Goal: Task Accomplishment & Management: Manage account settings

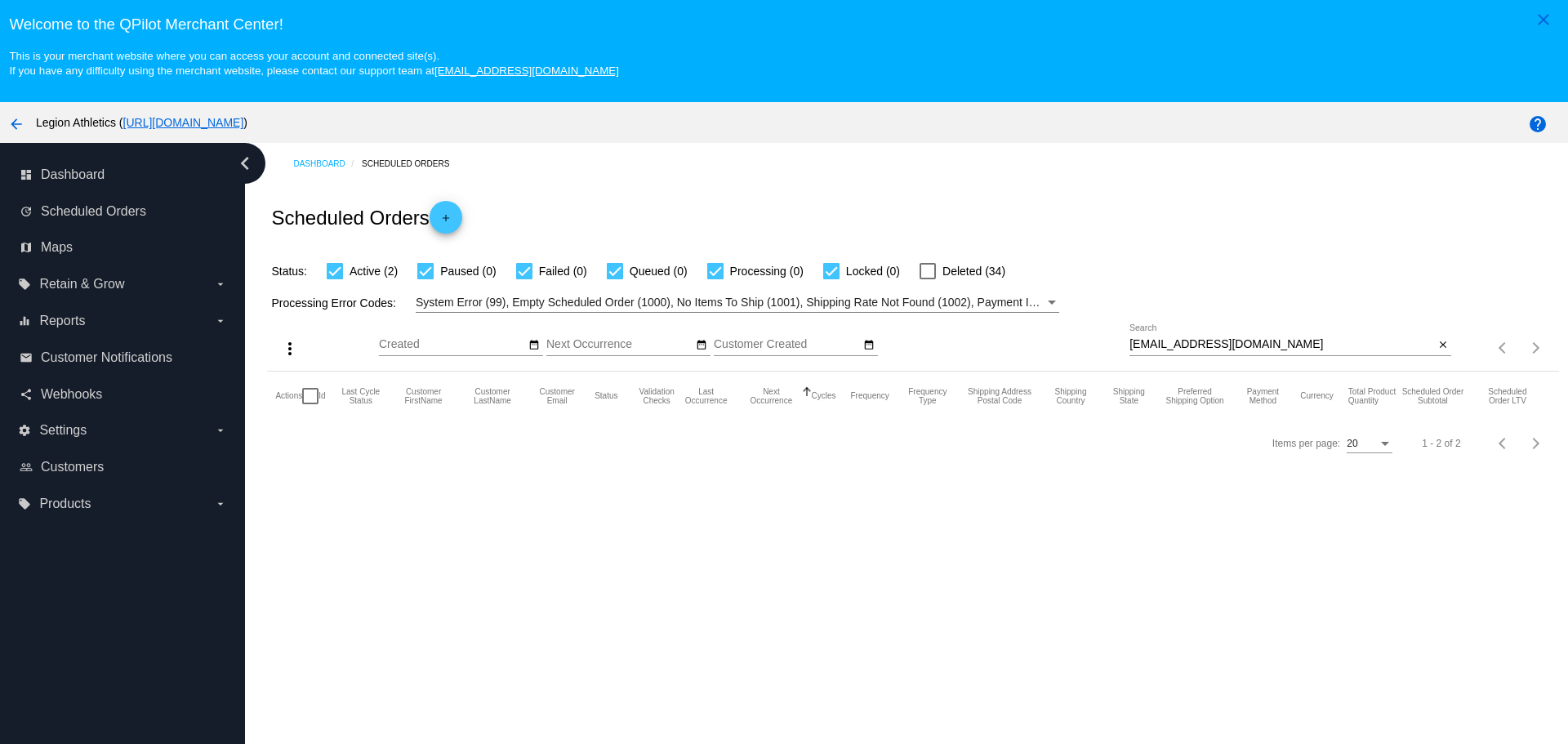
click at [828, 269] on div at bounding box center [831, 271] width 17 height 17
click at [830, 279] on input "Locked (0)" at bounding box center [830, 279] width 1 height 1
checkbox input "false"
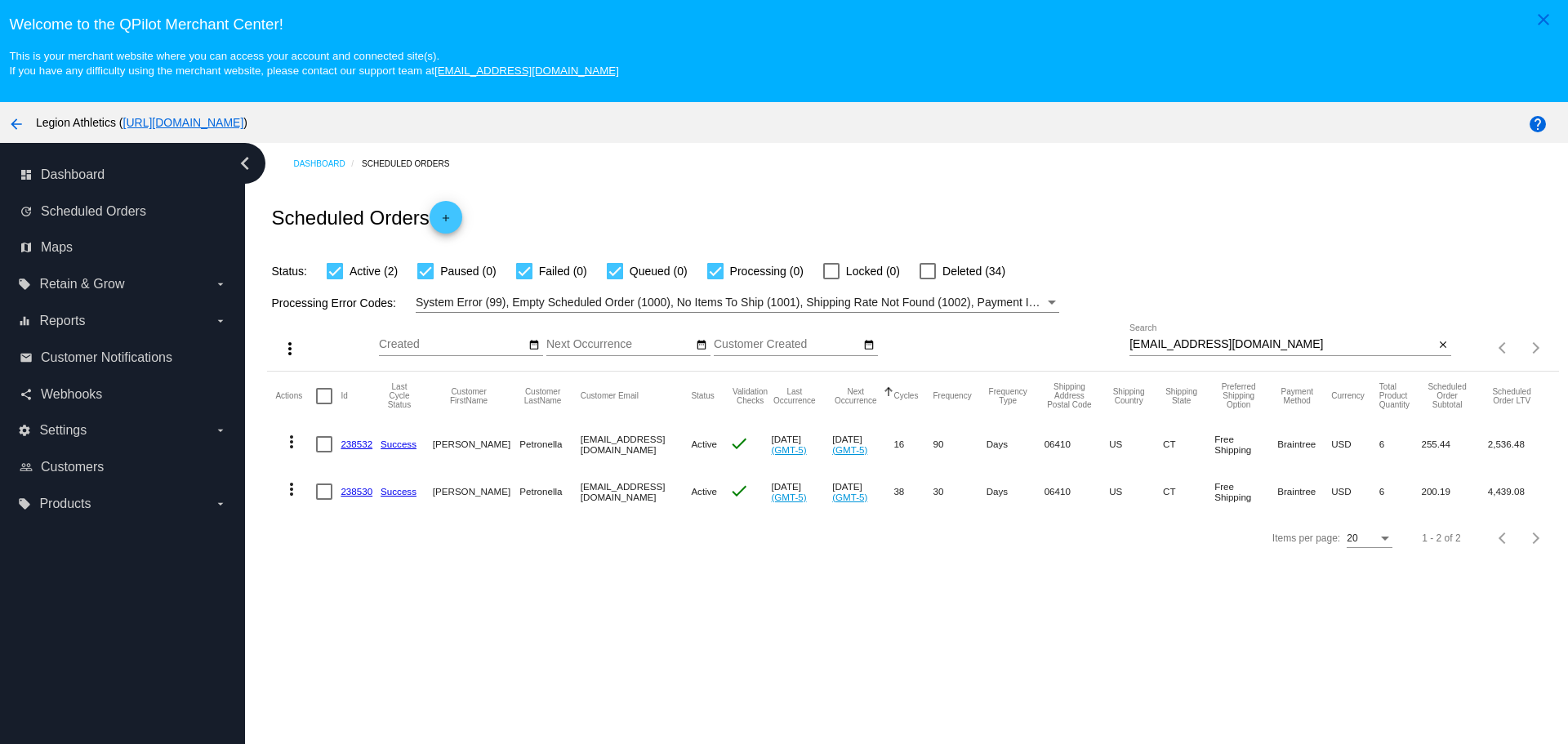
click at [350, 491] on link "238530" at bounding box center [356, 491] width 32 height 11
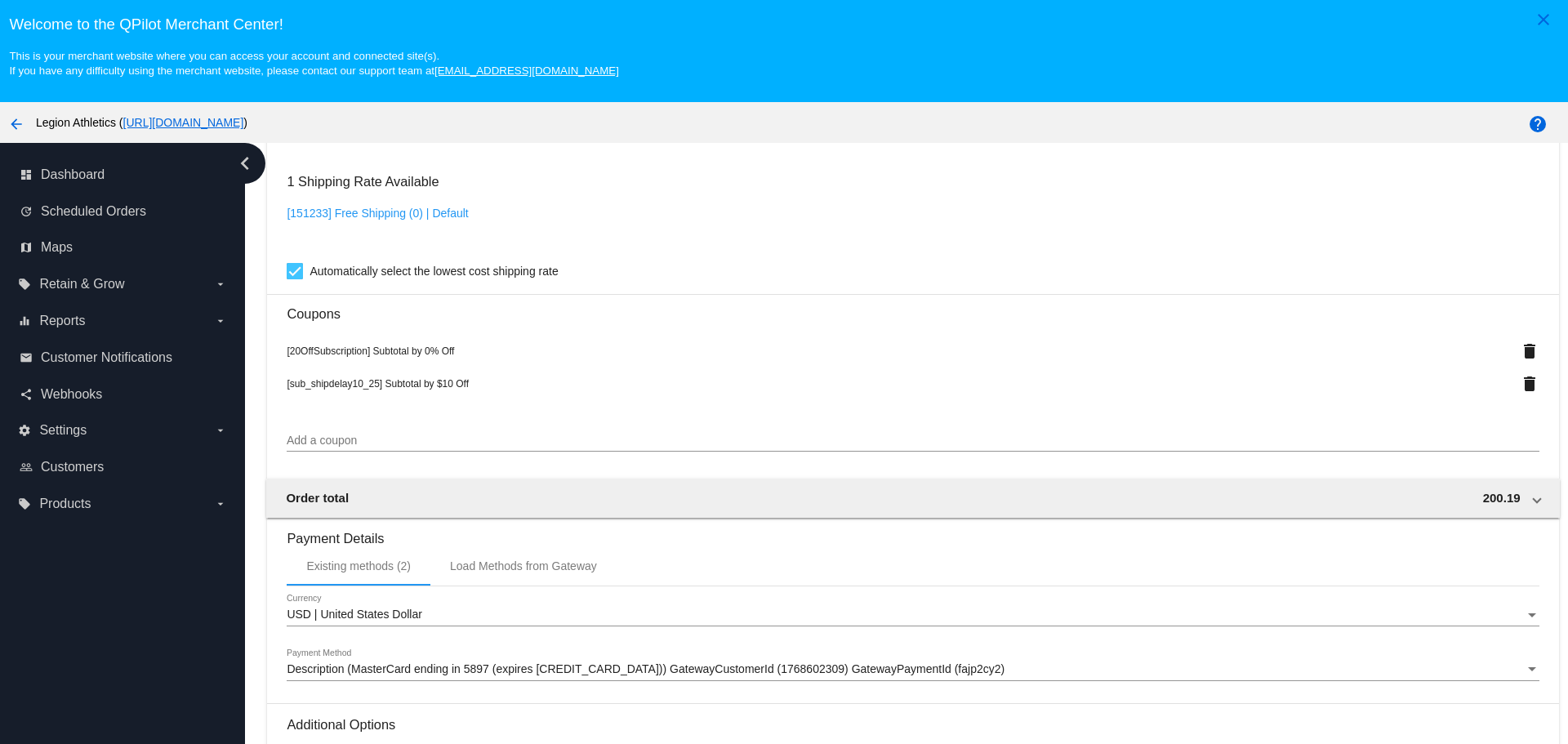
scroll to position [1551, 0]
click at [383, 213] on link "[151233] Free Shipping (0) | Default" at bounding box center [377, 212] width 181 height 13
checkbox input "false"
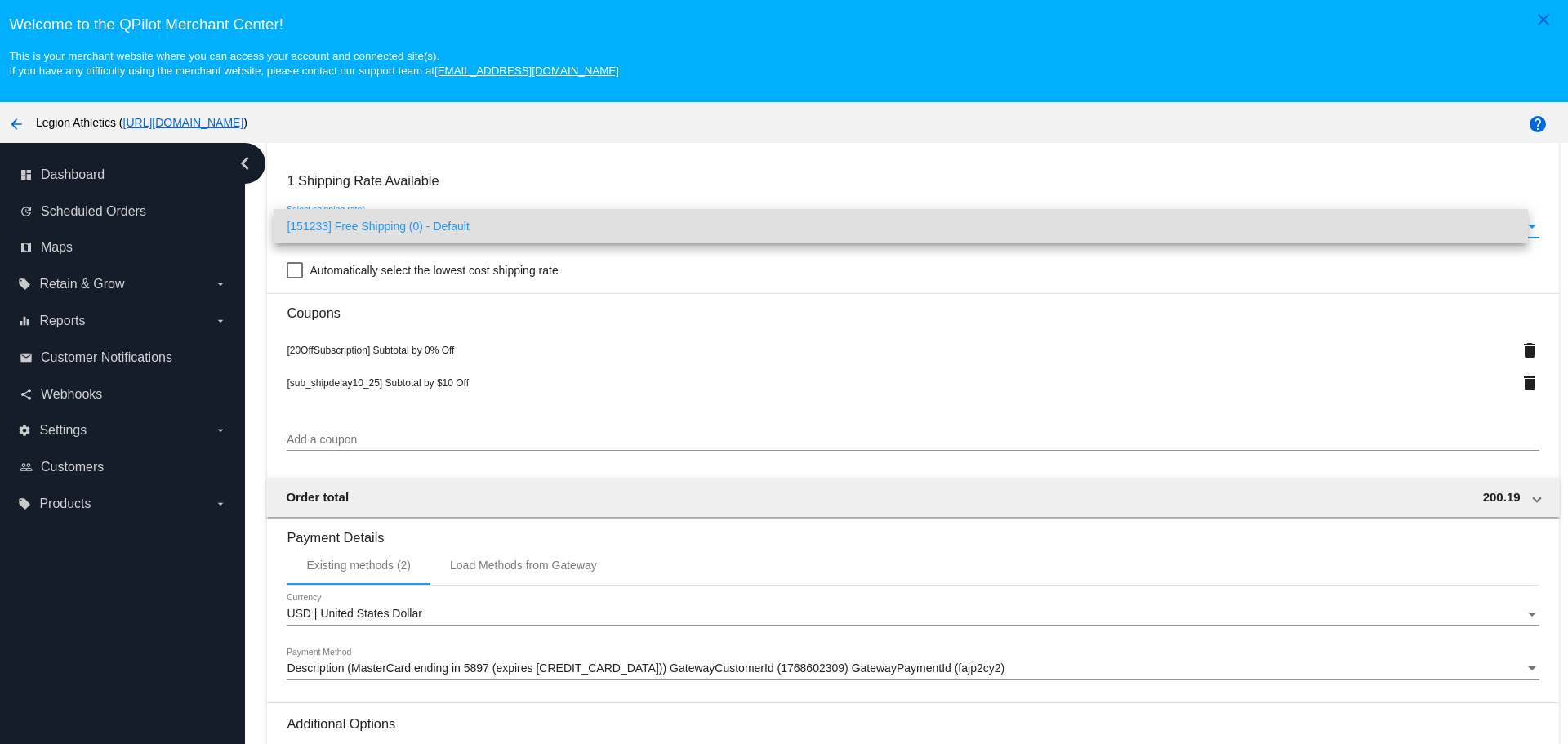
click at [385, 222] on span "[151233] Free Shipping (0) - Default" at bounding box center [901, 226] width 1227 height 34
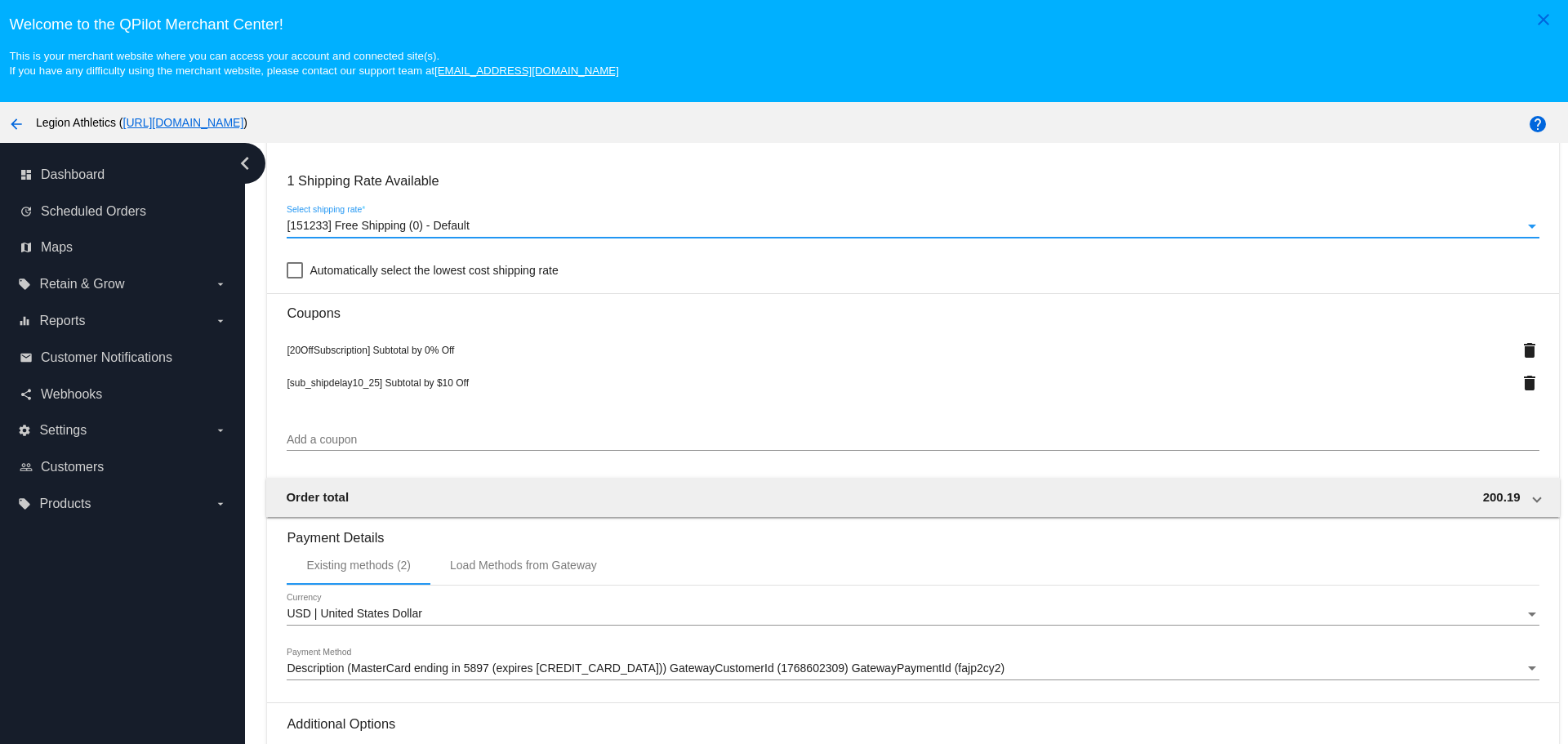
click at [385, 223] on span "[151233] Free Shipping (0) - Default" at bounding box center [378, 226] width 182 height 13
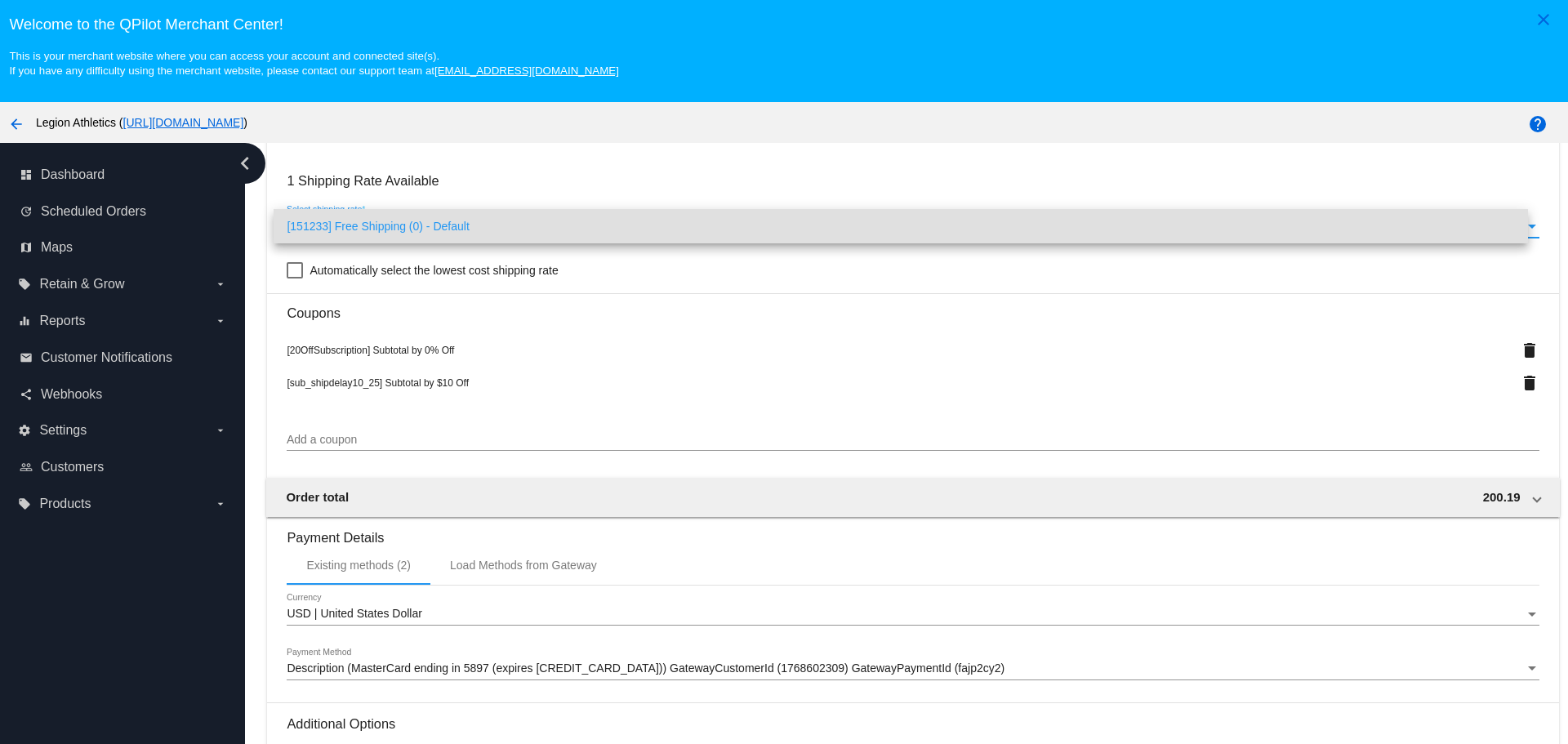
click at [385, 223] on span "[151233] Free Shipping (0) - Default" at bounding box center [901, 226] width 1227 height 34
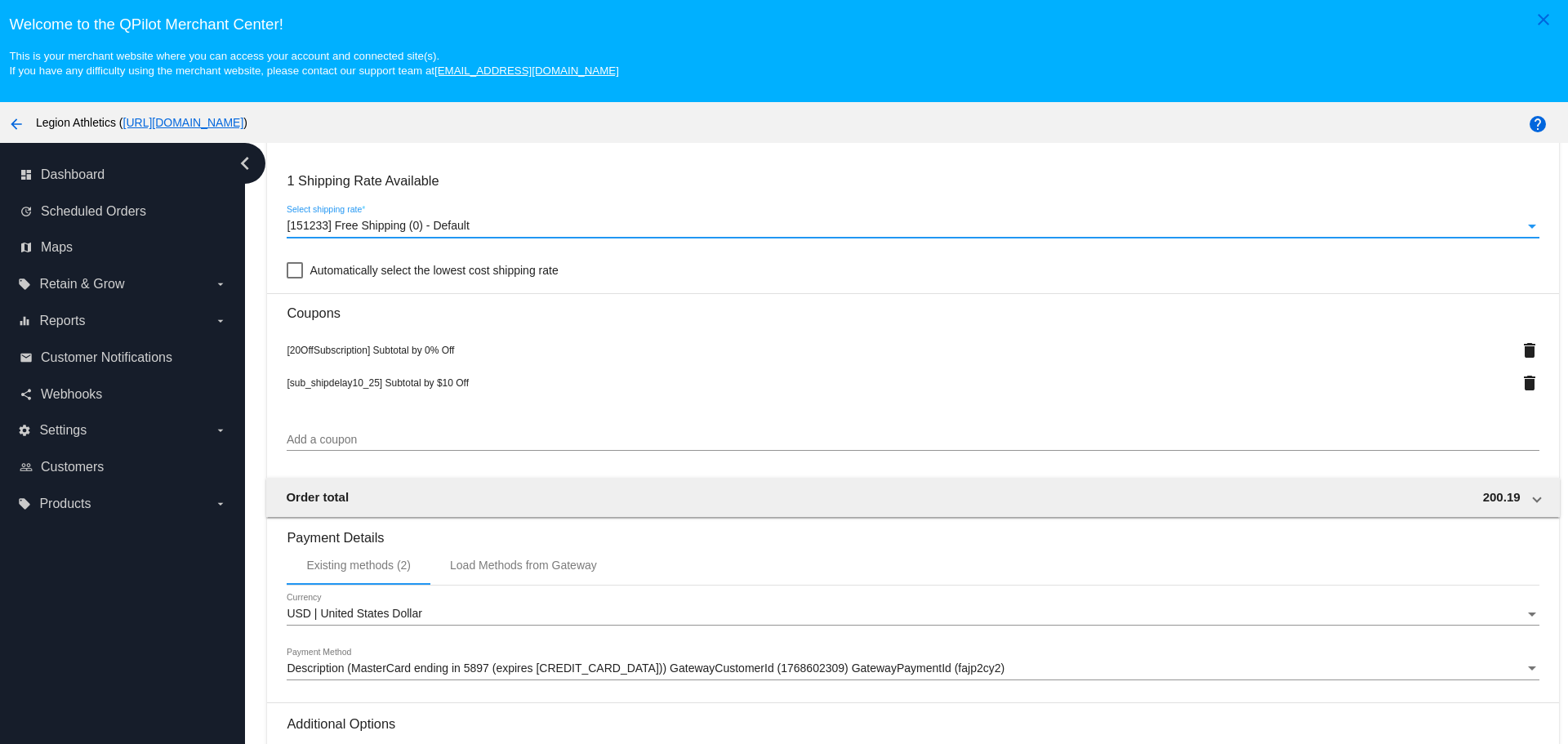
click at [385, 223] on span "[151233] Free Shipping (0) - Default" at bounding box center [378, 226] width 182 height 13
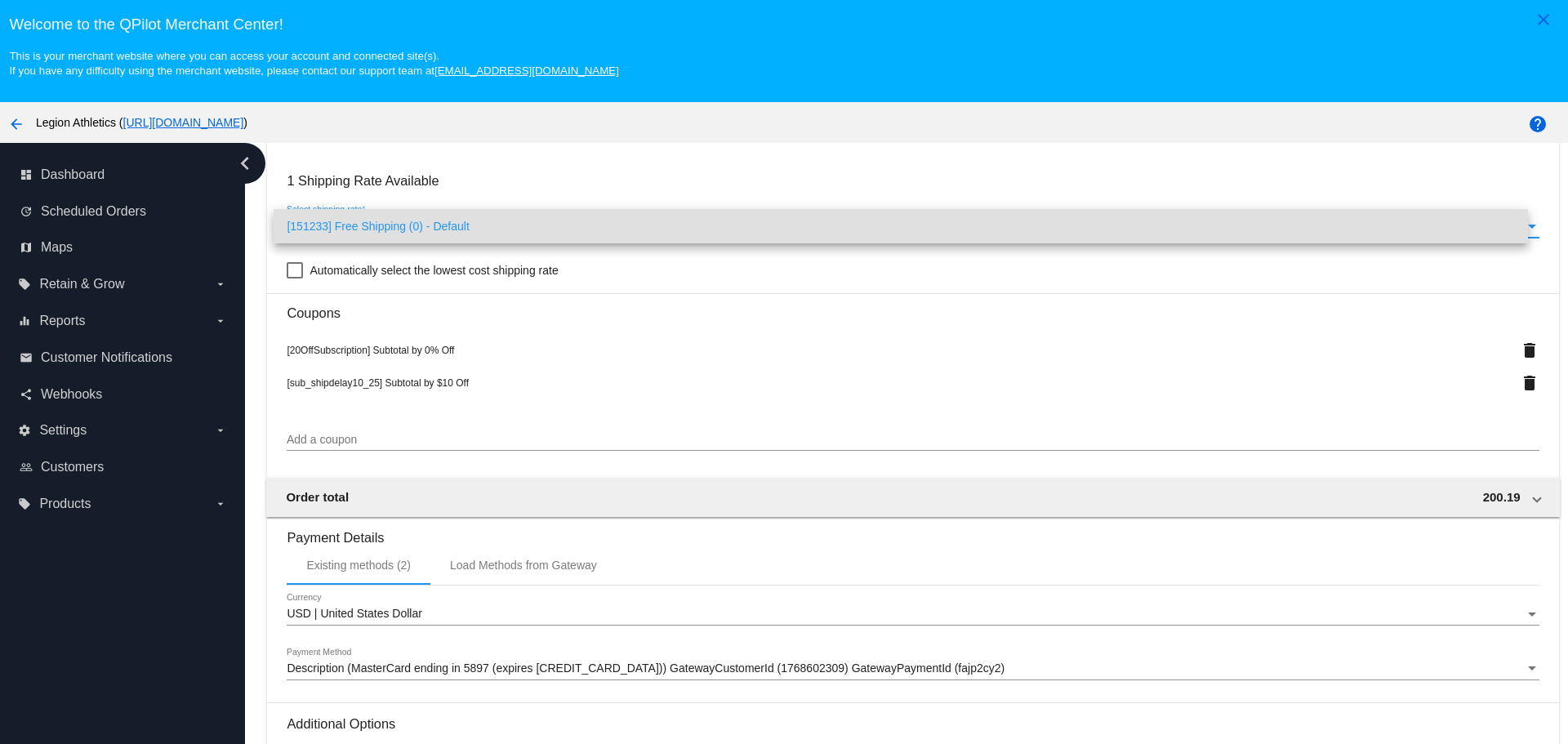
click at [385, 223] on span "[151233] Free Shipping (0) - Default" at bounding box center [901, 226] width 1227 height 34
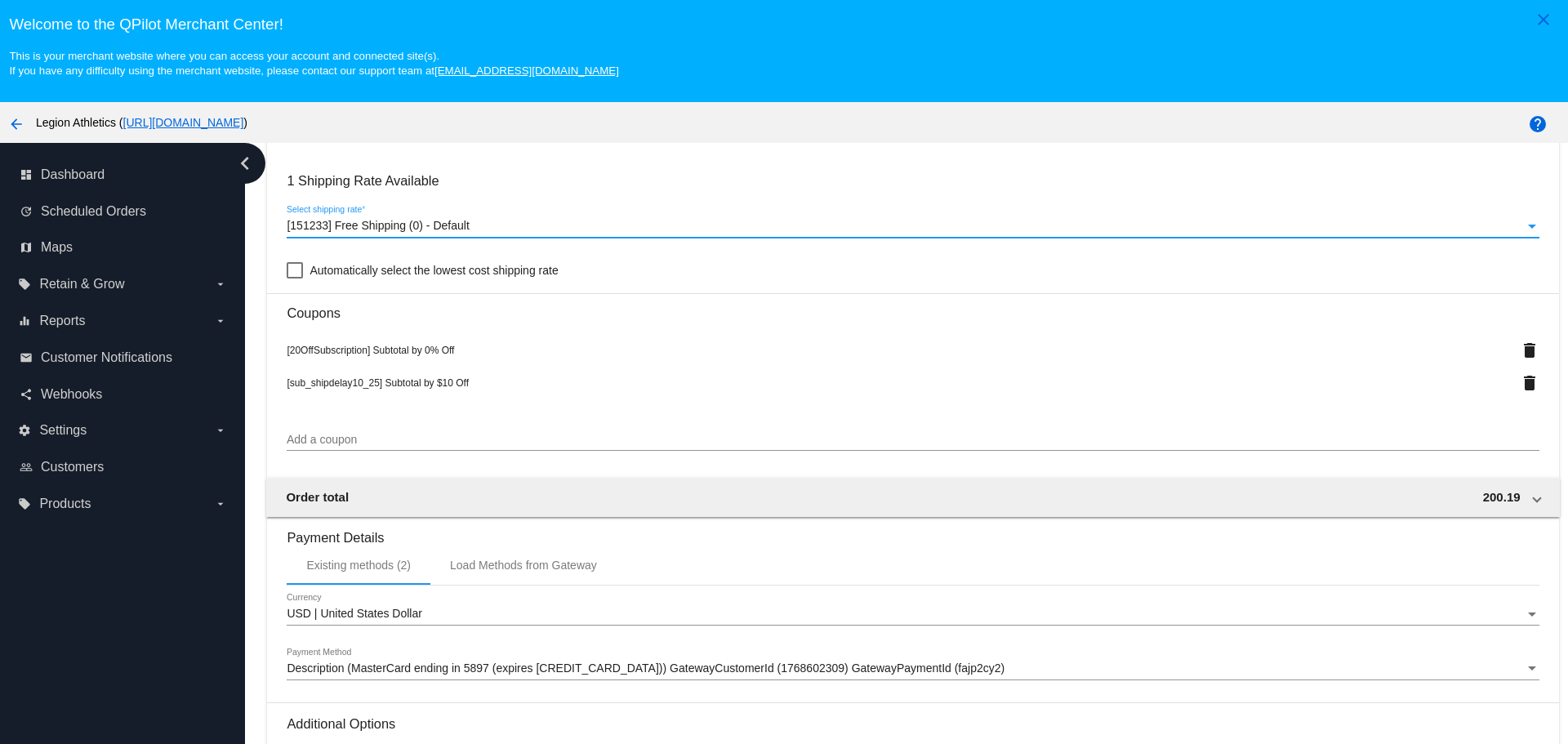
click at [385, 223] on span "[151233] Free Shipping (0) - Default" at bounding box center [378, 226] width 182 height 13
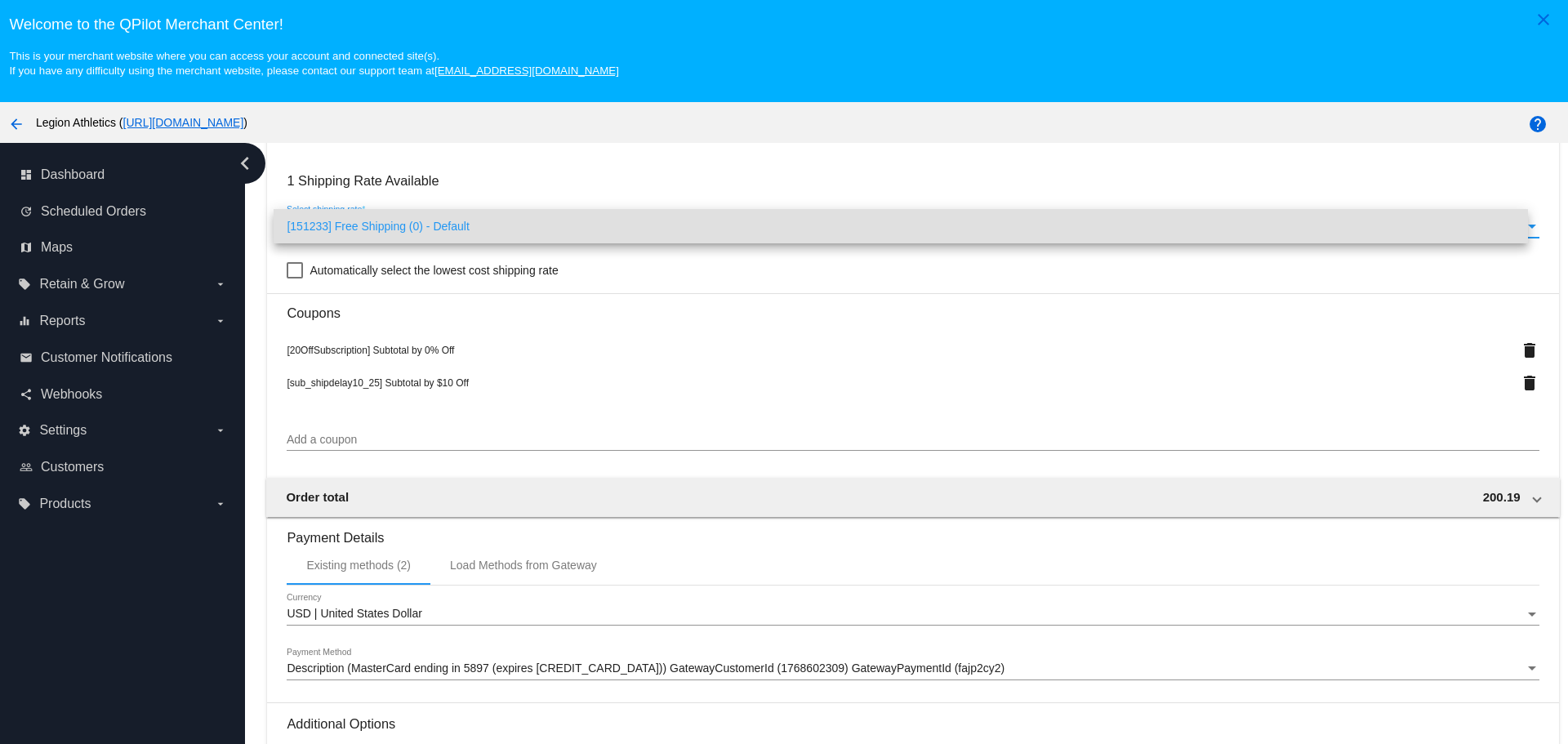
click at [572, 230] on span "[151233] Free Shipping (0) - Default" at bounding box center [901, 226] width 1227 height 34
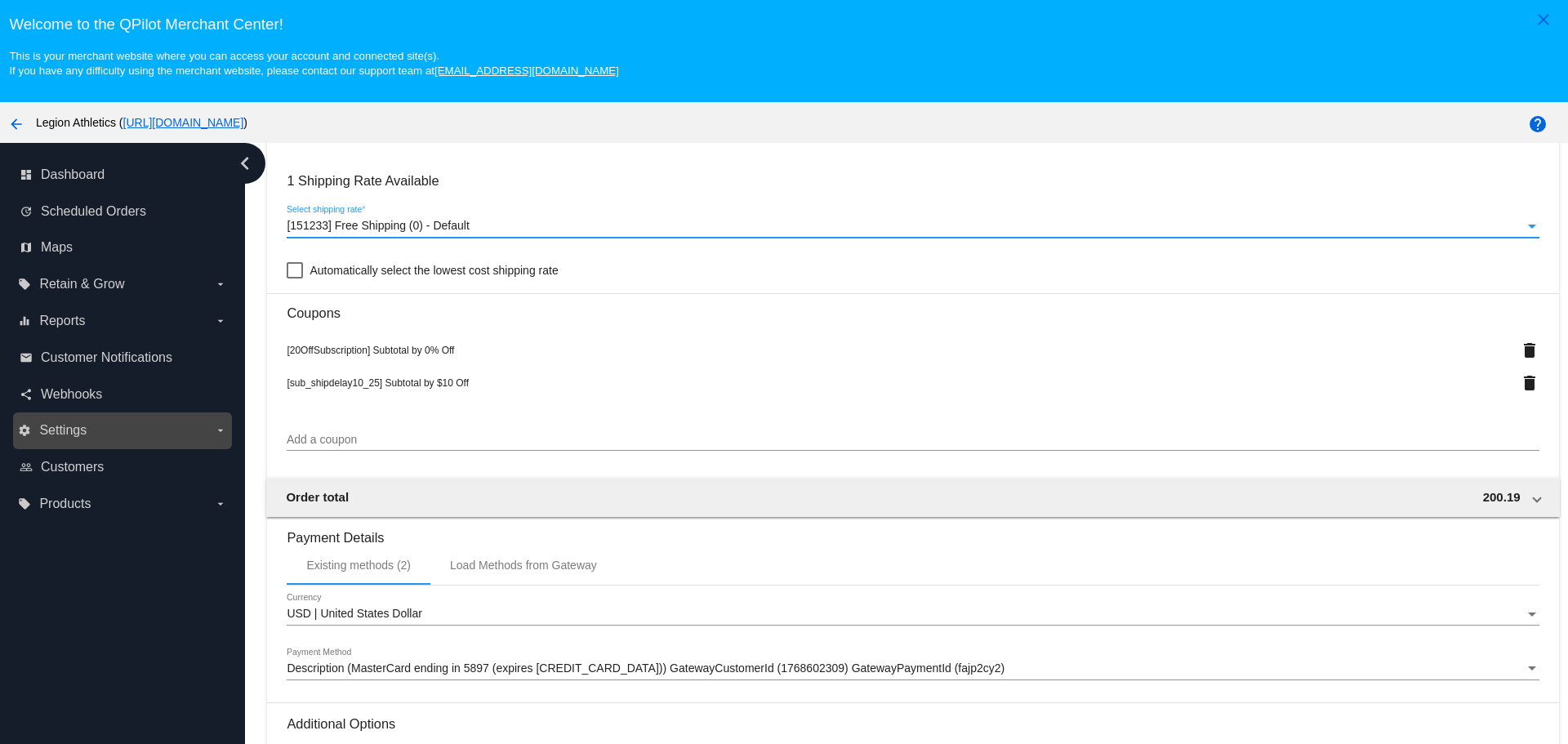
click at [216, 427] on icon "arrow_drop_down" at bounding box center [221, 431] width 13 height 13
click at [0, 0] on input "settings Settings arrow_drop_down" at bounding box center [0, 0] width 0 height 0
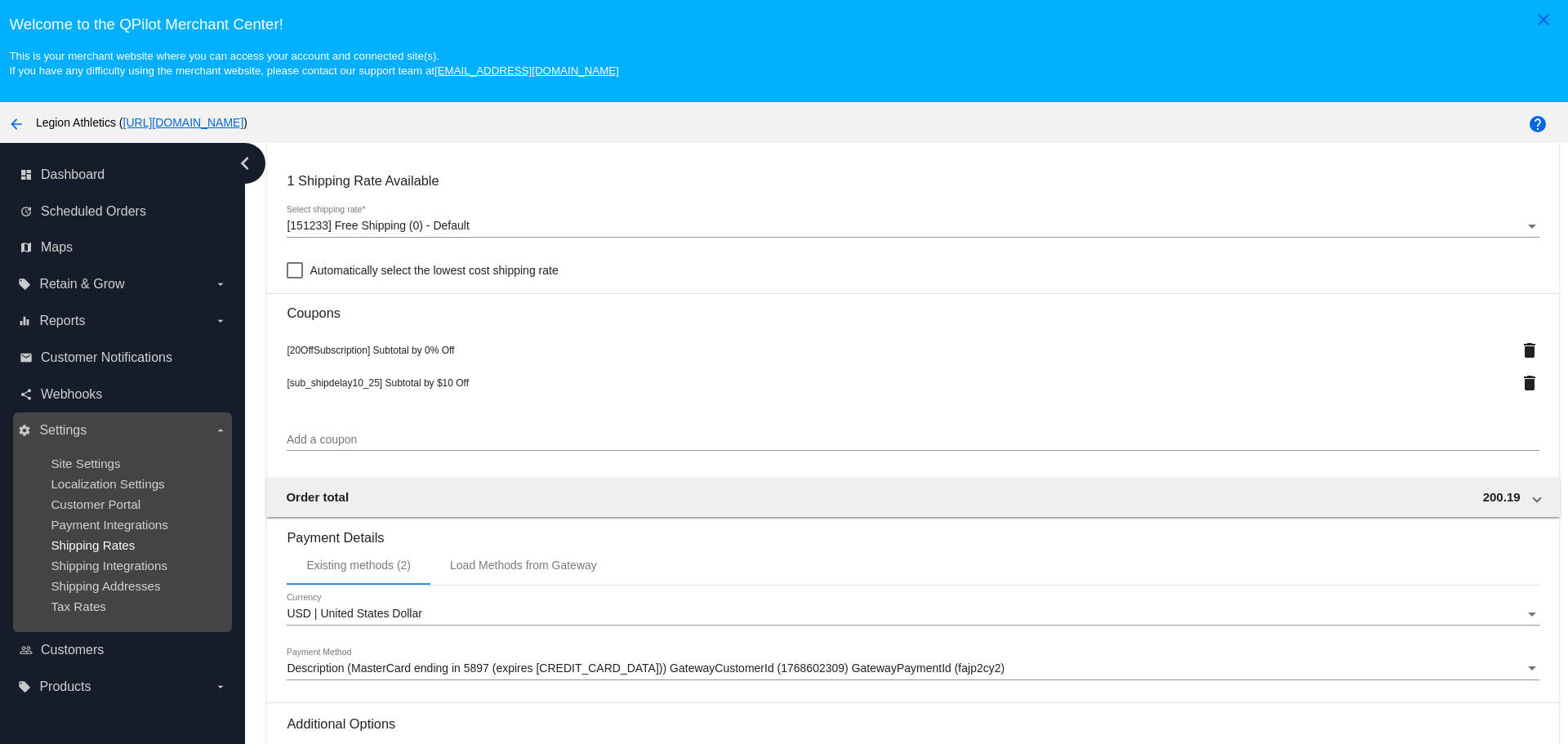
click at [108, 543] on span "Shipping Rates" at bounding box center [93, 545] width 84 height 14
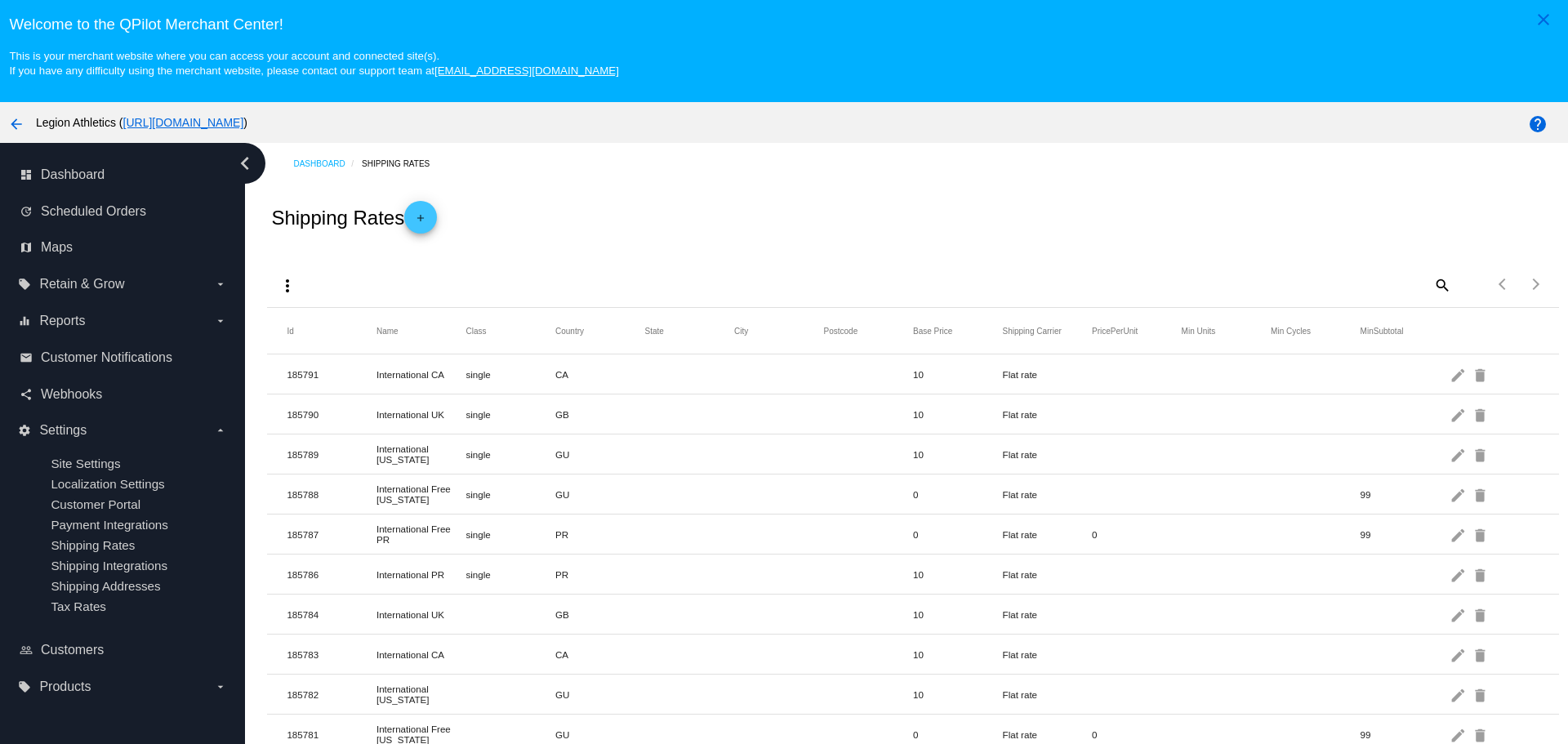
click at [529, 282] on div "more_vert search Items per page: 100 1 - 40 of 40" at bounding box center [912, 278] width 1291 height 57
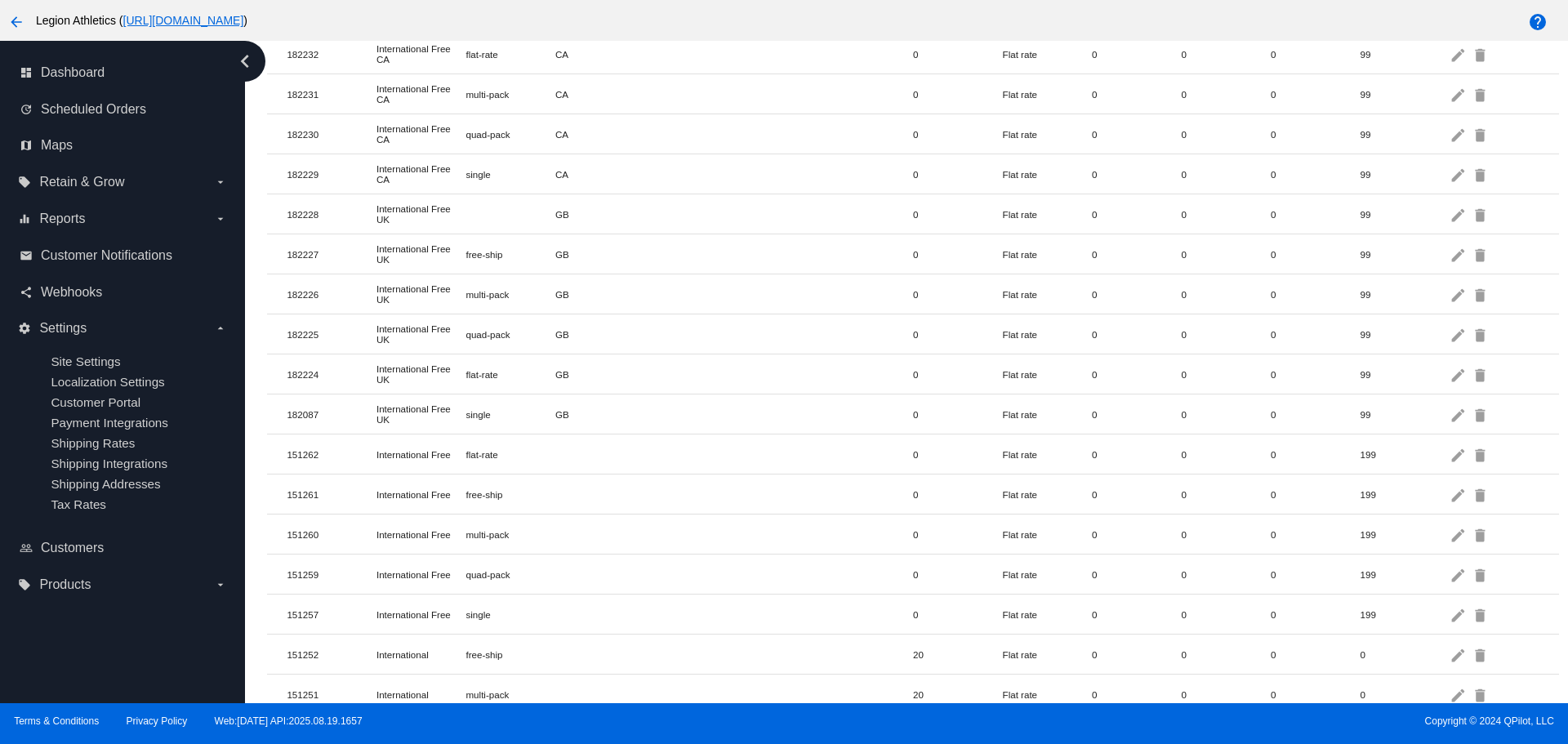
scroll to position [1208, 0]
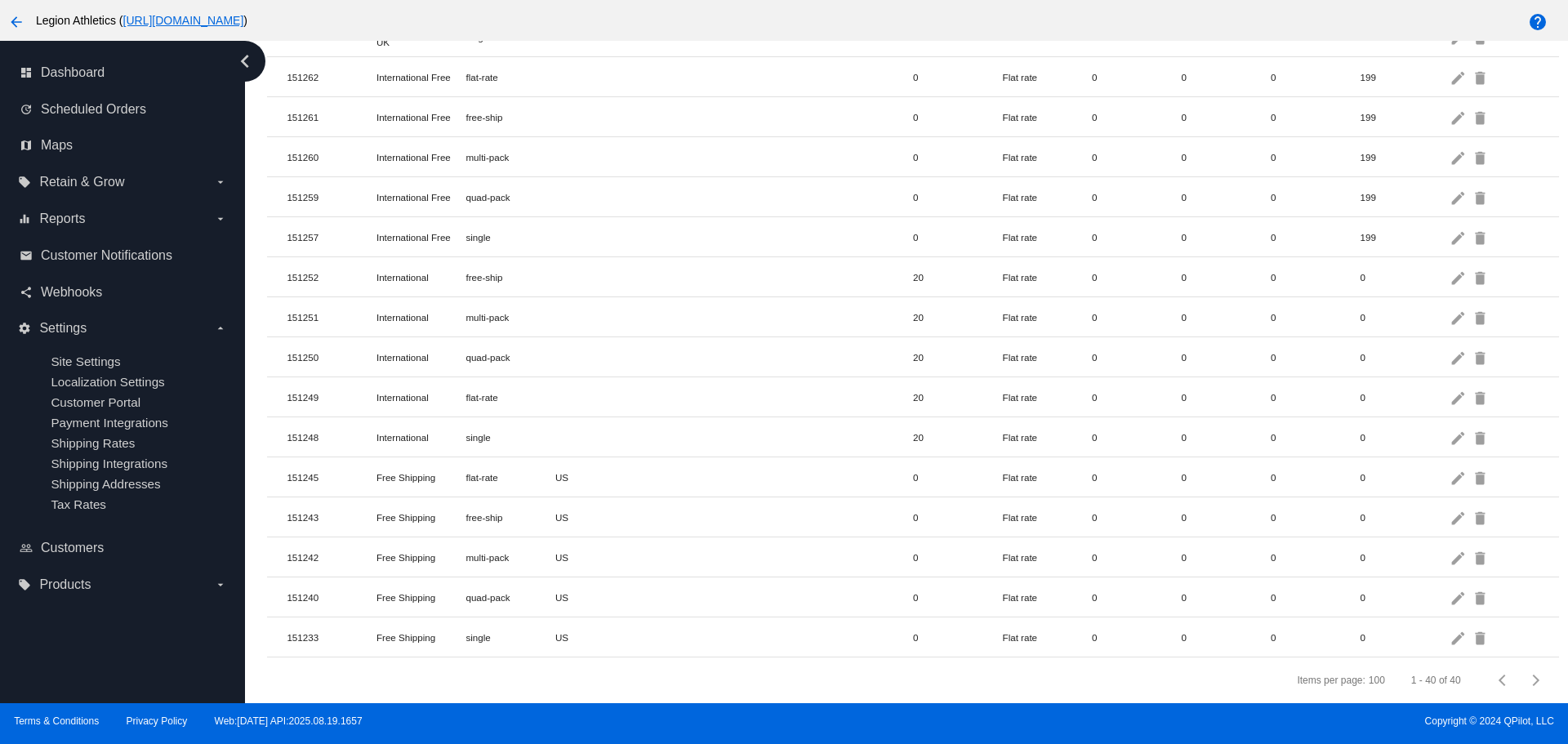
drag, startPoint x: 978, startPoint y: 510, endPoint x: 1026, endPoint y: 509, distance: 48.0
click at [1026, 509] on mat-row "151243 Free Shipping free-ship US 0 Flat rate 0 0 0 0 edit delete" at bounding box center [912, 517] width 1291 height 40
click at [122, 249] on span "Customer Notifications" at bounding box center [106, 255] width 131 height 15
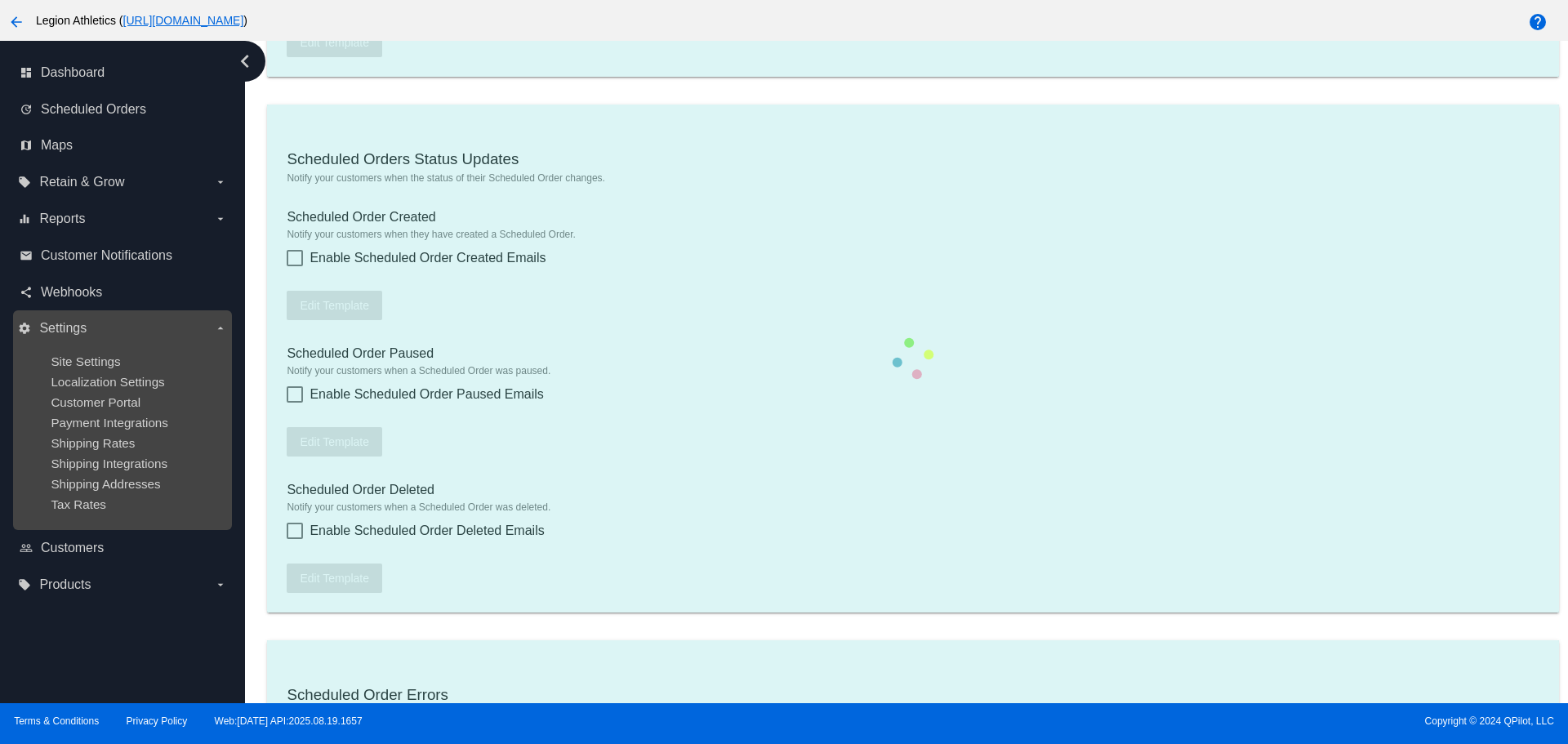
type input "[EMAIL_ADDRESS][DOMAIN_NAME]"
type input "1"
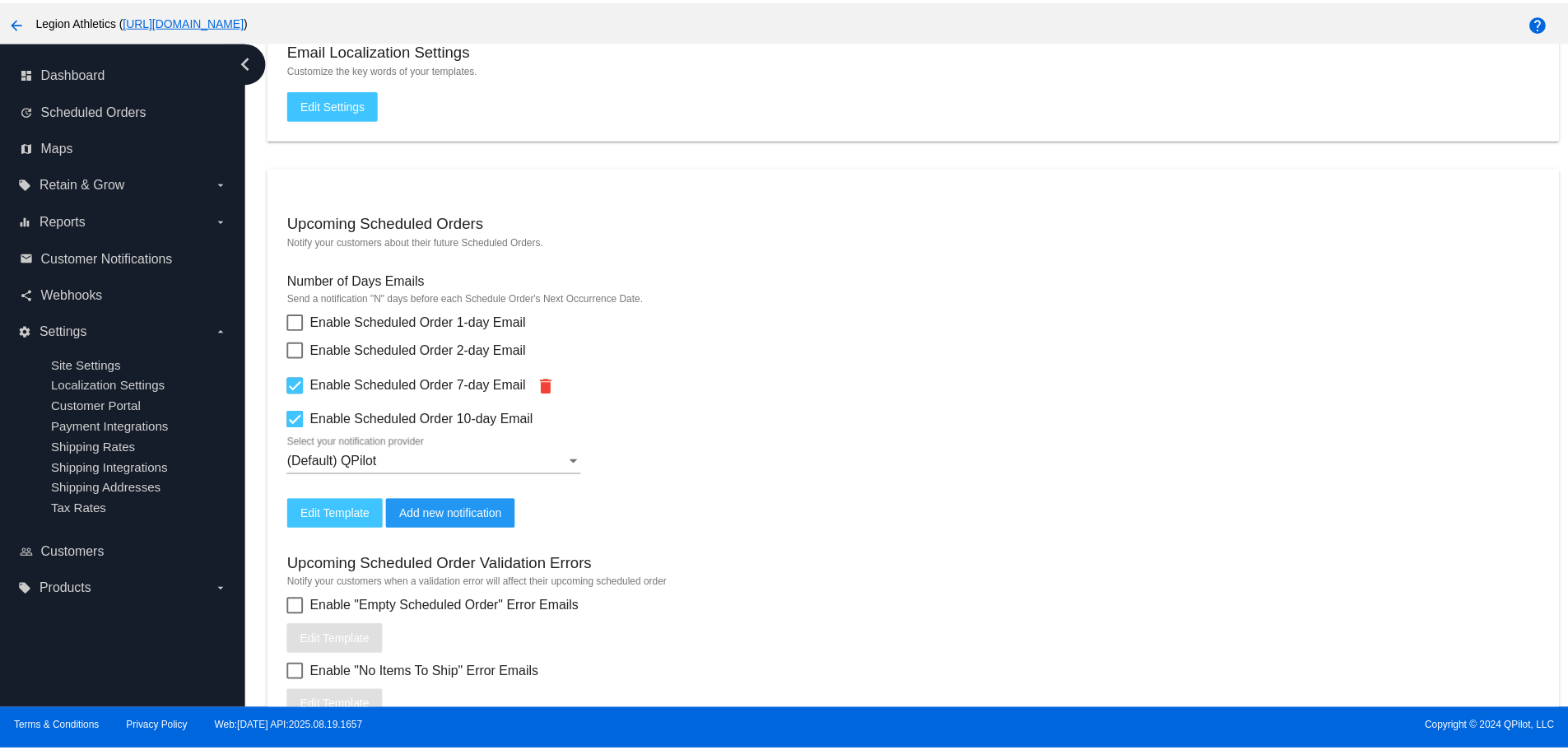
scroll to position [312, 0]
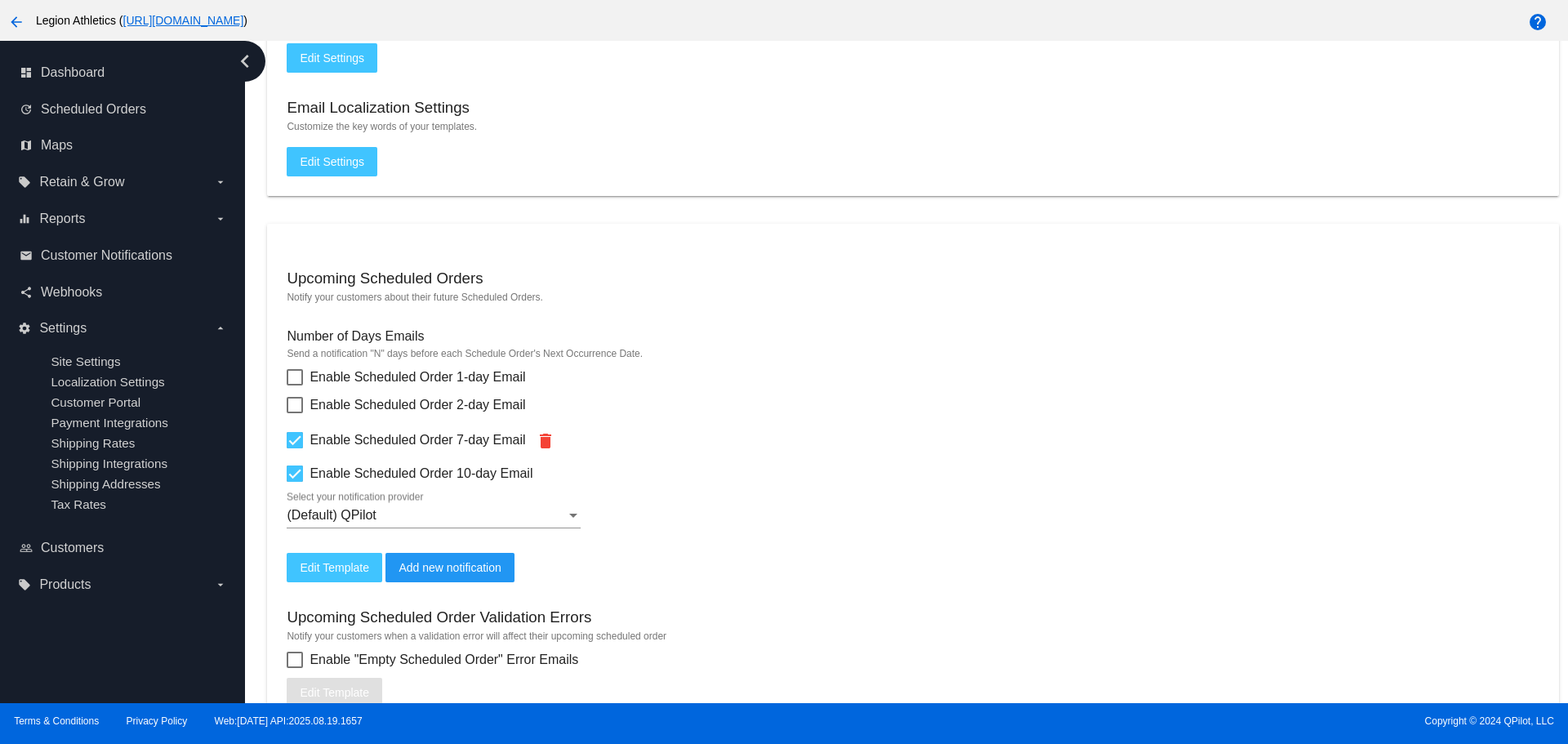
click at [319, 560] on span "Edit Template" at bounding box center [334, 567] width 69 height 13
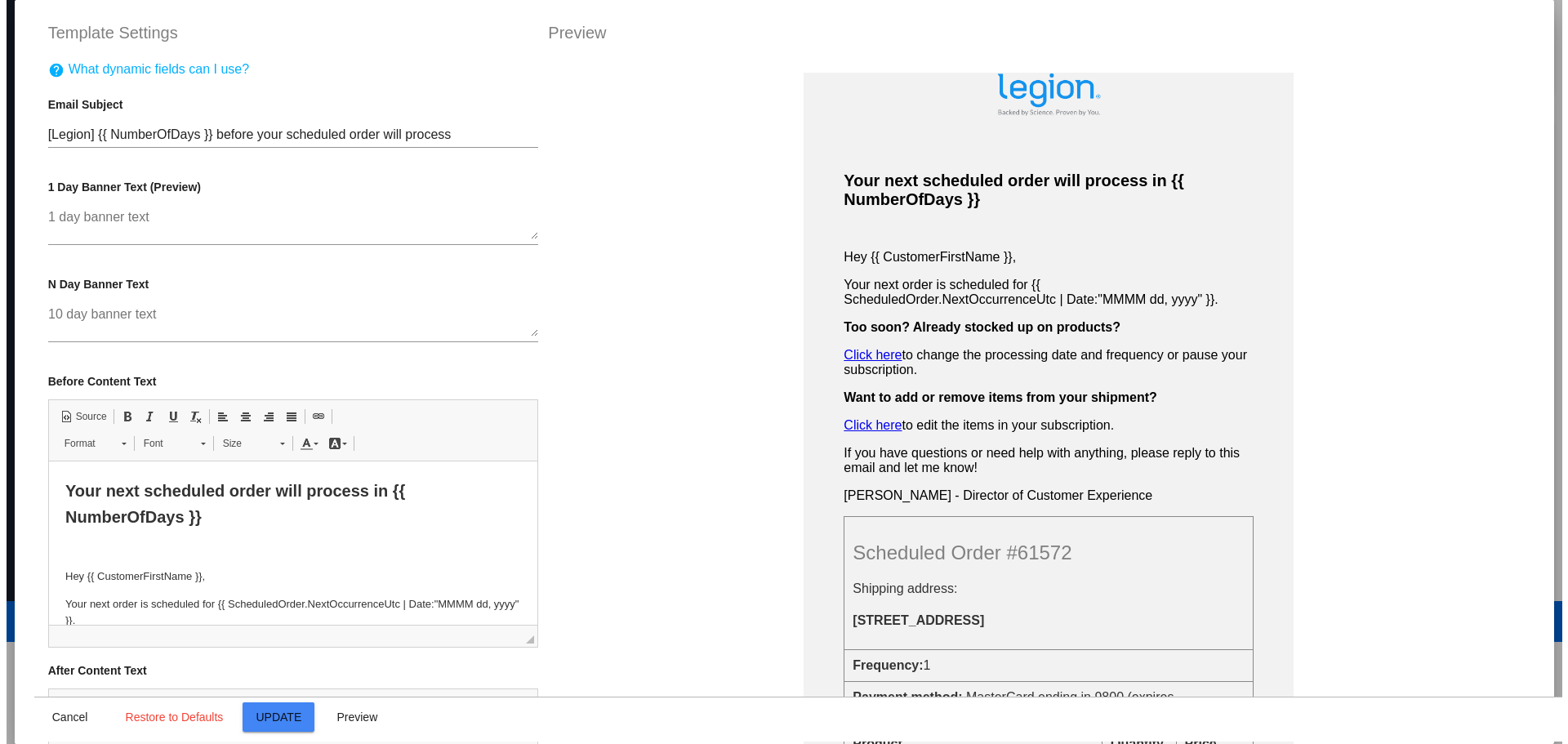
scroll to position [0, 0]
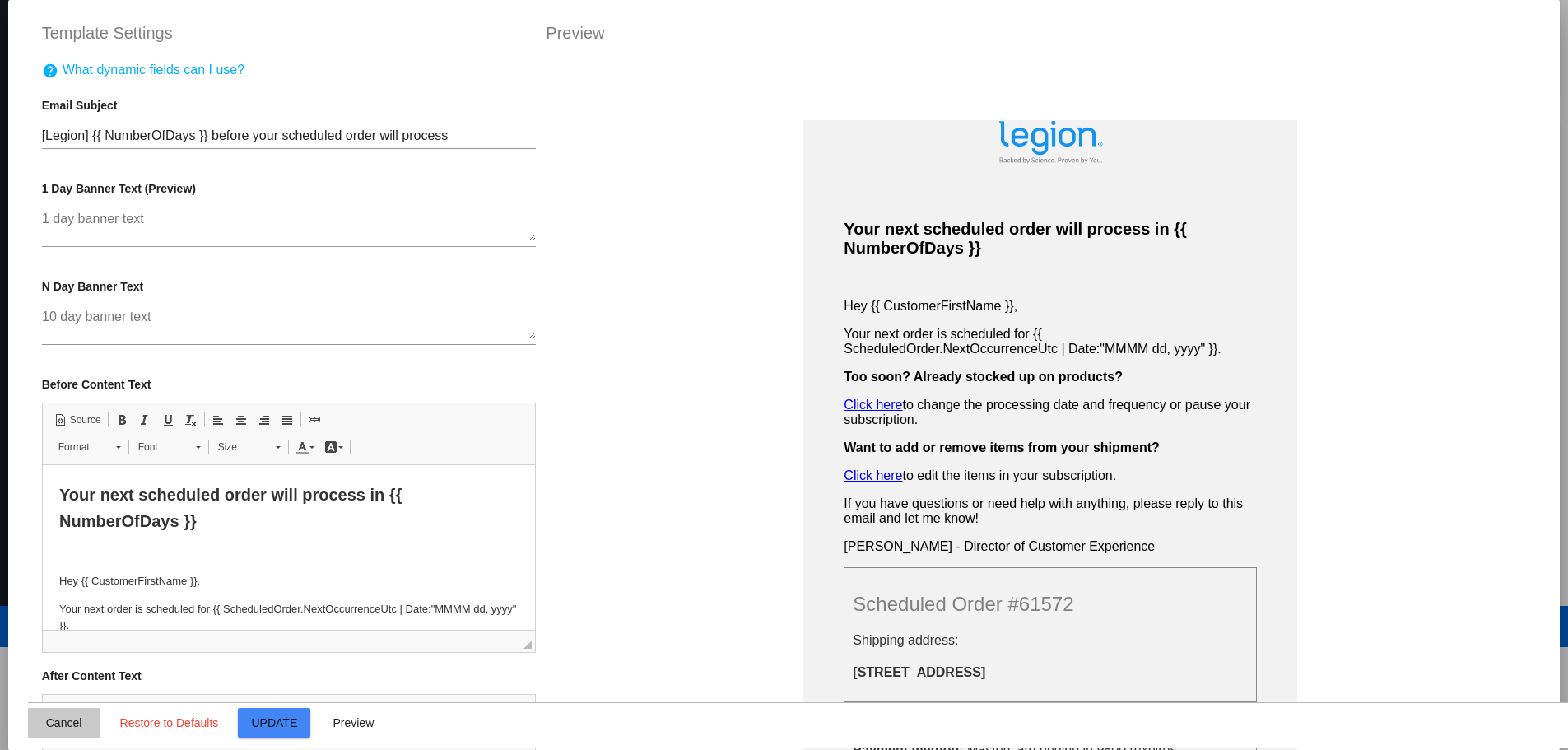
click at [53, 730] on button "Cancel" at bounding box center [64, 722] width 73 height 30
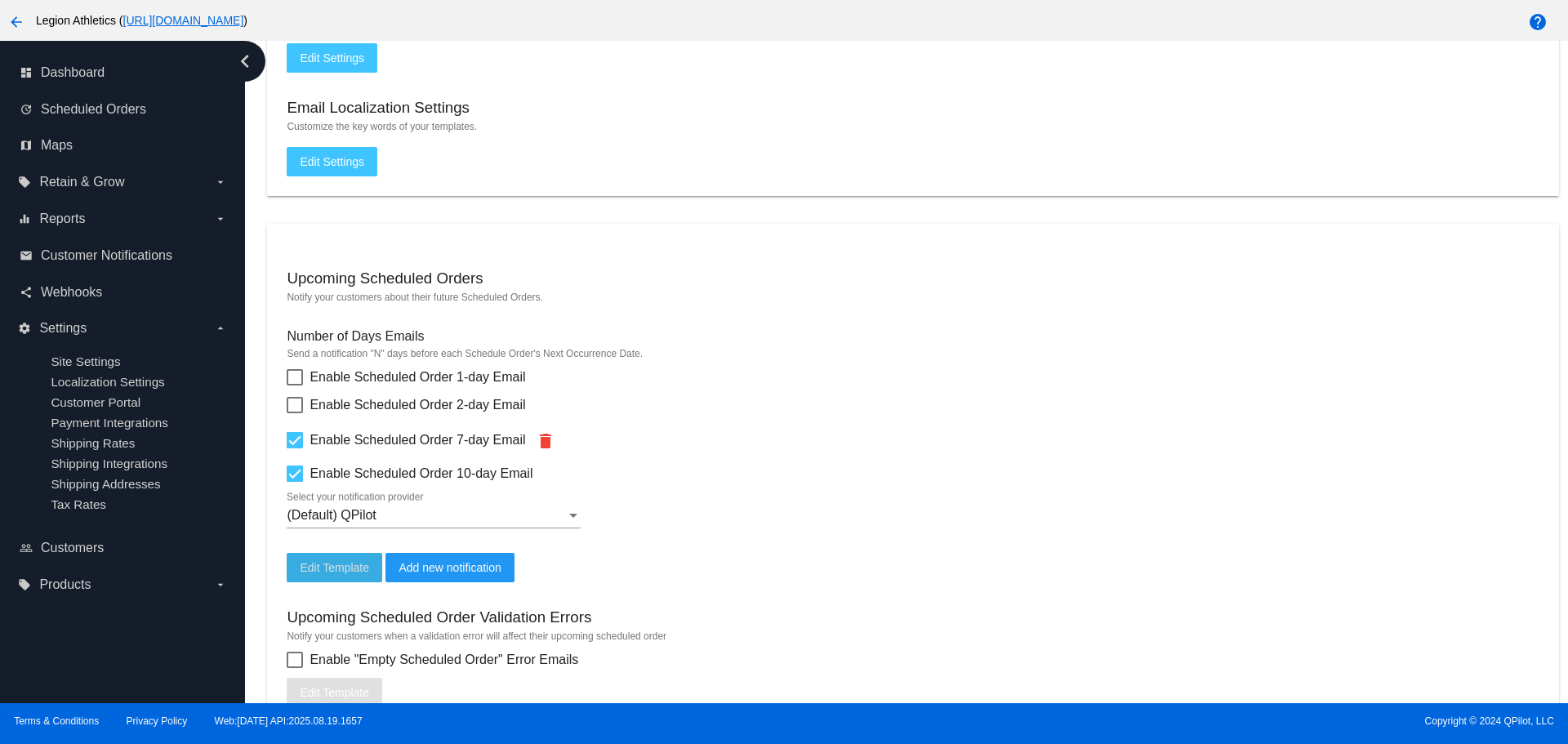
click at [391, 440] on span "Enable Scheduled Order 7-day Email" at bounding box center [417, 440] width 216 height 20
click at [294, 448] on input "Enable Scheduled Order 7-day Email" at bounding box center [294, 448] width 1 height 1
click at [386, 446] on span "Enable Scheduled Order 7-day Email" at bounding box center [417, 440] width 216 height 20
click at [294, 448] on input "Enable Scheduled Order 7-day Email" at bounding box center [294, 448] width 1 height 1
checkbox input "true"
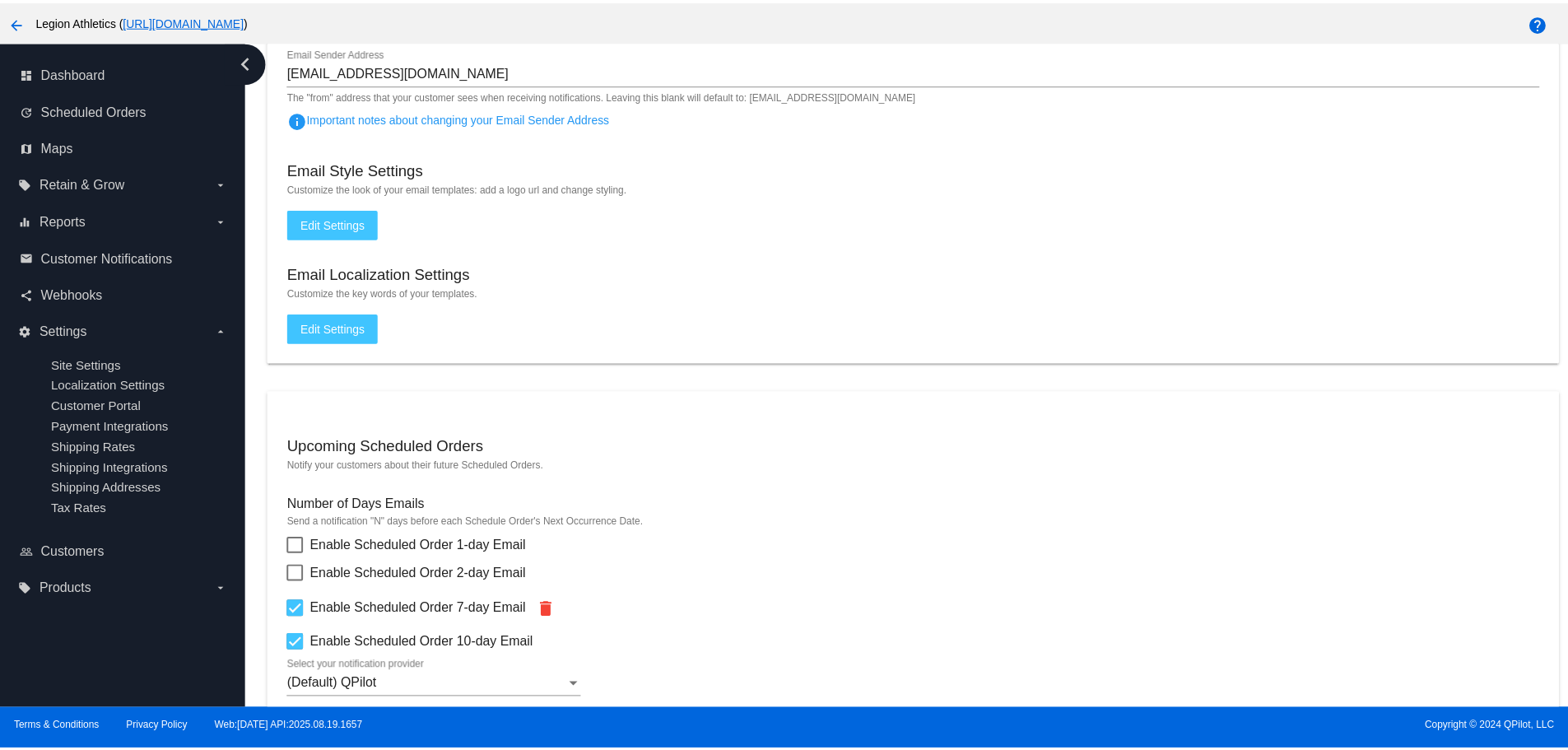
scroll to position [65, 0]
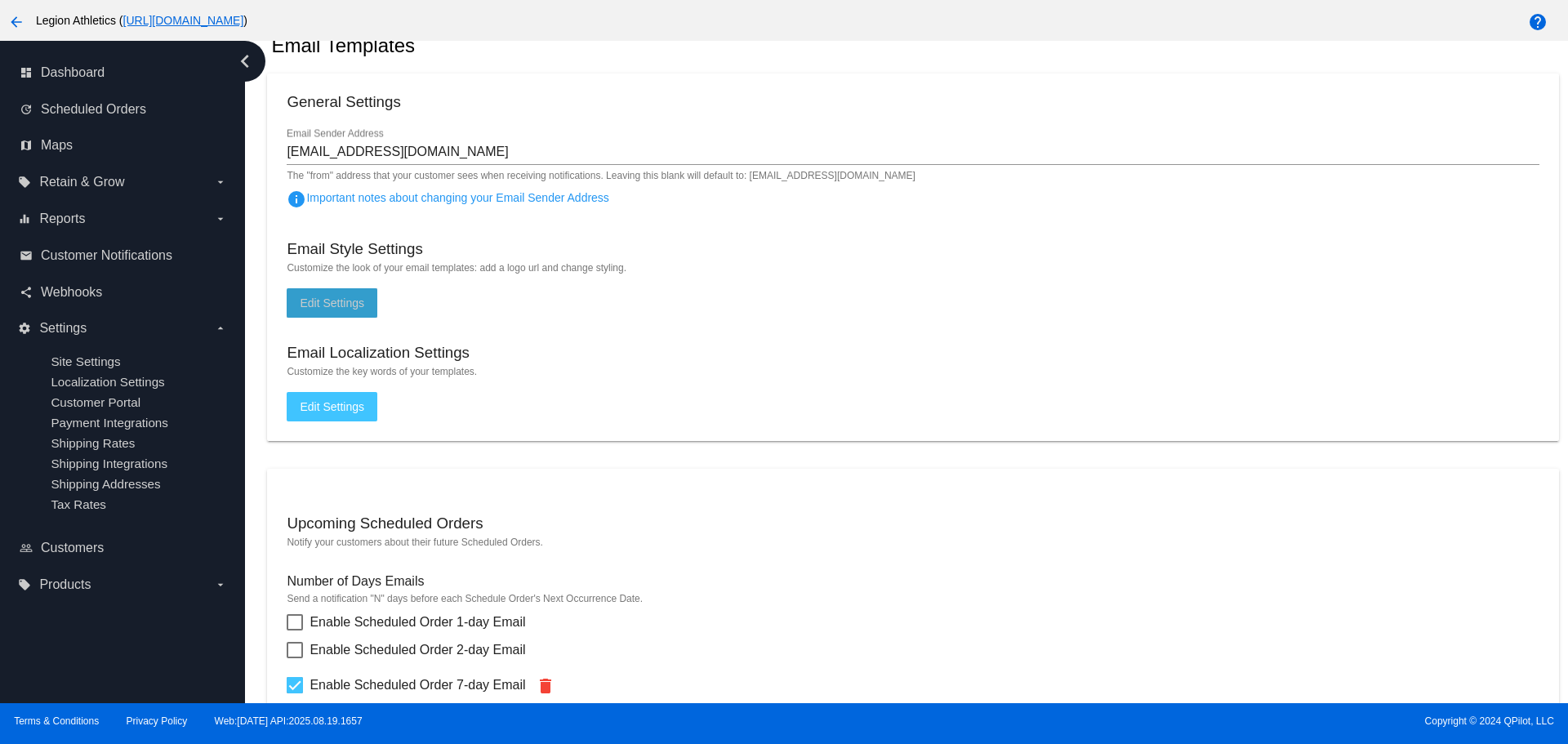
click at [353, 311] on button "Edit Settings" at bounding box center [332, 303] width 91 height 30
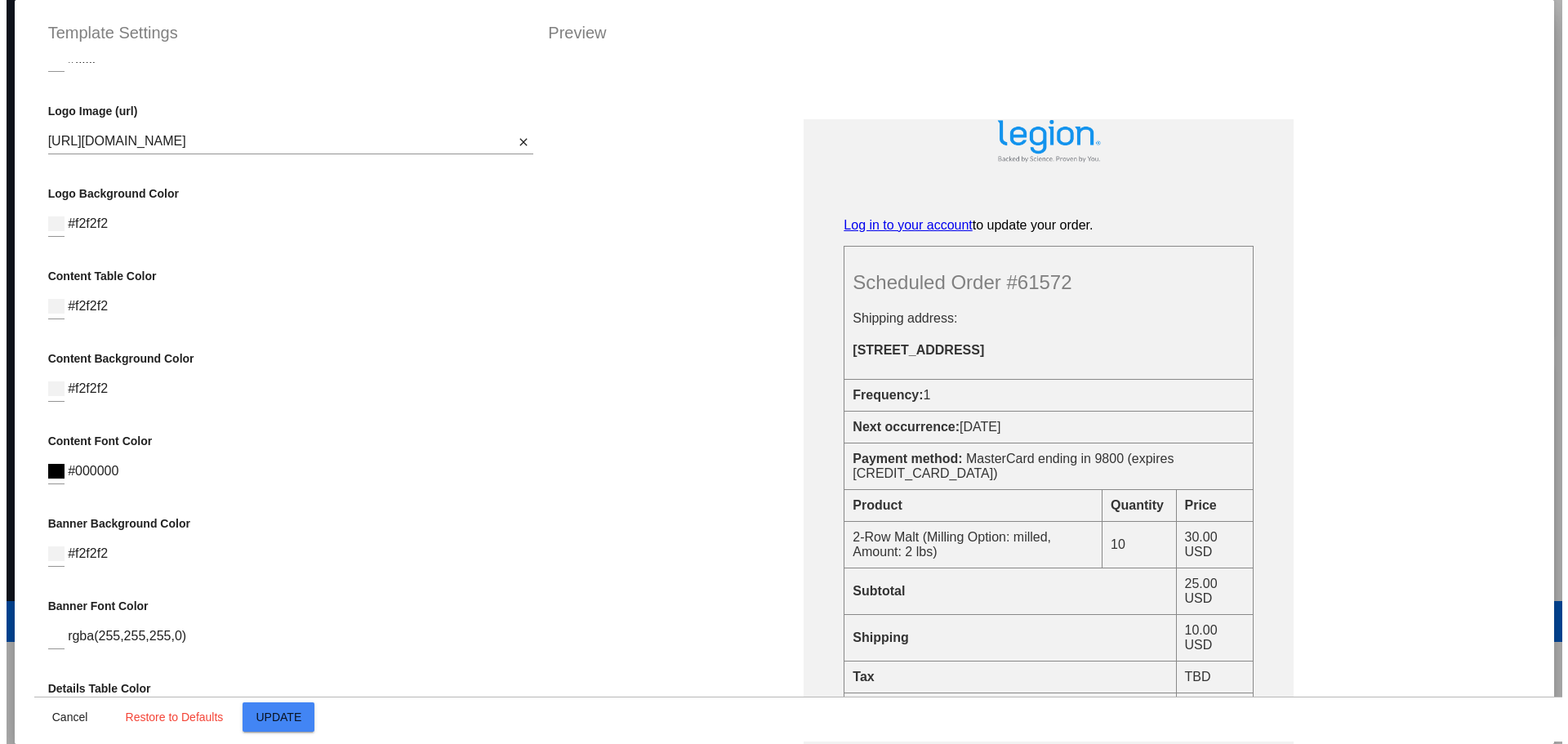
scroll to position [0, 0]
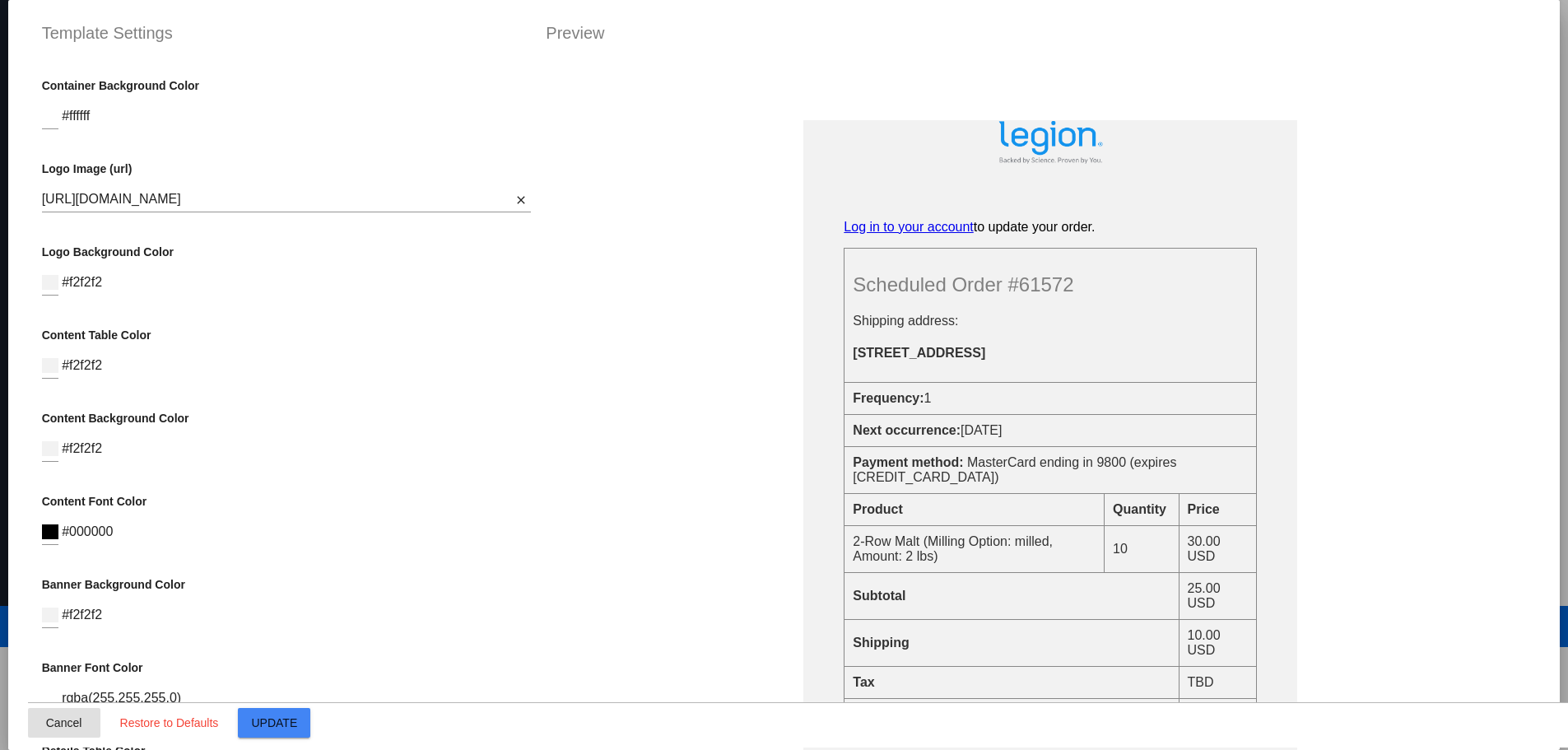
click at [69, 722] on span "Cancel" at bounding box center [63, 722] width 36 height 13
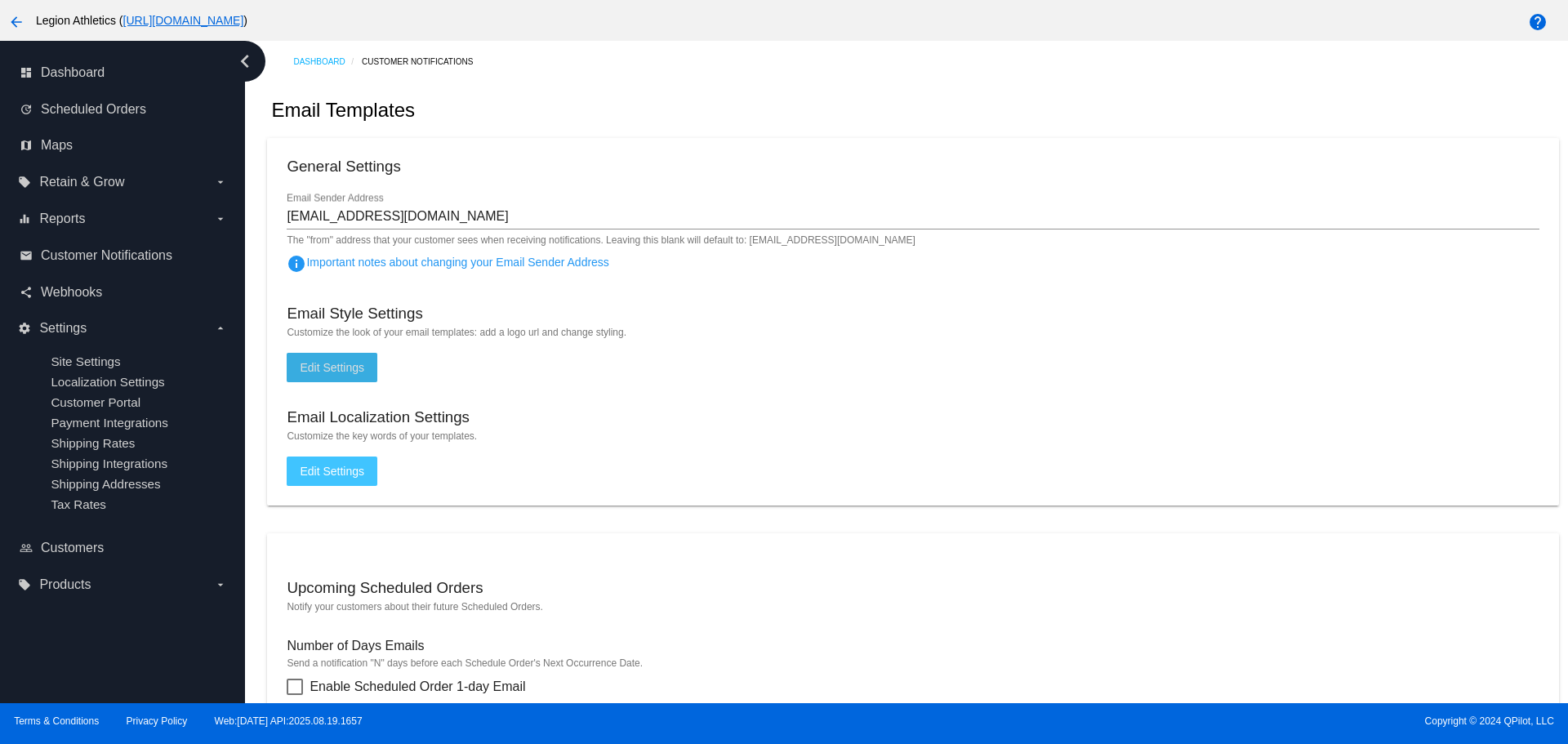
click at [361, 466] on span "Edit Settings" at bounding box center [332, 471] width 65 height 13
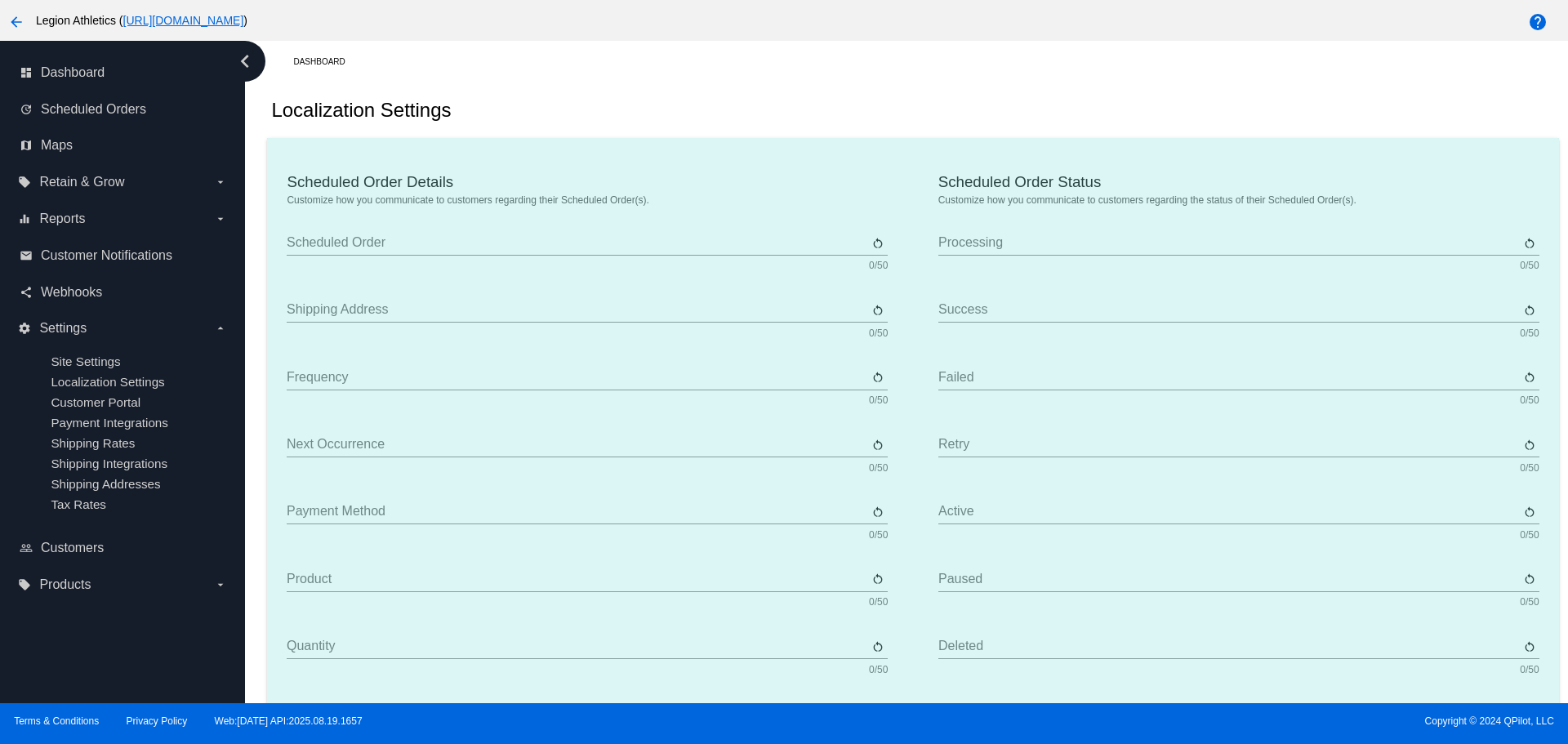
type input "Scheduled Order"
type input "Shipping address"
type input "Frequency"
type input "Next occurrence"
type input "Payment method"
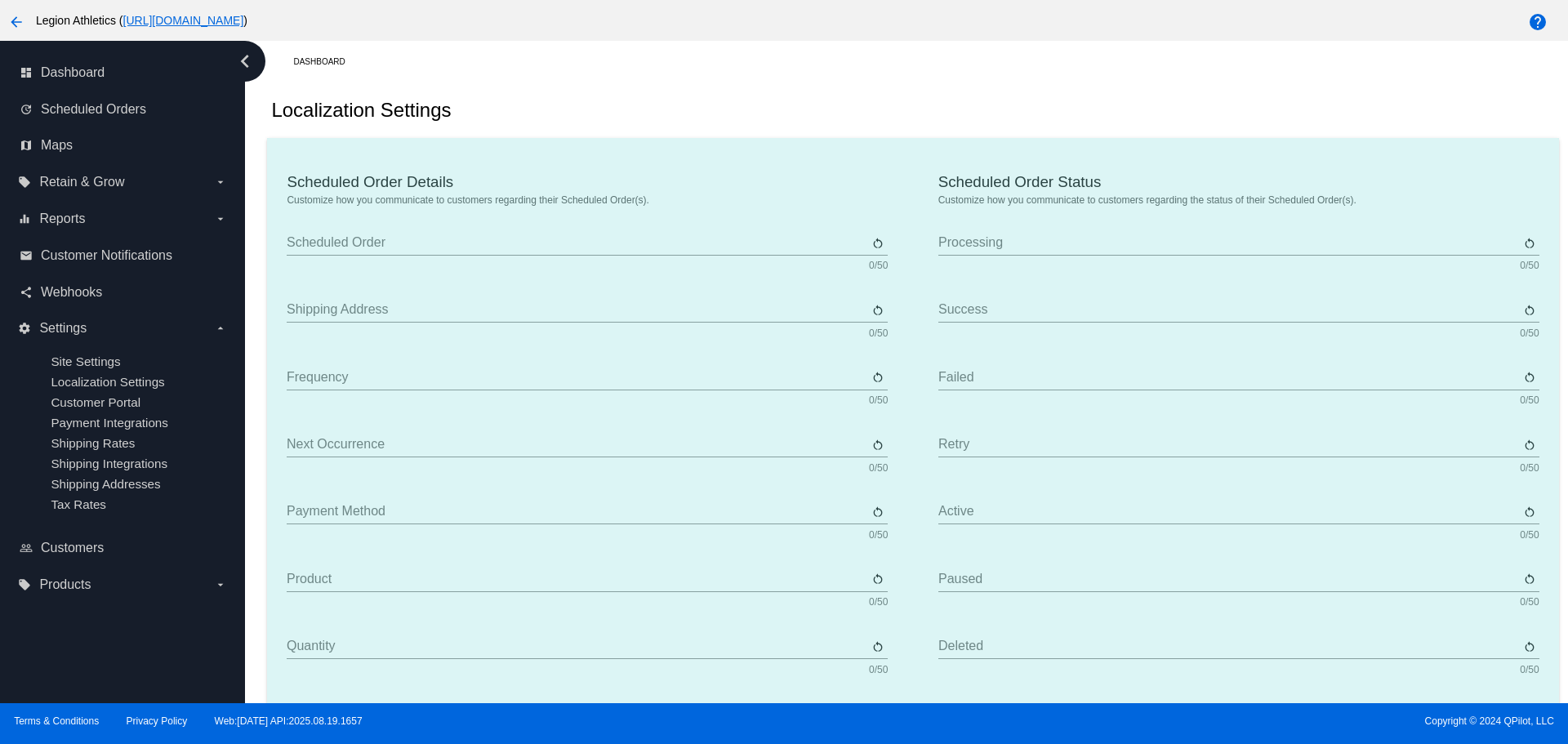
type input "Product"
type input "Quantity"
type input "Price"
type input "Out of stock"
type input "Subtotal"
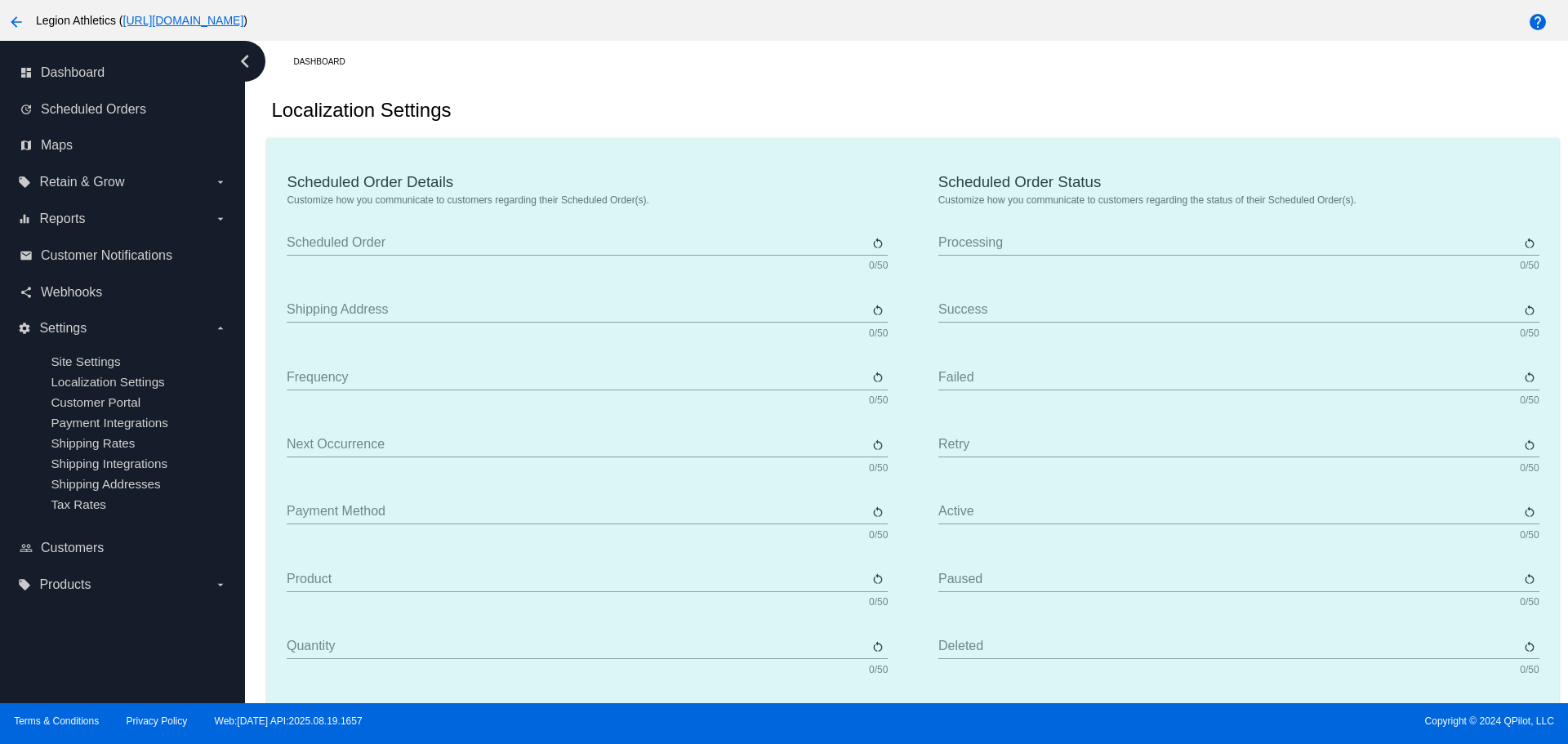
type input "Shipping"
type input "Tax"
type input "TBD"
type input "Total"
type input "No payment method"
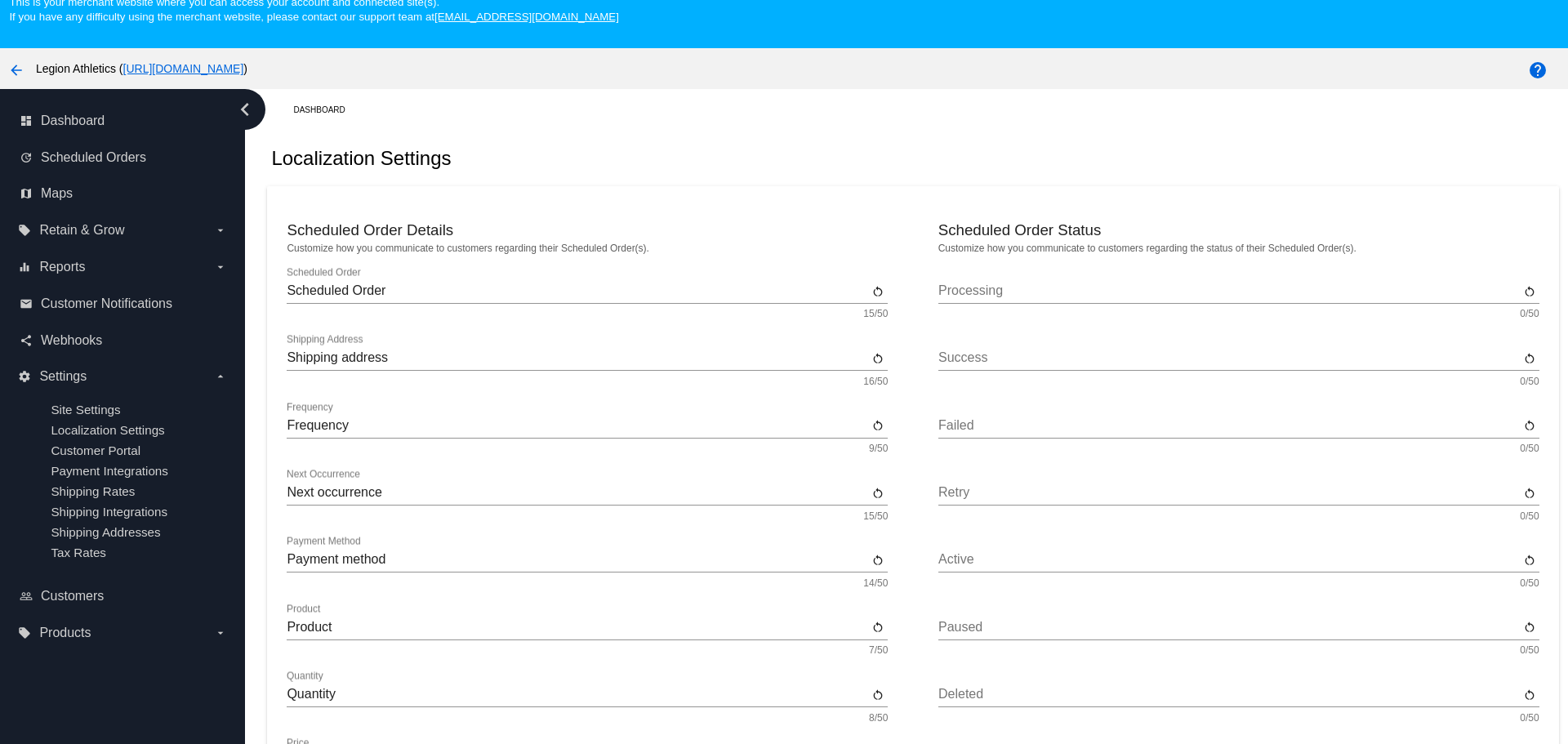
scroll to position [21, 0]
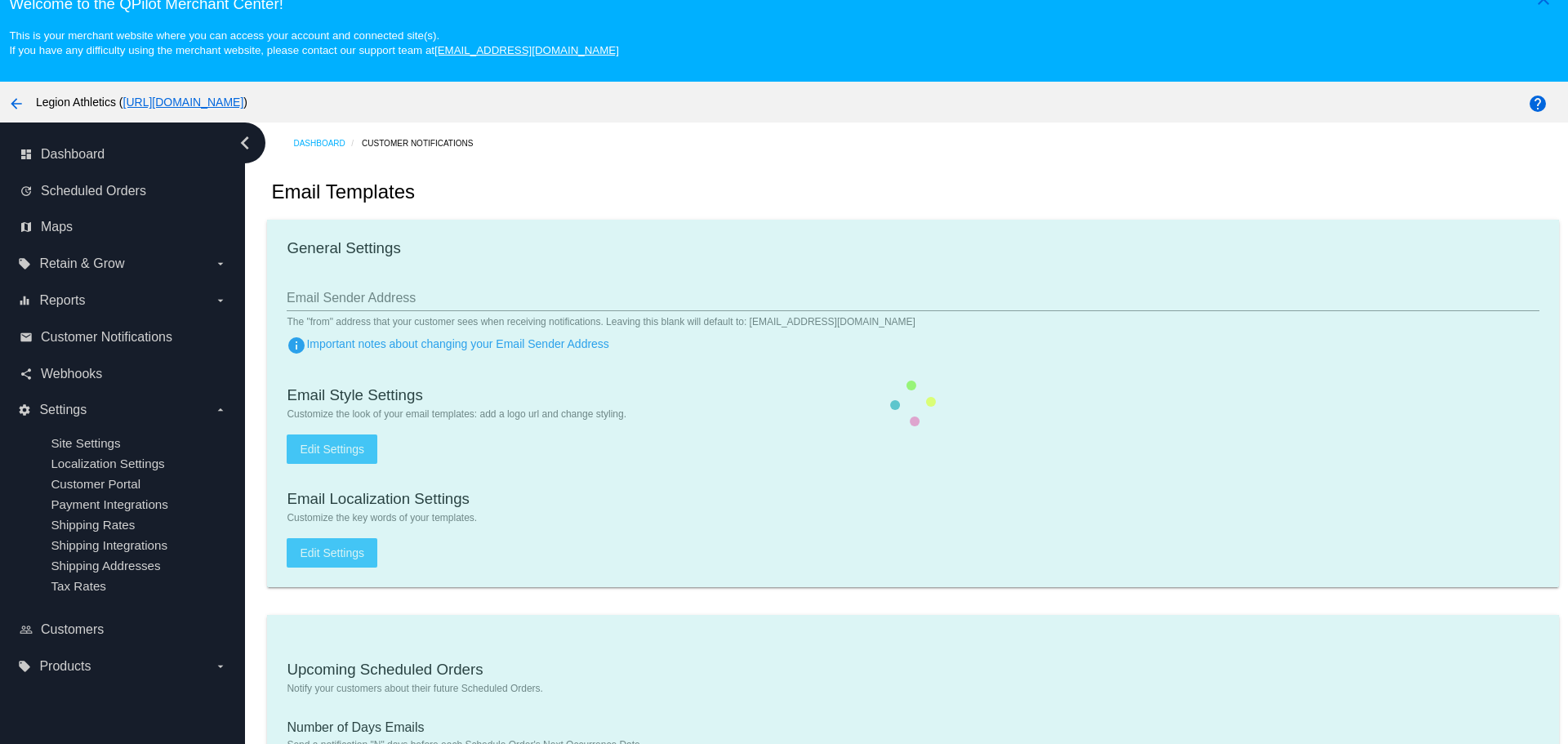
type input "[EMAIL_ADDRESS][DOMAIN_NAME]"
type input "1"
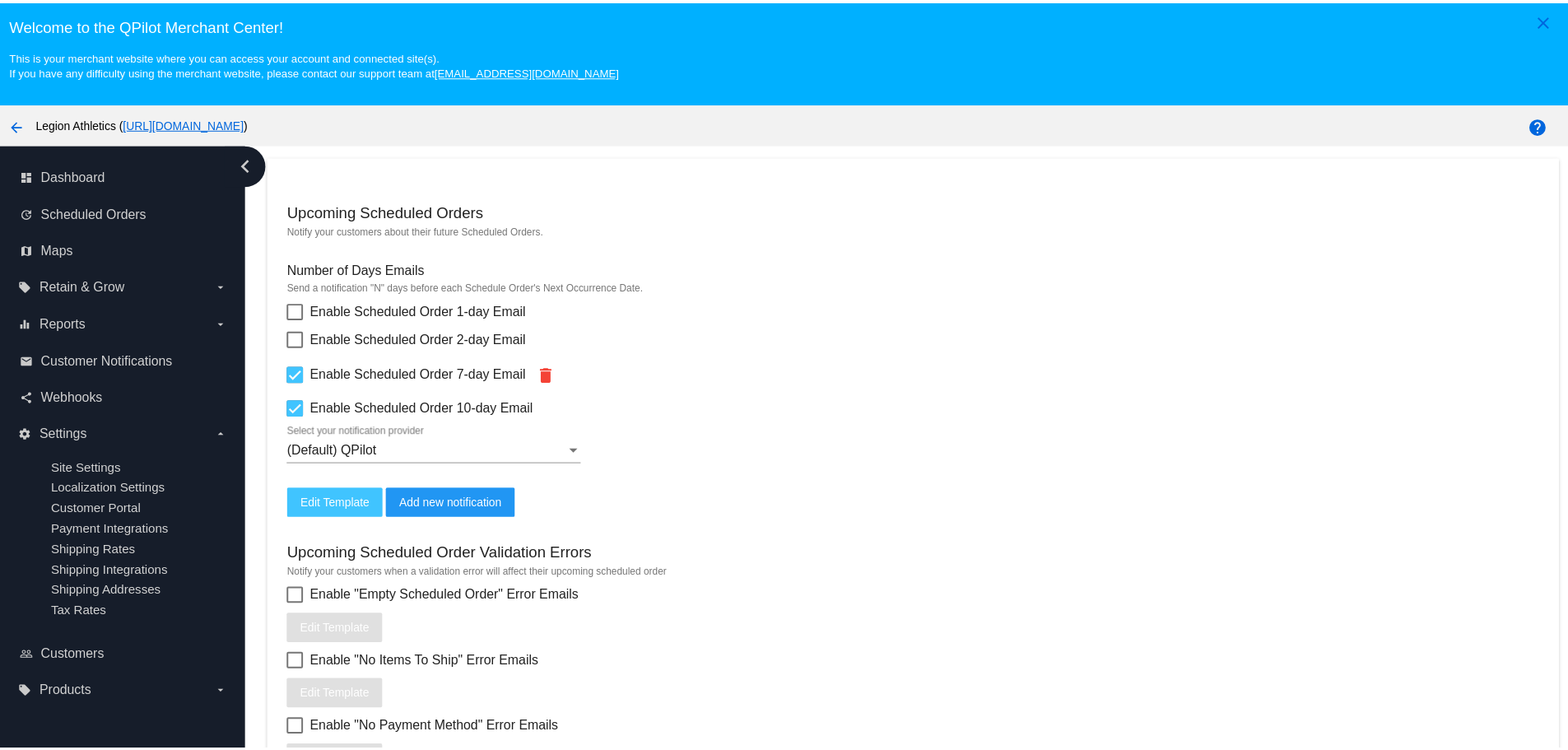
scroll to position [489, 0]
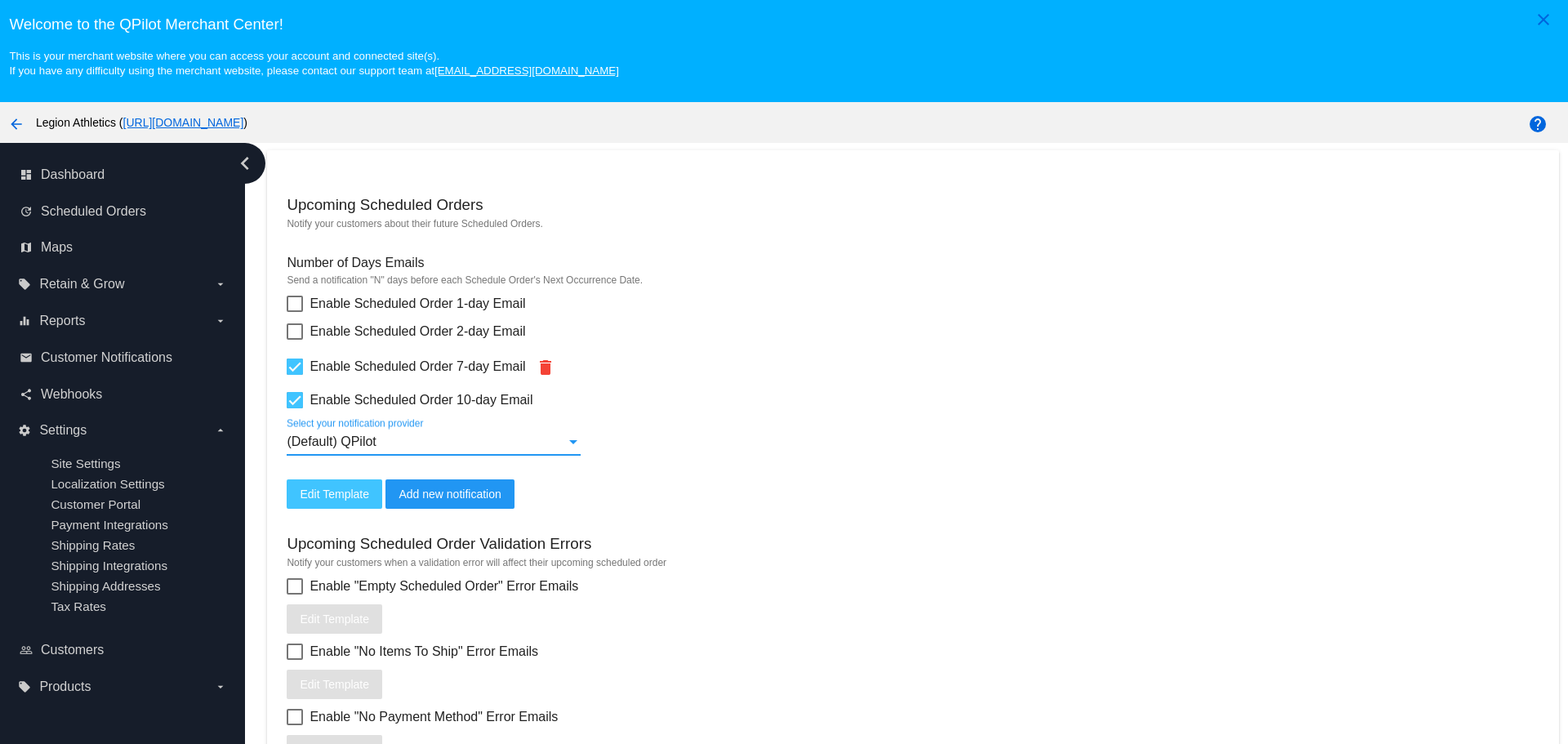
click at [572, 437] on div at bounding box center [573, 441] width 15 height 15
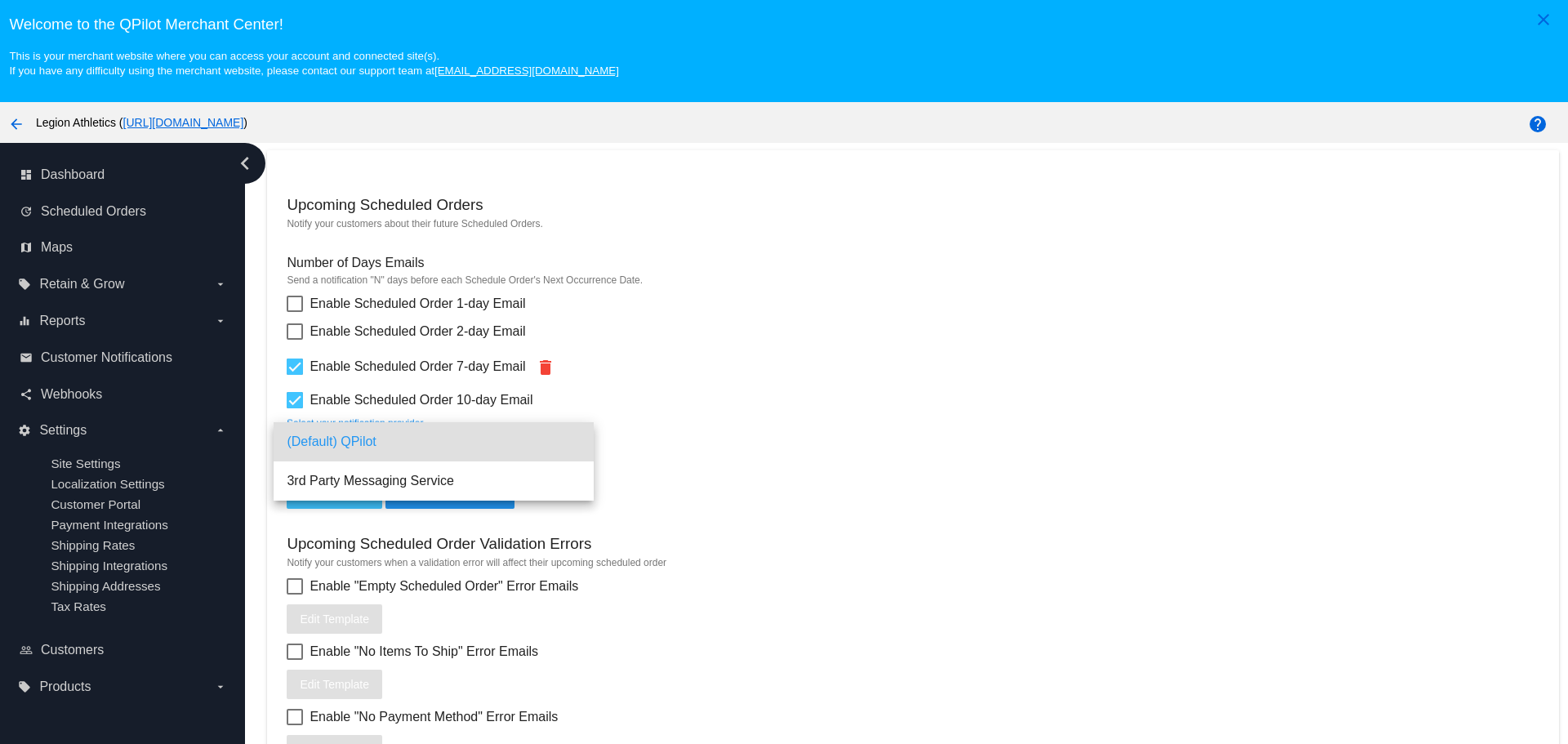
click at [772, 438] on div at bounding box center [784, 372] width 1568 height 744
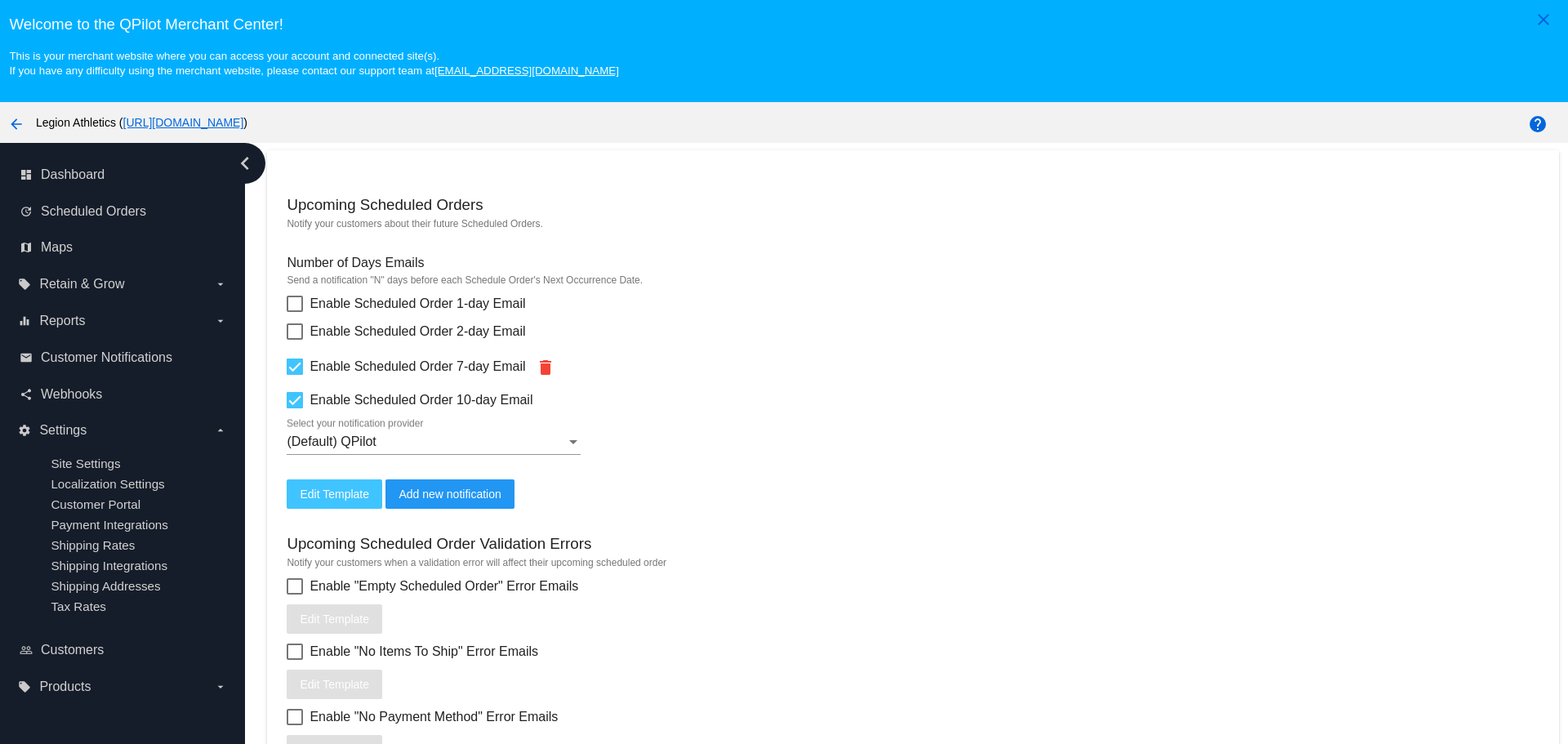
click at [341, 490] on span "Edit Template" at bounding box center [334, 494] width 69 height 13
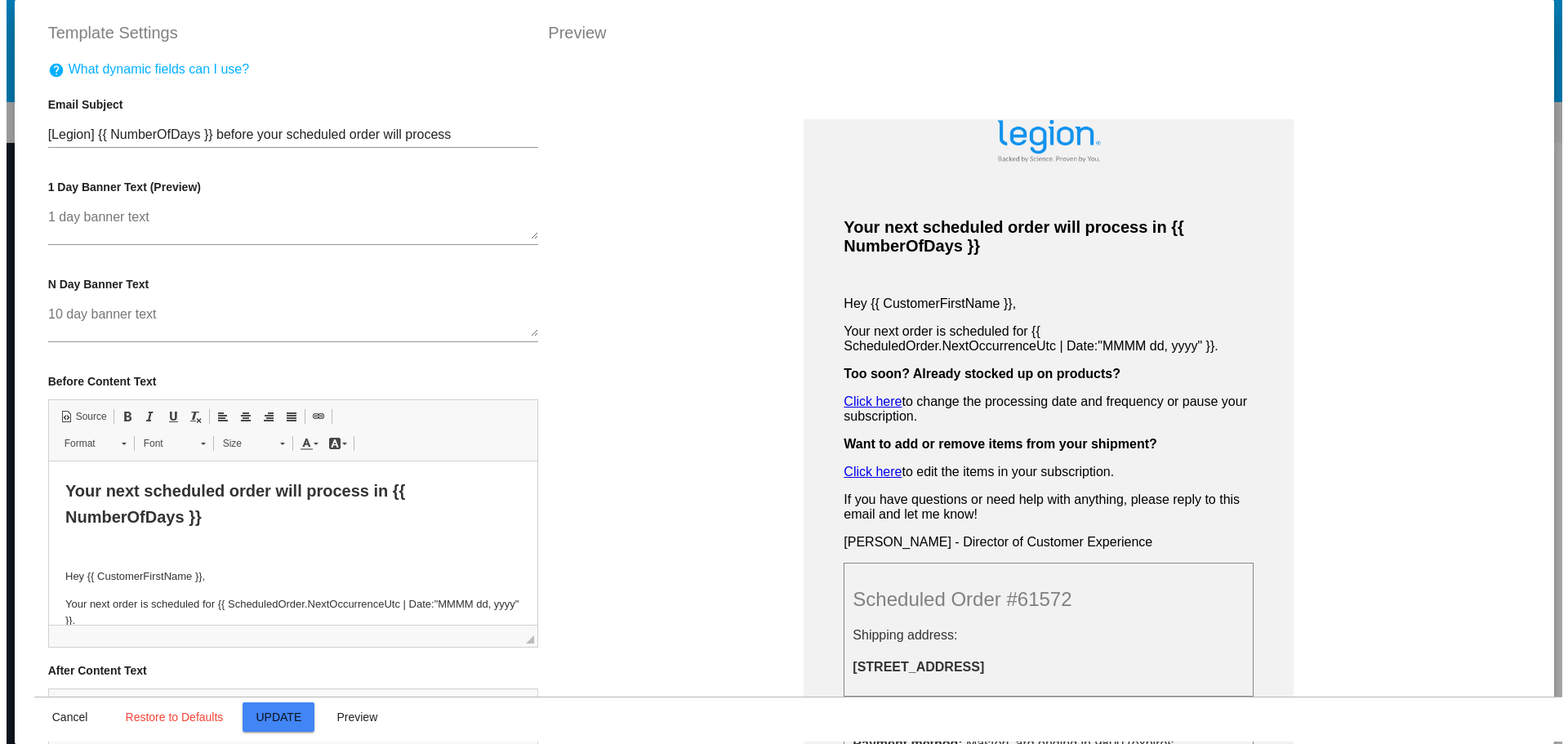
scroll to position [0, 0]
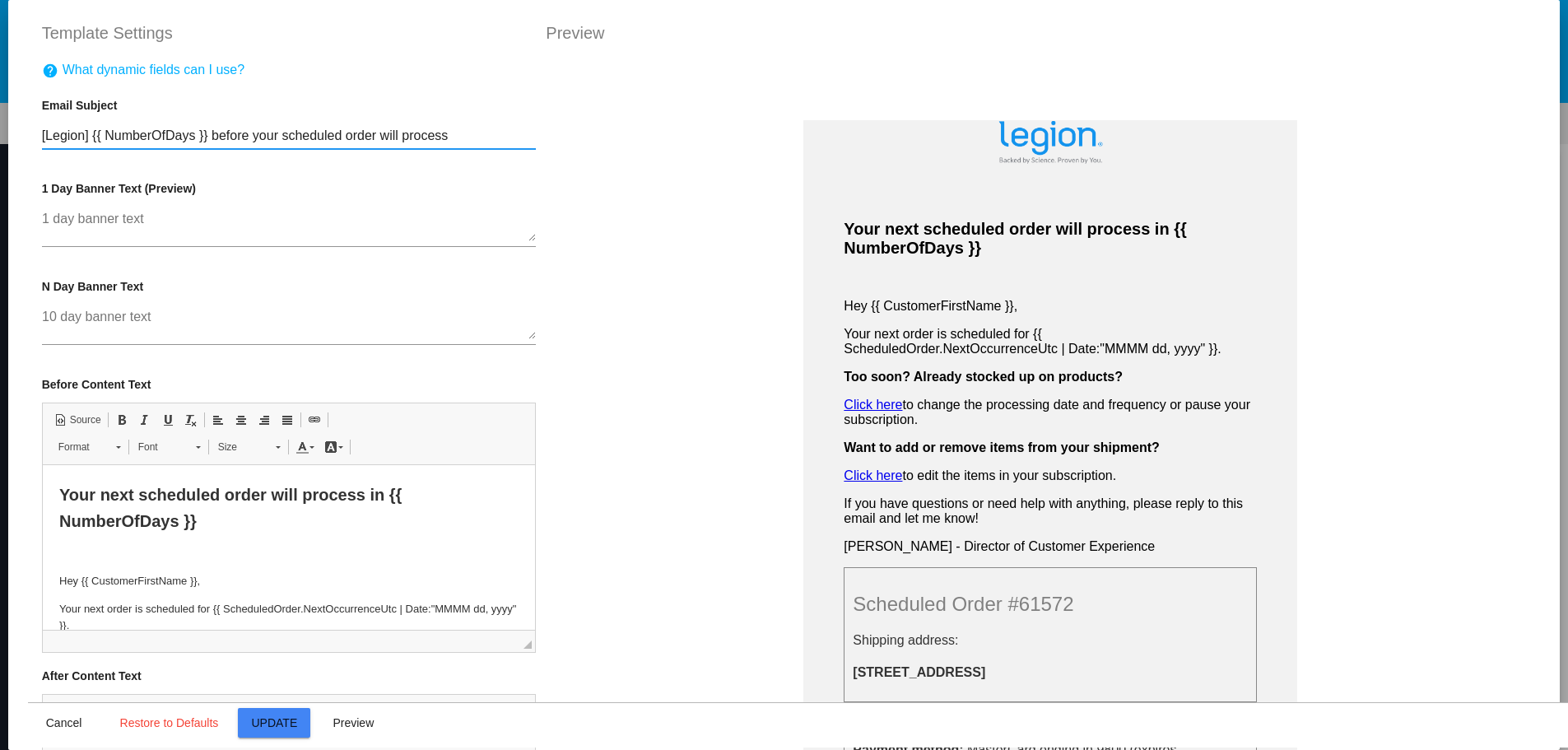
drag, startPoint x: 206, startPoint y: 132, endPoint x: 439, endPoint y: 137, distance: 233.1
click at [439, 137] on input "[Legion] {{ NumberOfDays }} before your scheduled order will process" at bounding box center [289, 136] width 495 height 15
click at [463, 138] on input "[Legion] {{ NumberOfDays }} before your scheduled order will process" at bounding box center [289, 136] width 495 height 15
click at [66, 722] on span "Cancel" at bounding box center [63, 722] width 36 height 13
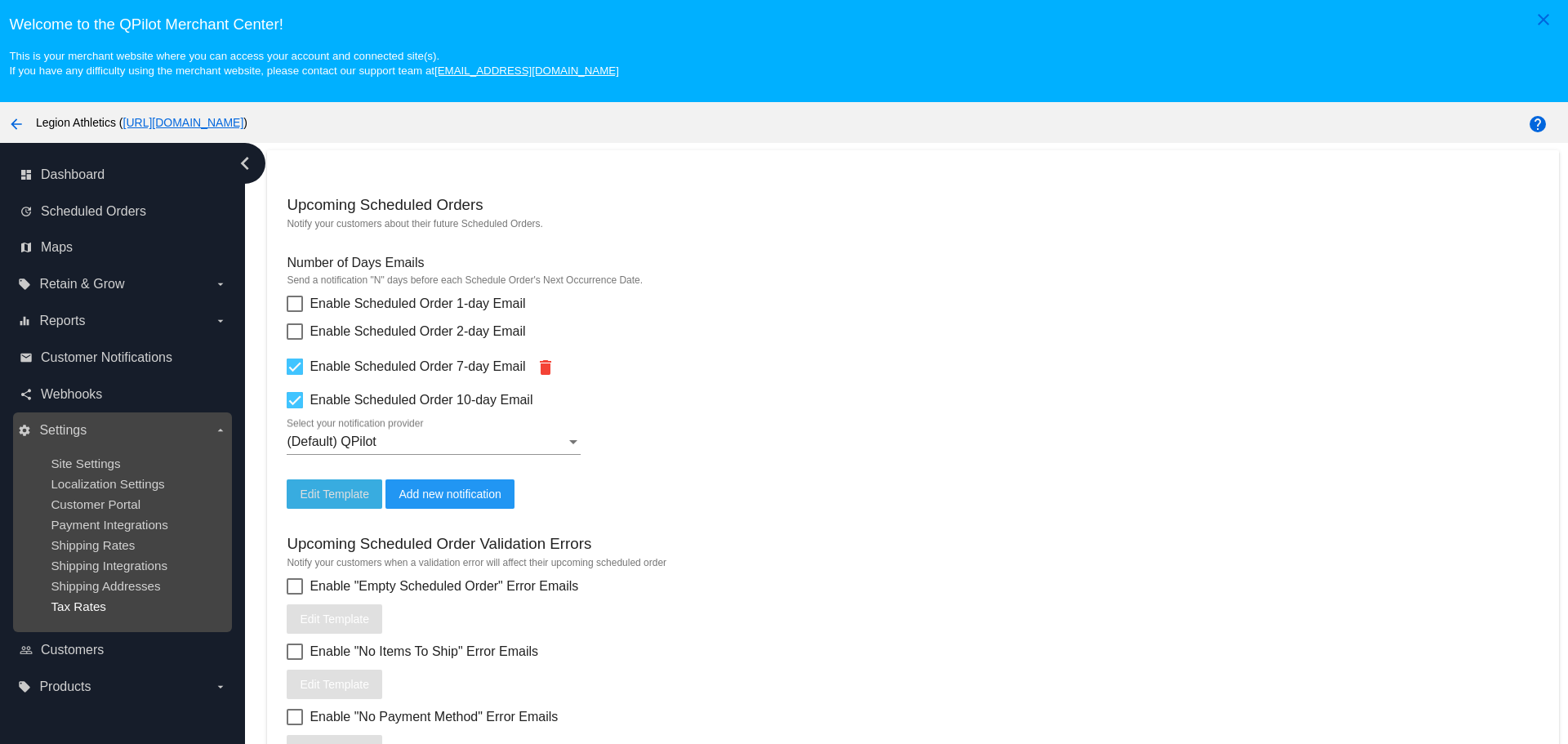
click at [93, 612] on span "Tax Rates" at bounding box center [78, 606] width 55 height 14
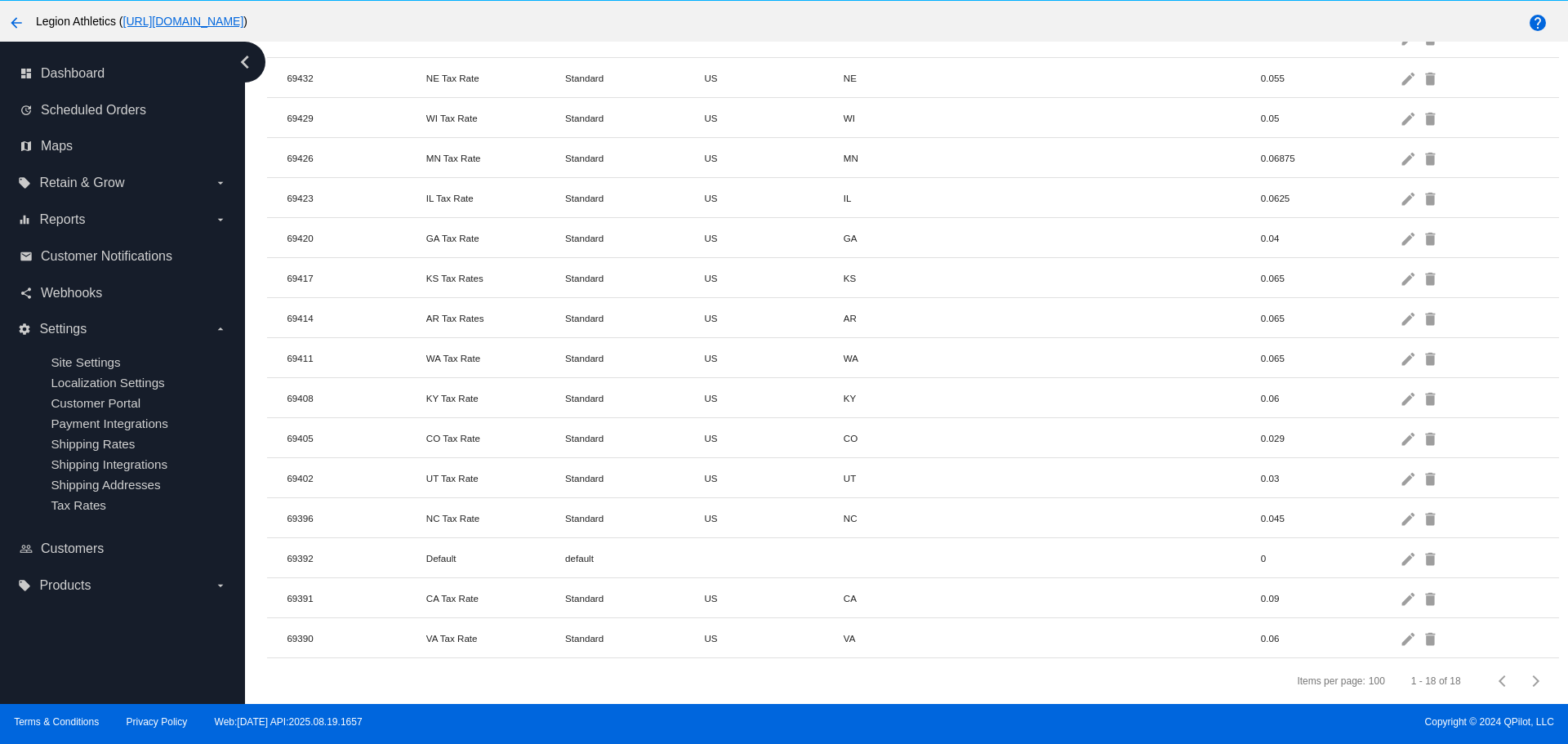
scroll to position [102, 0]
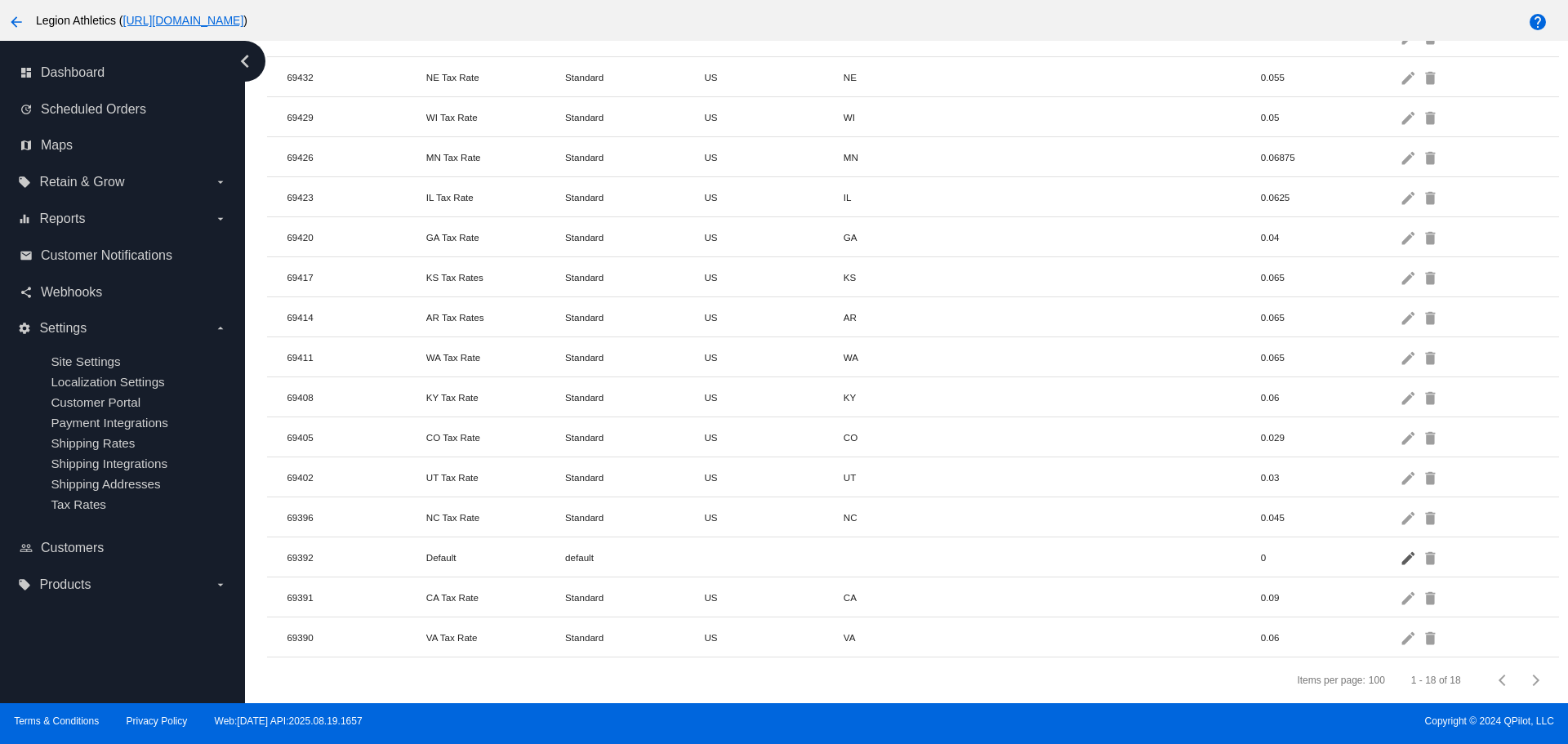
click at [1400, 545] on mat-icon "edit" at bounding box center [1410, 557] width 20 height 26
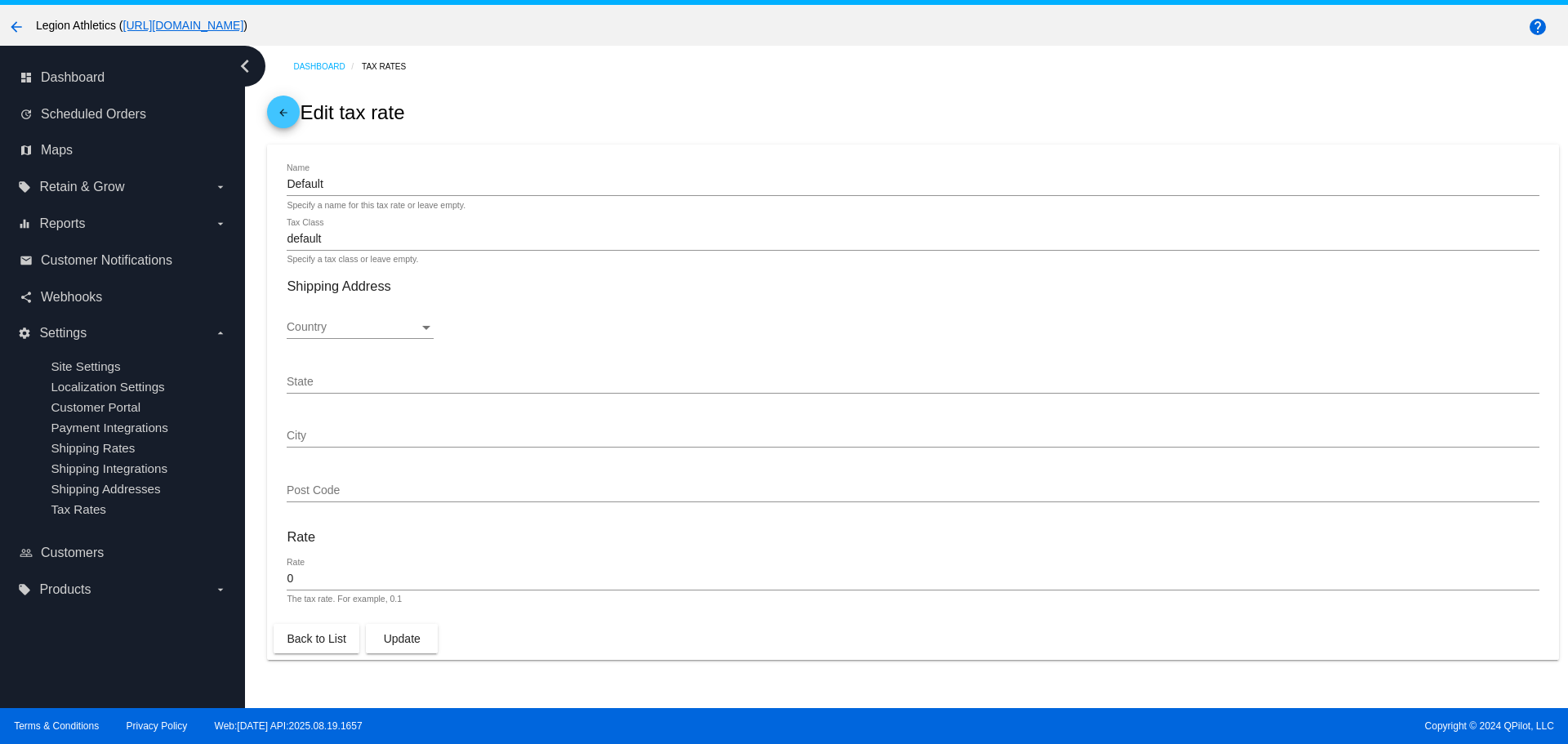
scroll to position [102, 0]
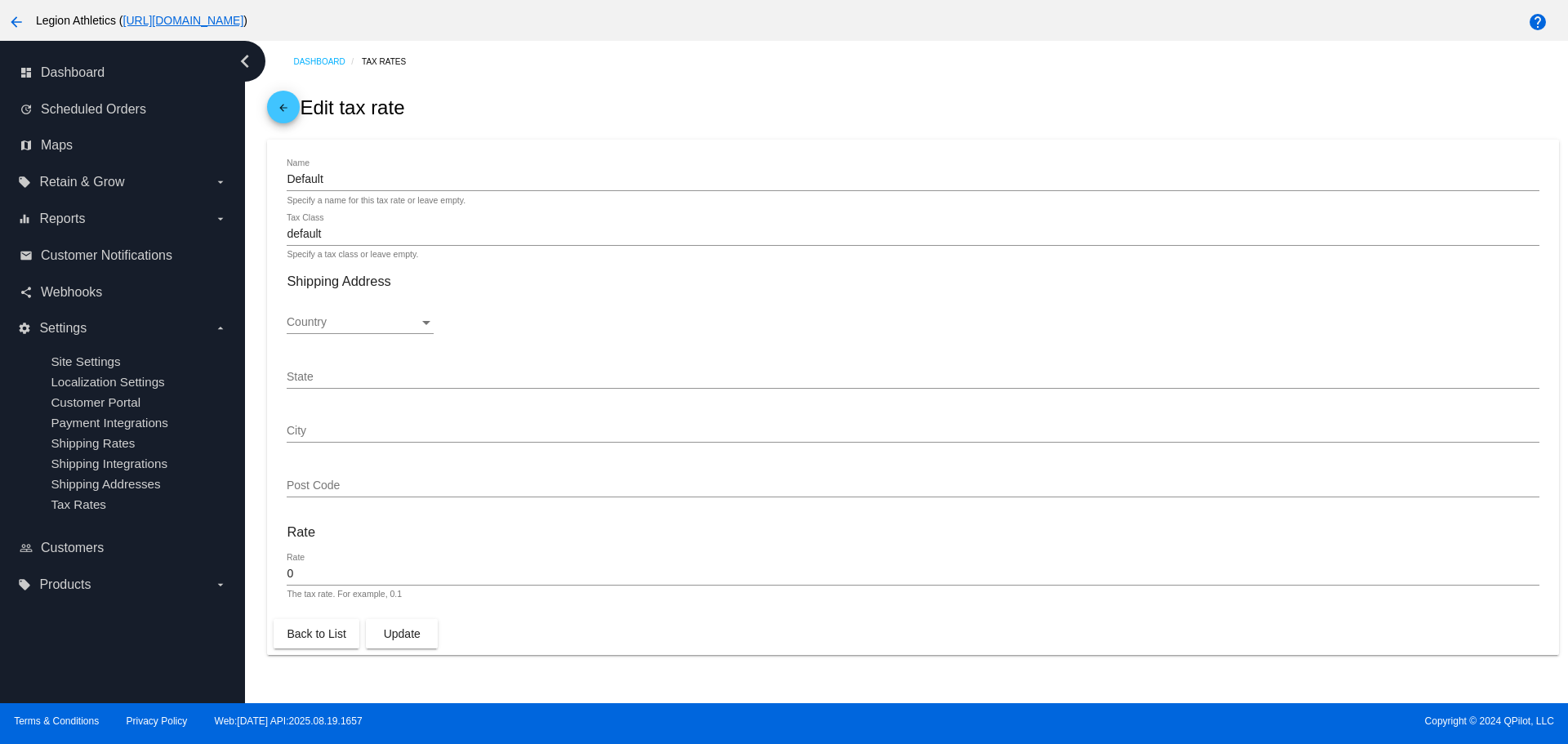
click at [280, 108] on mat-icon "arrow_back" at bounding box center [284, 112] width 20 height 20
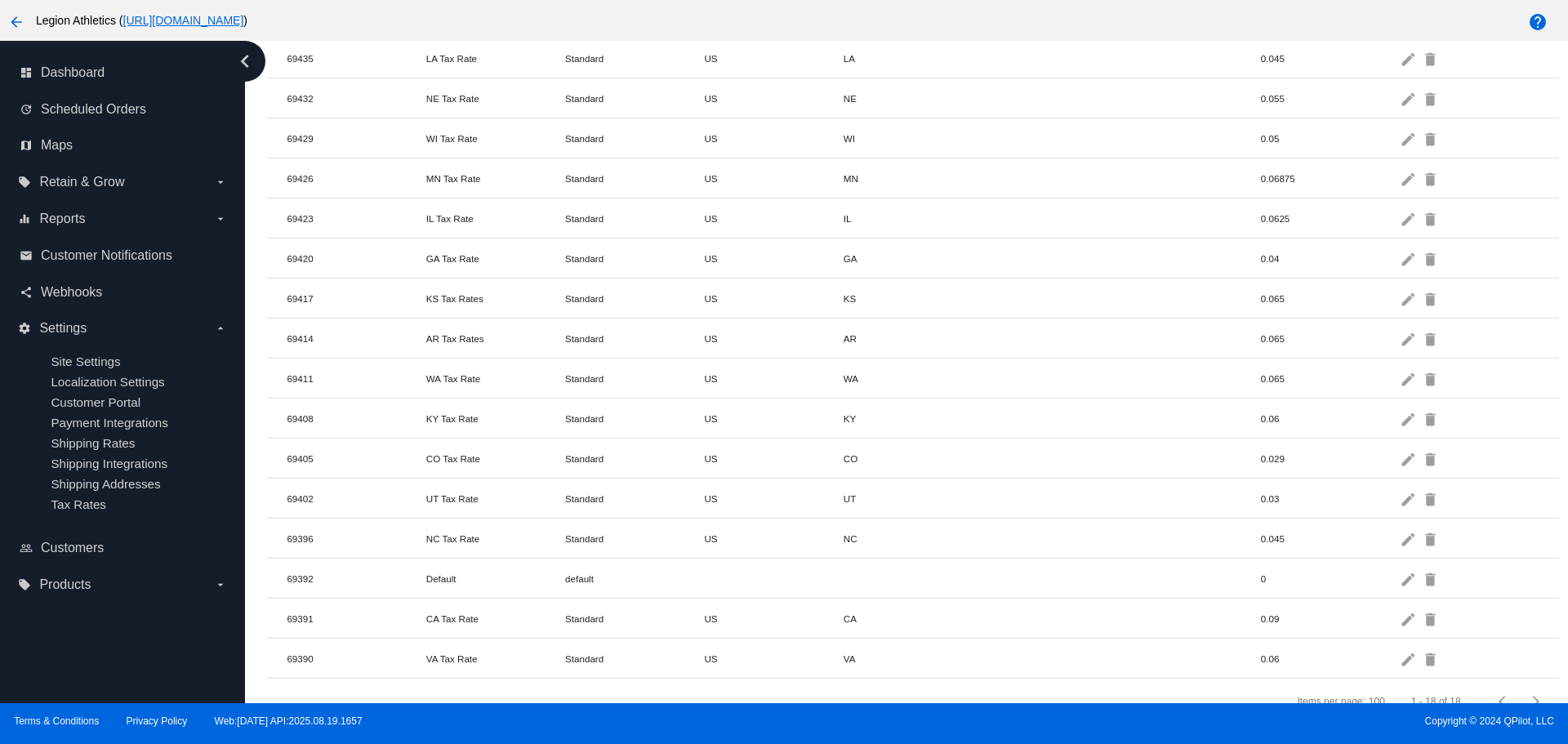
scroll to position [319, 0]
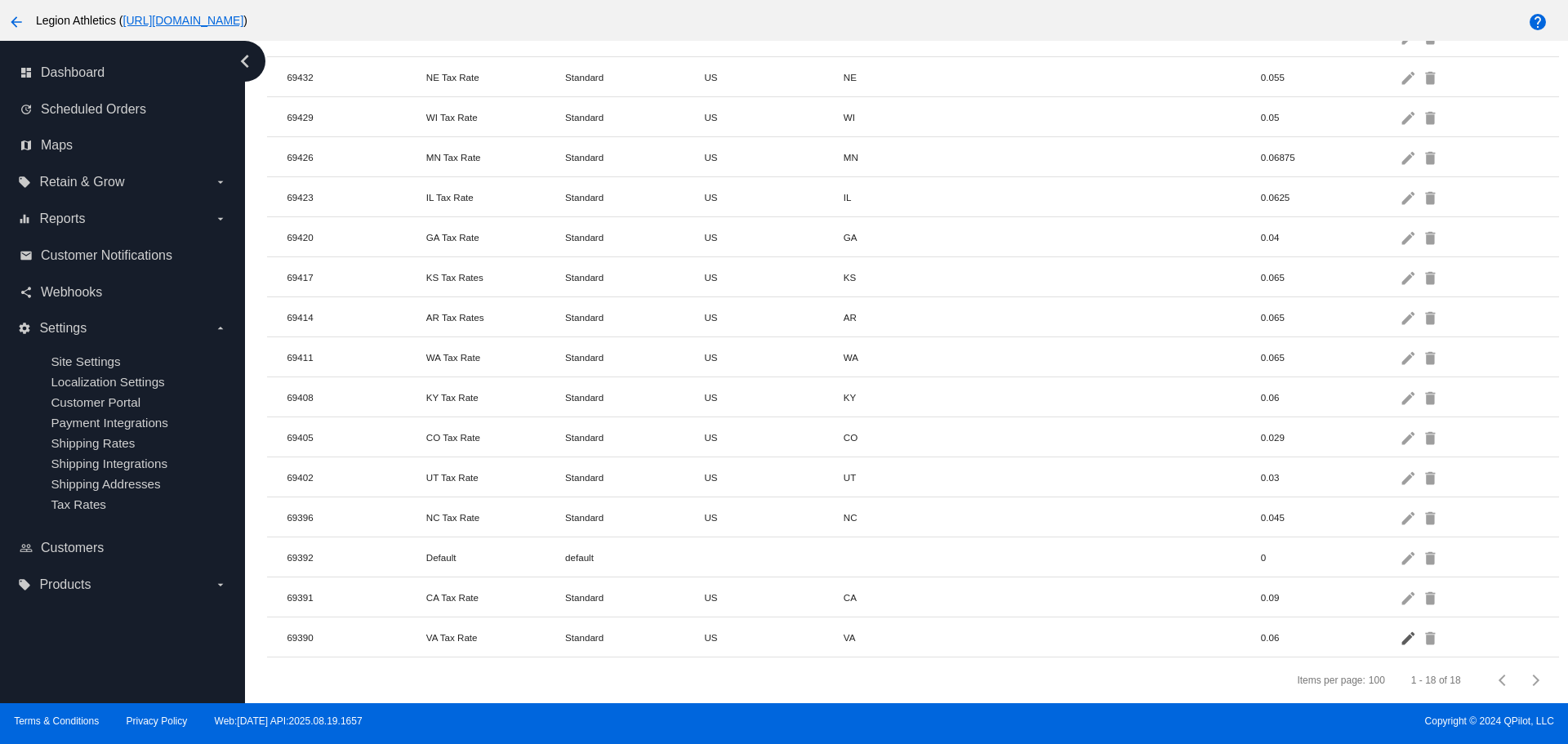
click at [1400, 629] on mat-icon "edit" at bounding box center [1410, 637] width 20 height 26
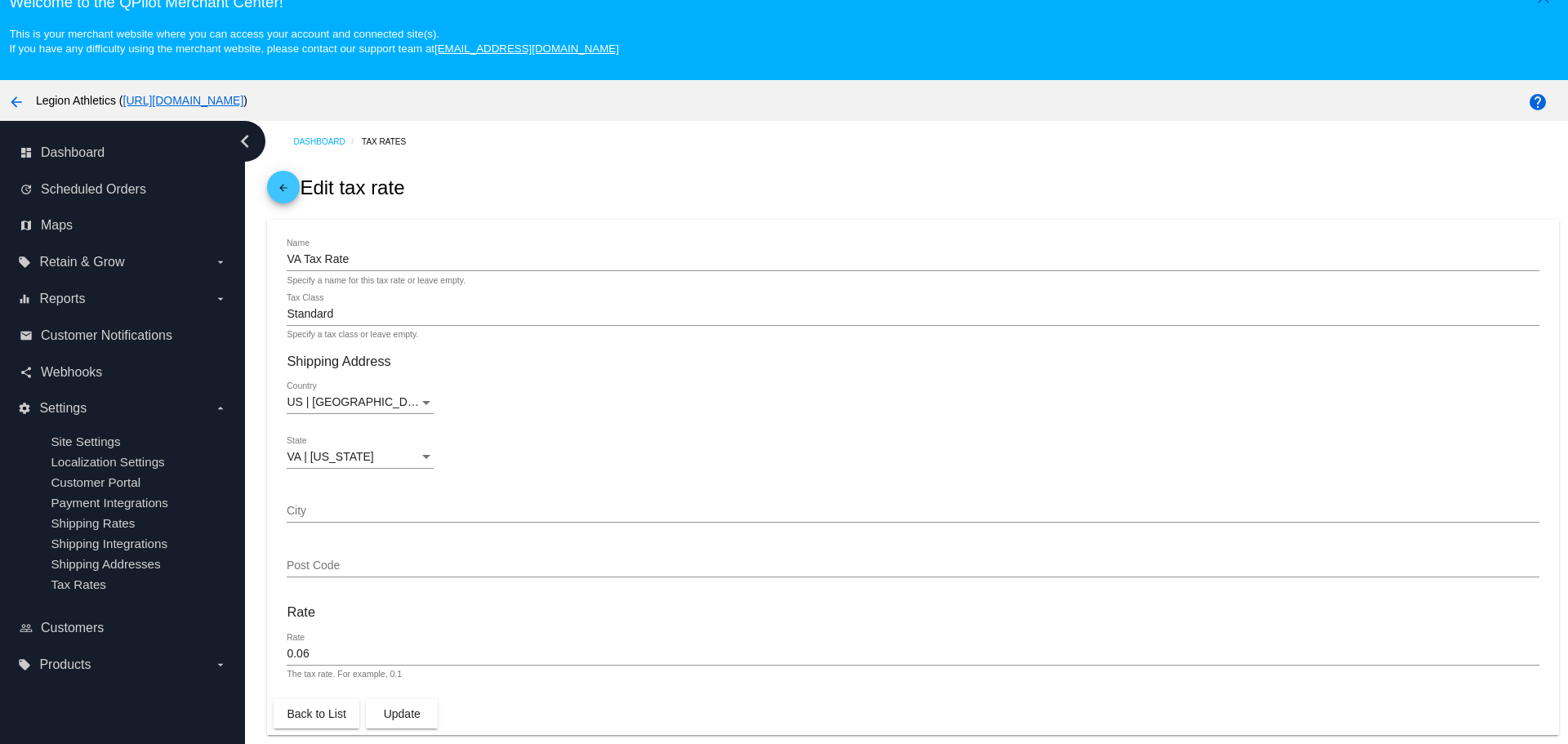
scroll to position [21, 0]
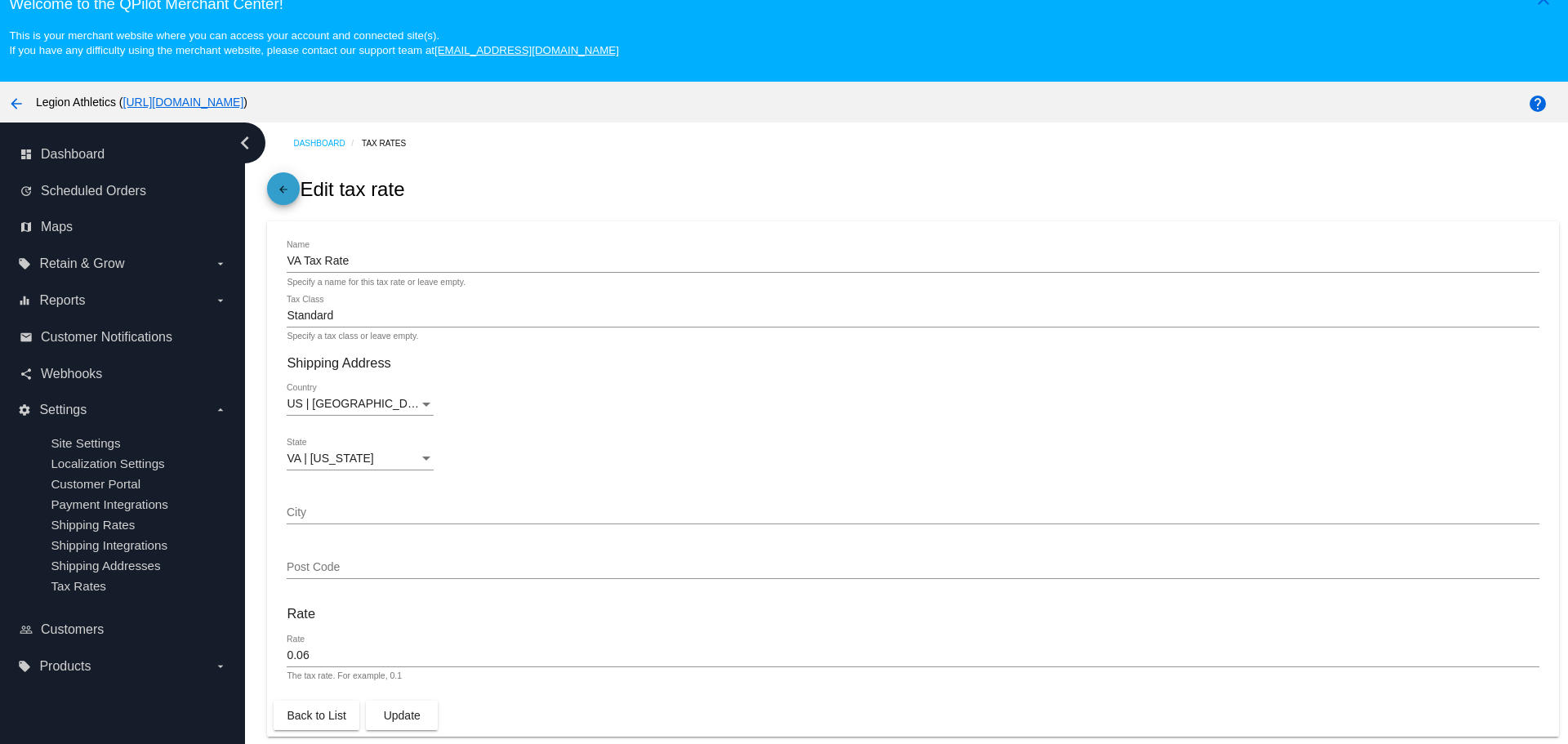
click at [288, 195] on mat-icon "arrow_back" at bounding box center [284, 193] width 20 height 20
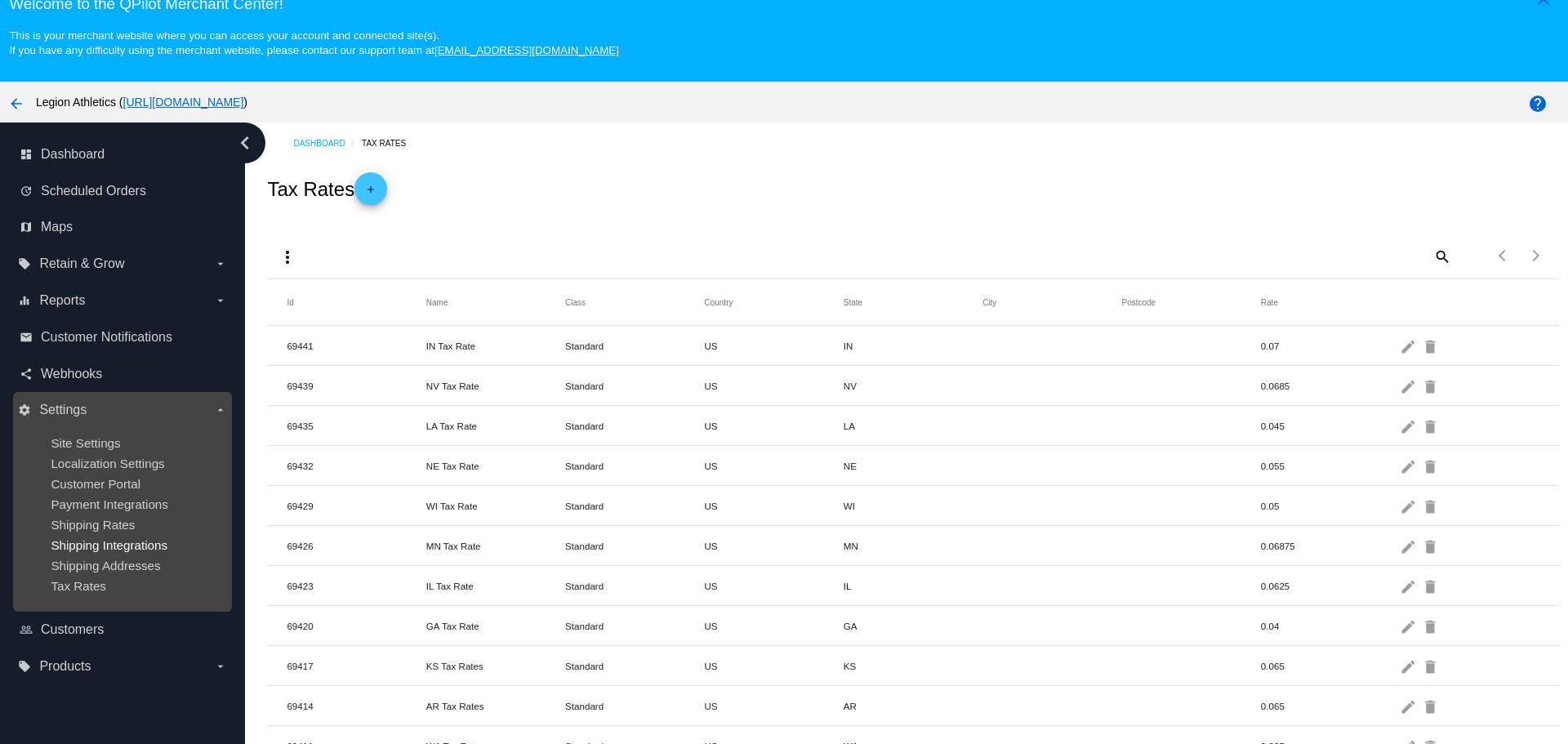
click at [123, 547] on span "Shipping Integrations" at bounding box center [108, 545] width 117 height 14
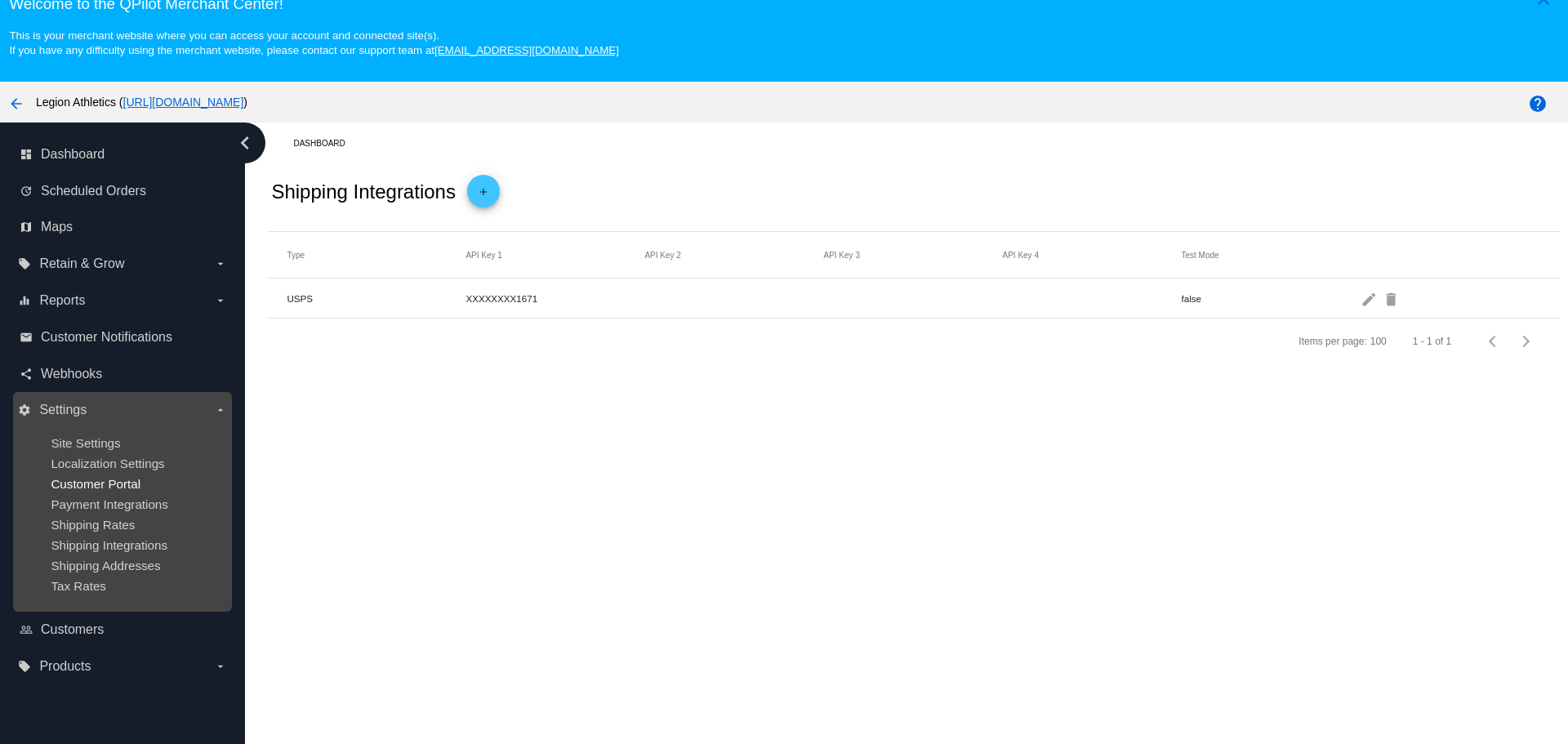
click at [115, 489] on span "Customer Portal" at bounding box center [95, 484] width 90 height 14
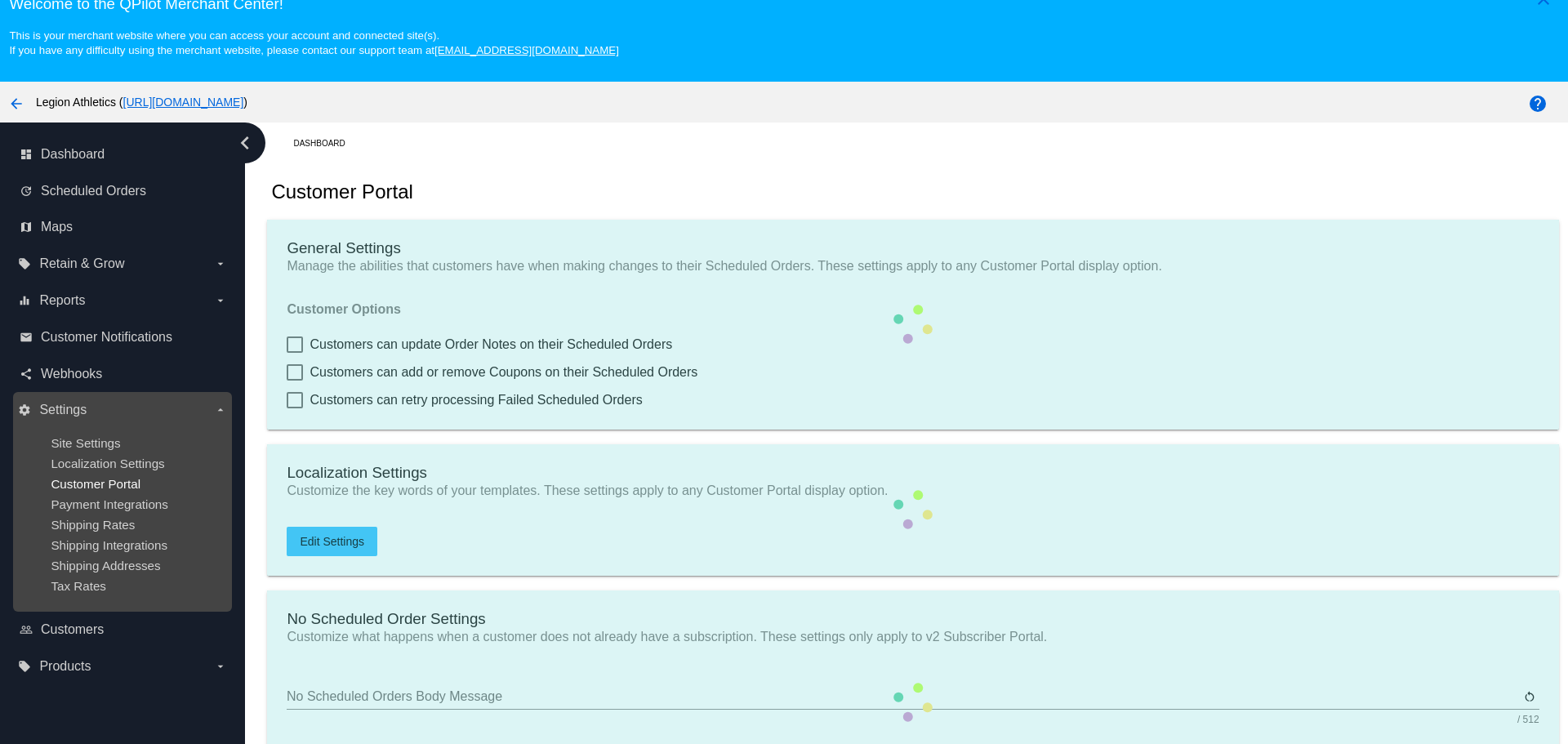
type input "Create a Subscription"
type input "[URL][DOMAIN_NAME]"
type input "1"
type input "20"
type input "500"
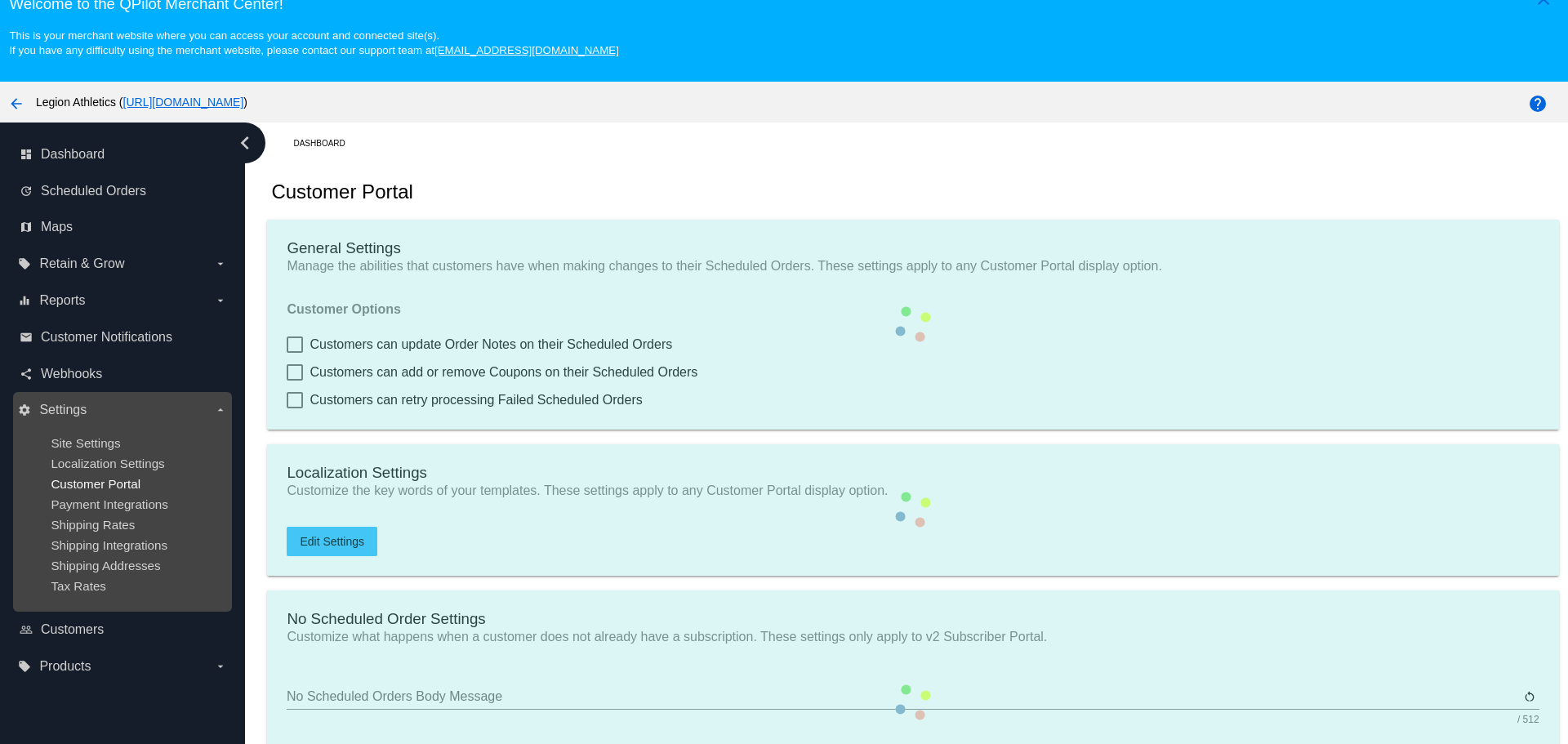
type input "500"
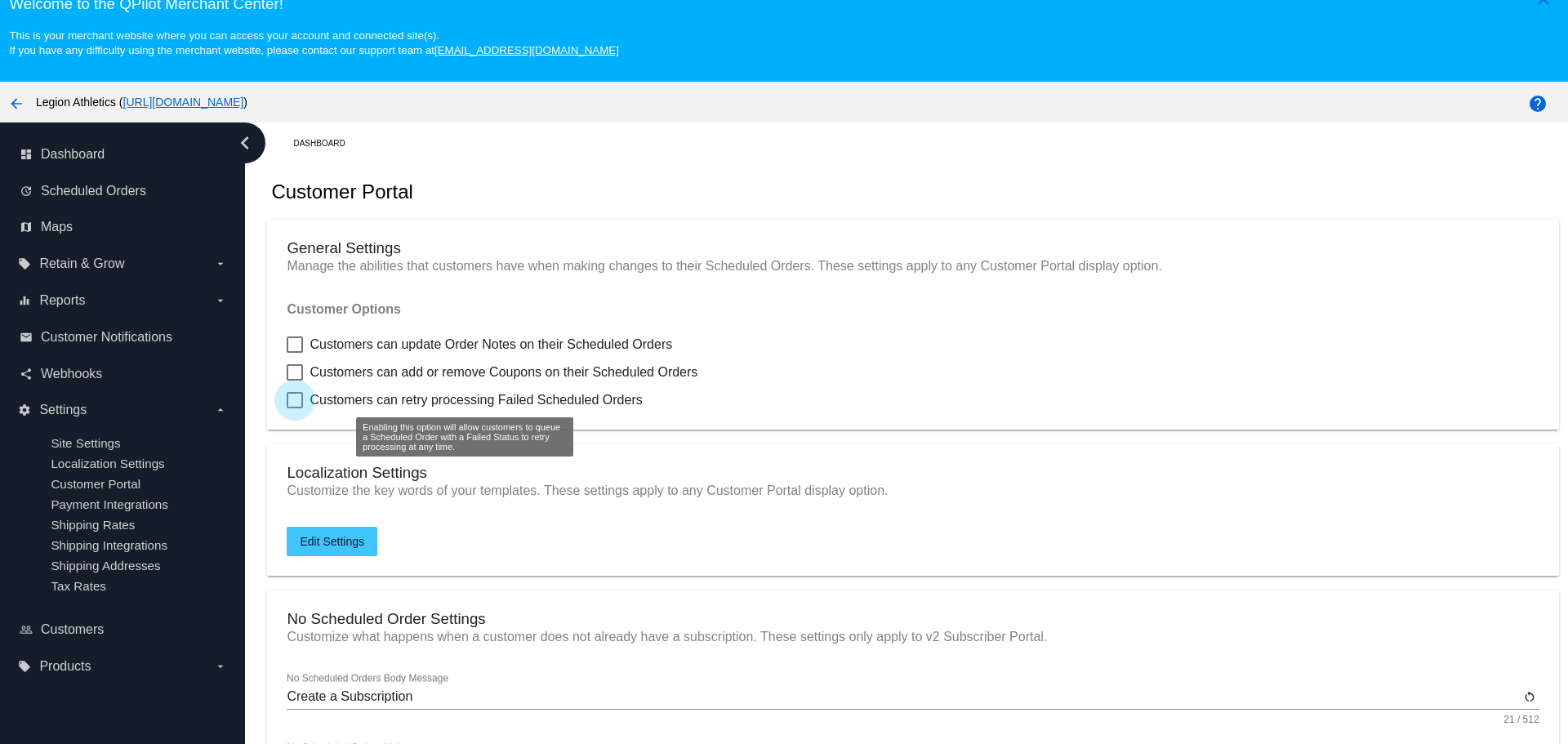
click at [388, 408] on span "Customers can retry processing Failed Scheduled Orders" at bounding box center [476, 400] width 332 height 20
click at [294, 408] on input "Customers can retry processing Failed Scheduled Orders" at bounding box center [294, 408] width 1 height 1
checkbox input "true"
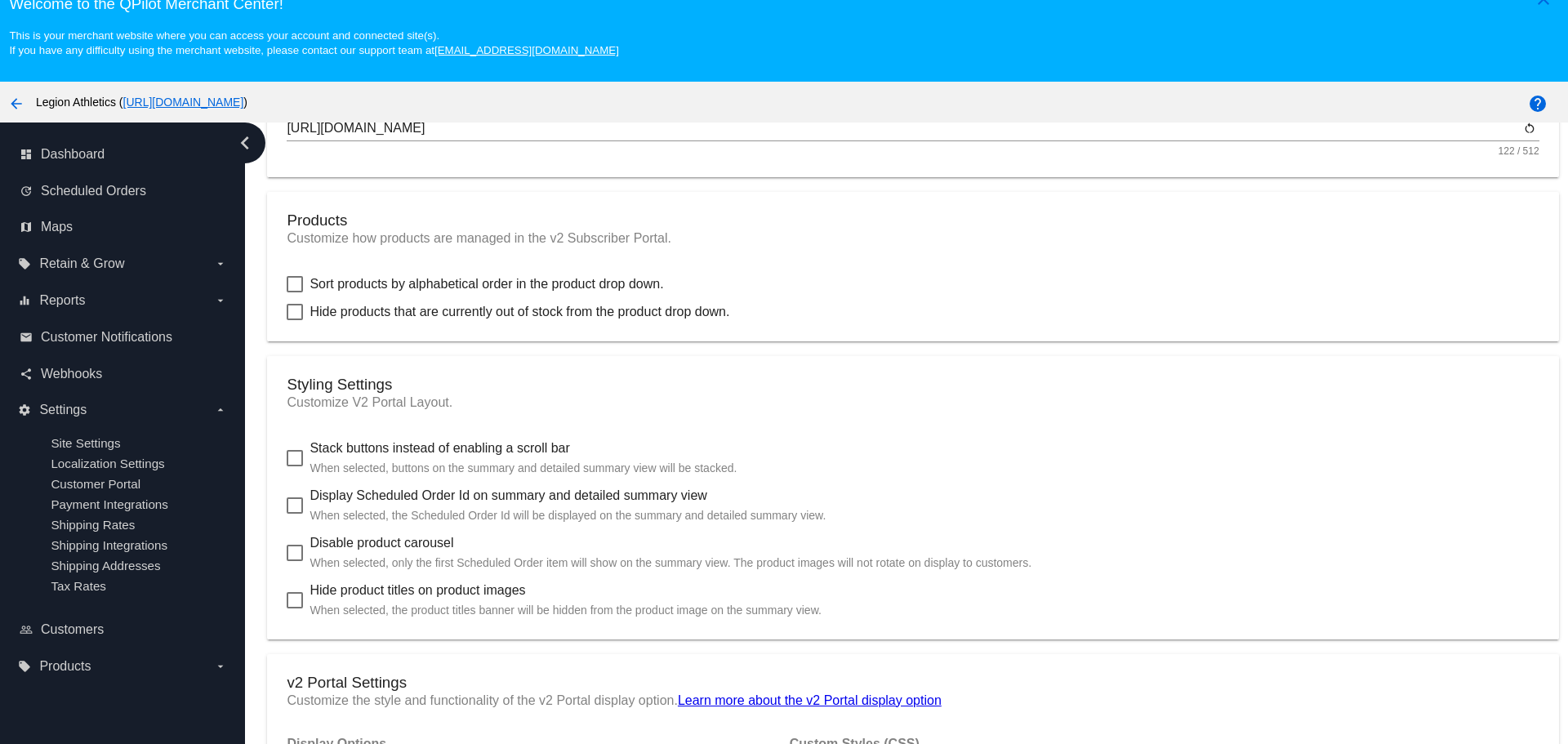
scroll to position [653, 0]
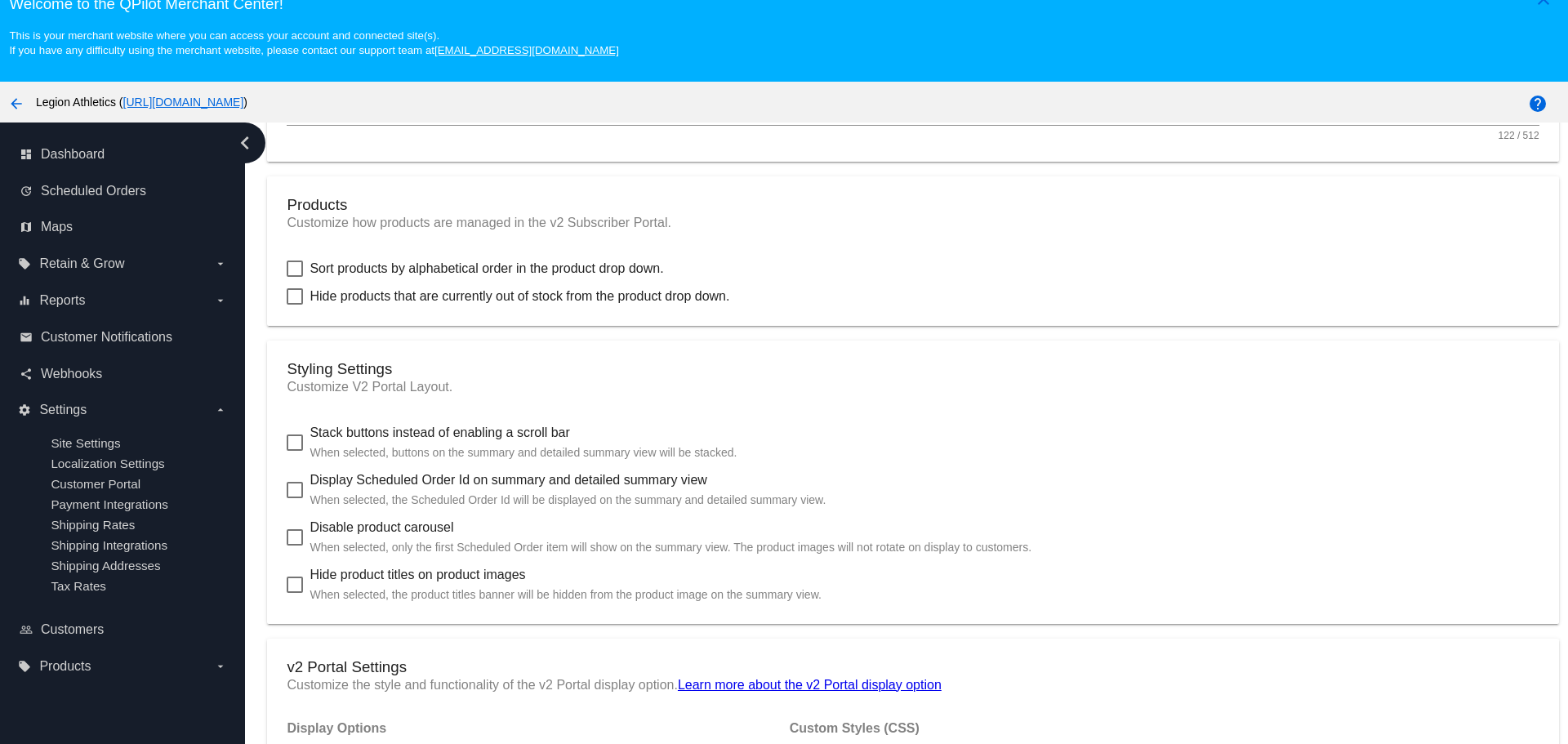
click at [301, 488] on div at bounding box center [295, 490] width 17 height 17
click at [294, 498] on input "Display Scheduled Order Id on summary and detailed summary view When selected, …" at bounding box center [294, 498] width 1 height 1
checkbox input "true"
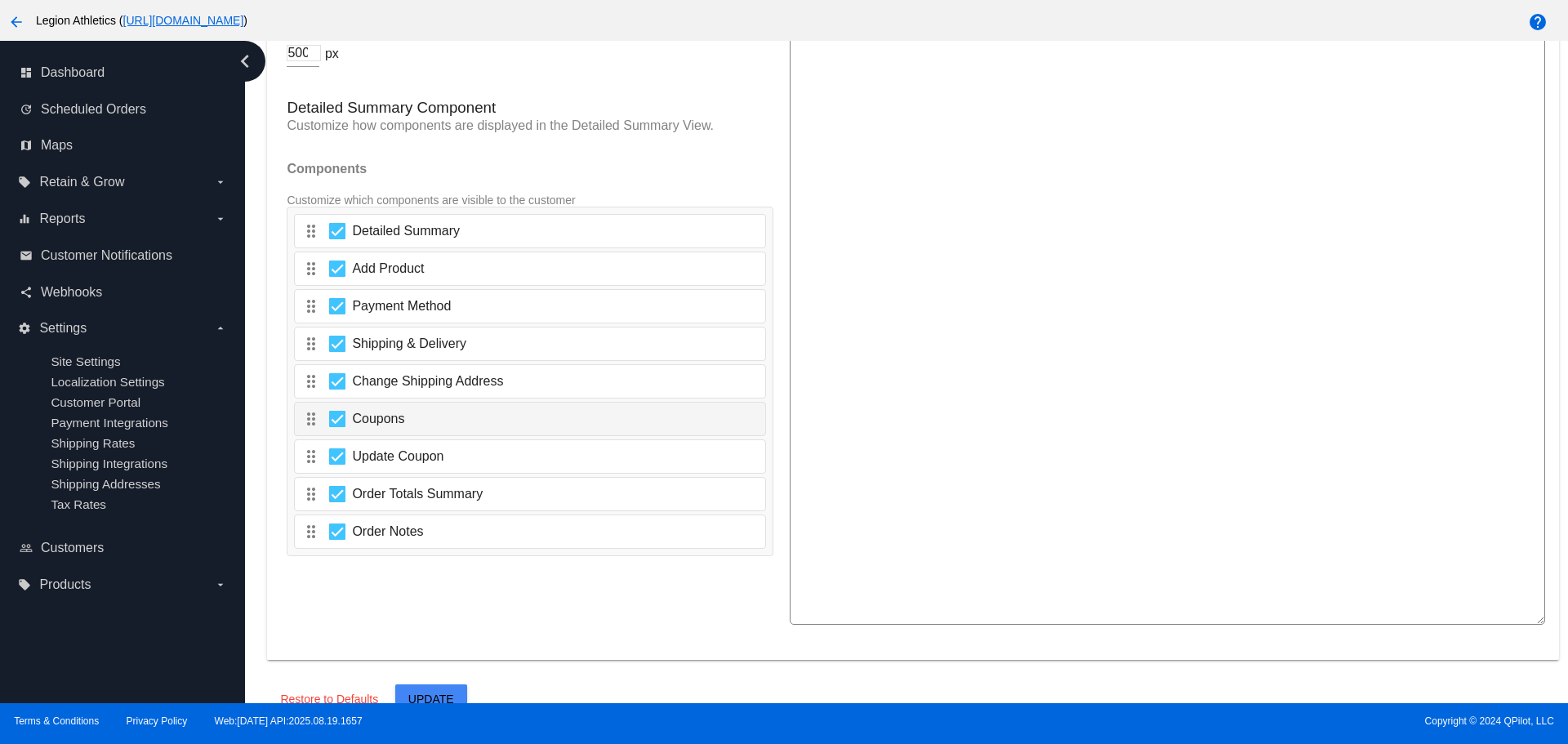
scroll to position [2615, 0]
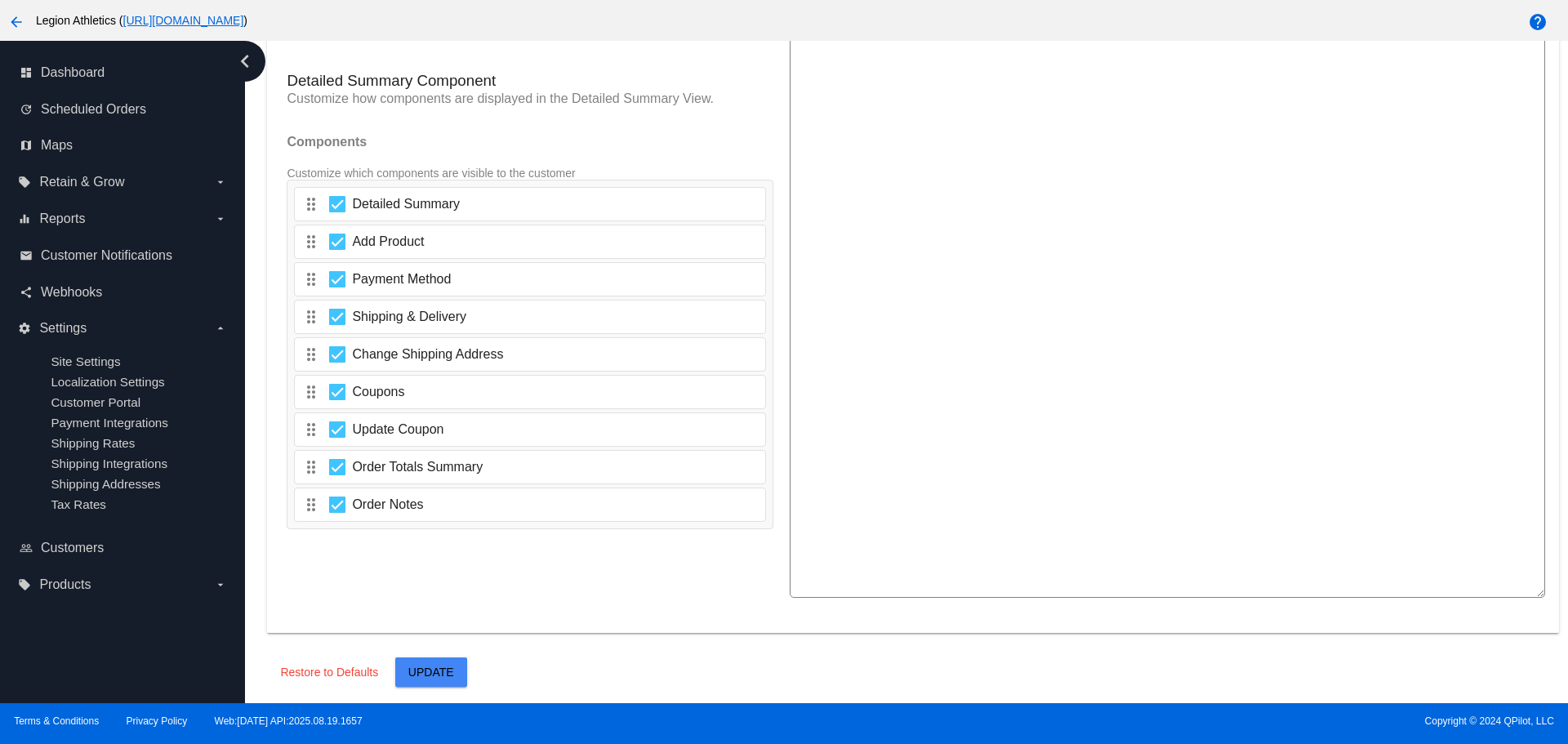
click at [459, 665] on button "Update" at bounding box center [431, 672] width 72 height 30
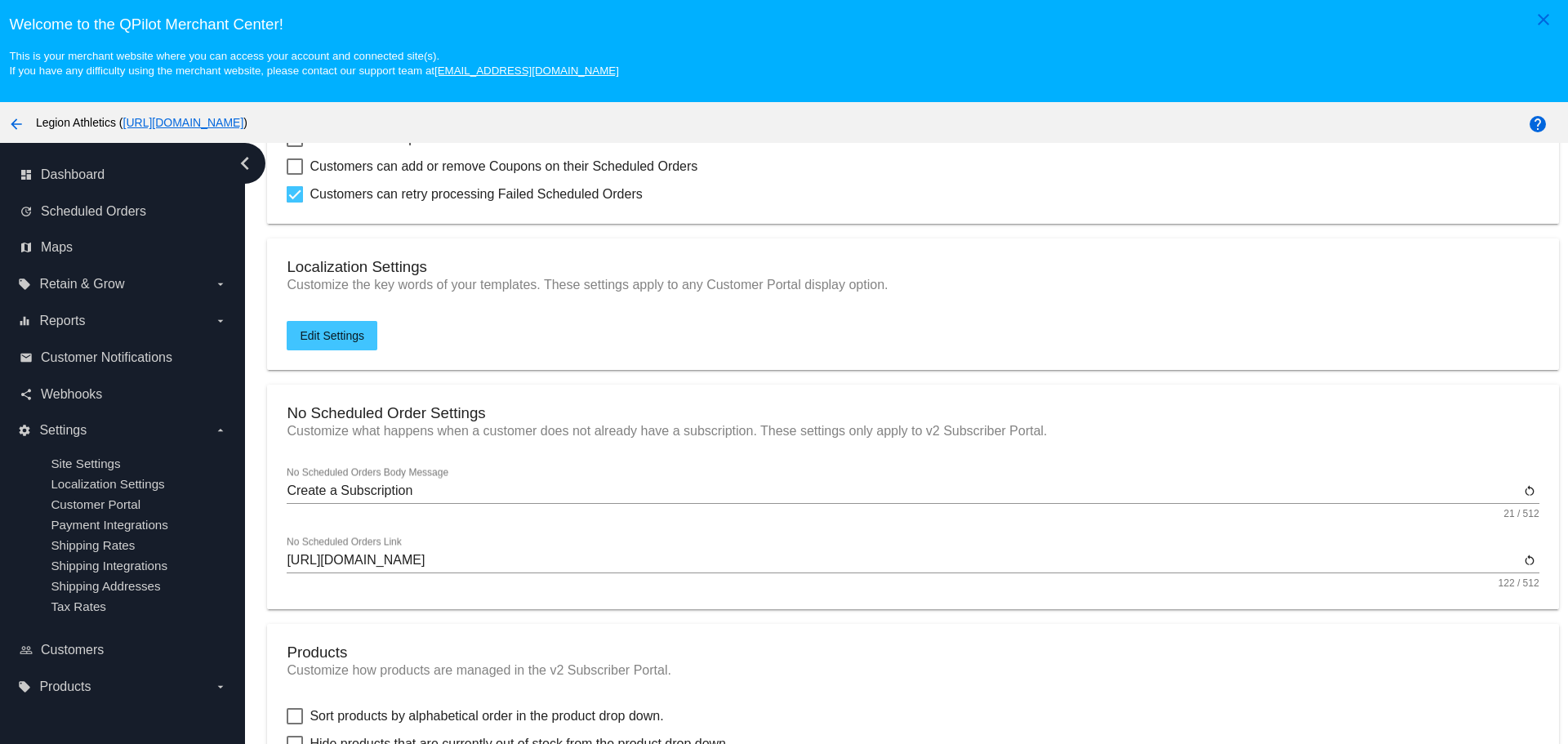
scroll to position [245, 0]
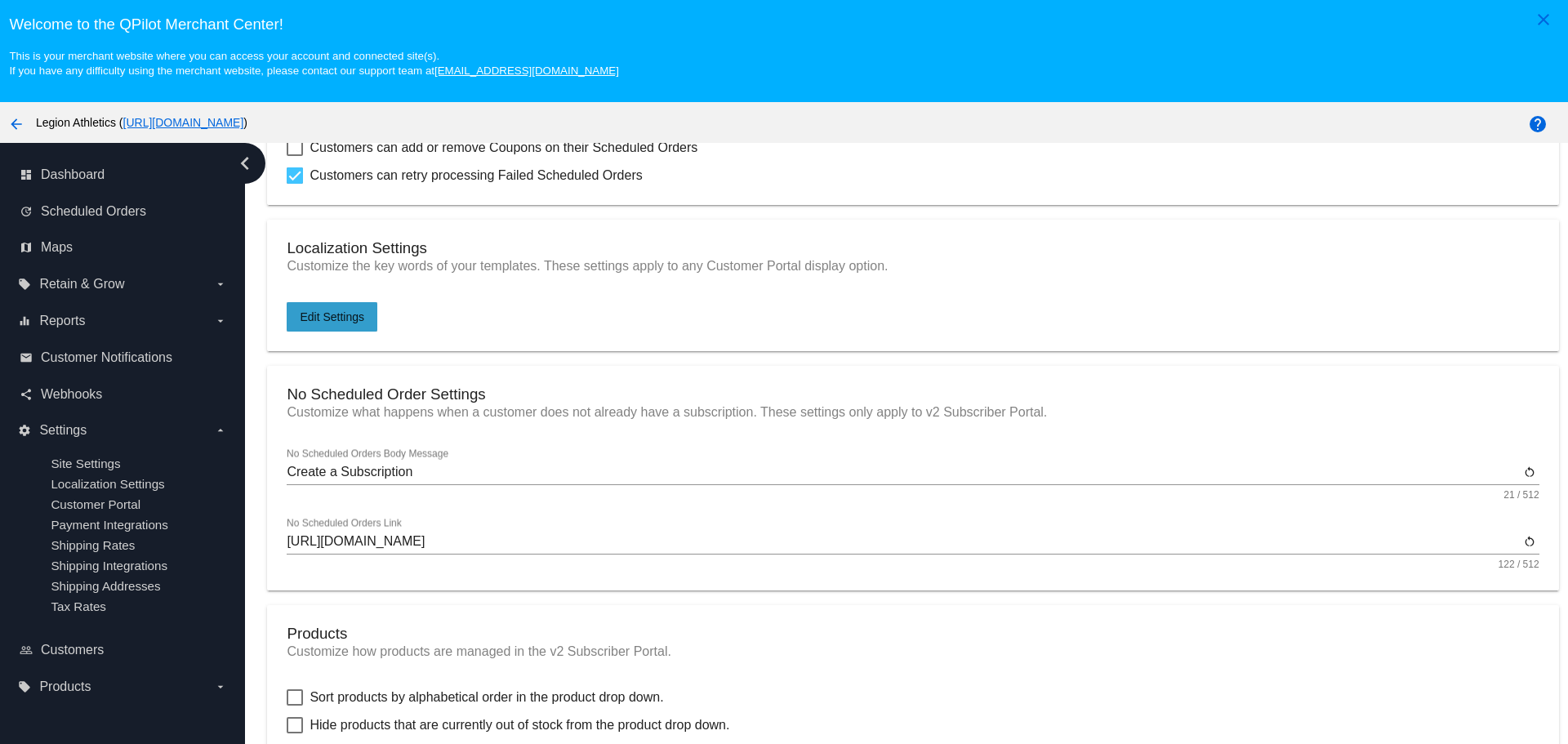
click at [367, 308] on button "Edit Settings" at bounding box center [332, 317] width 91 height 30
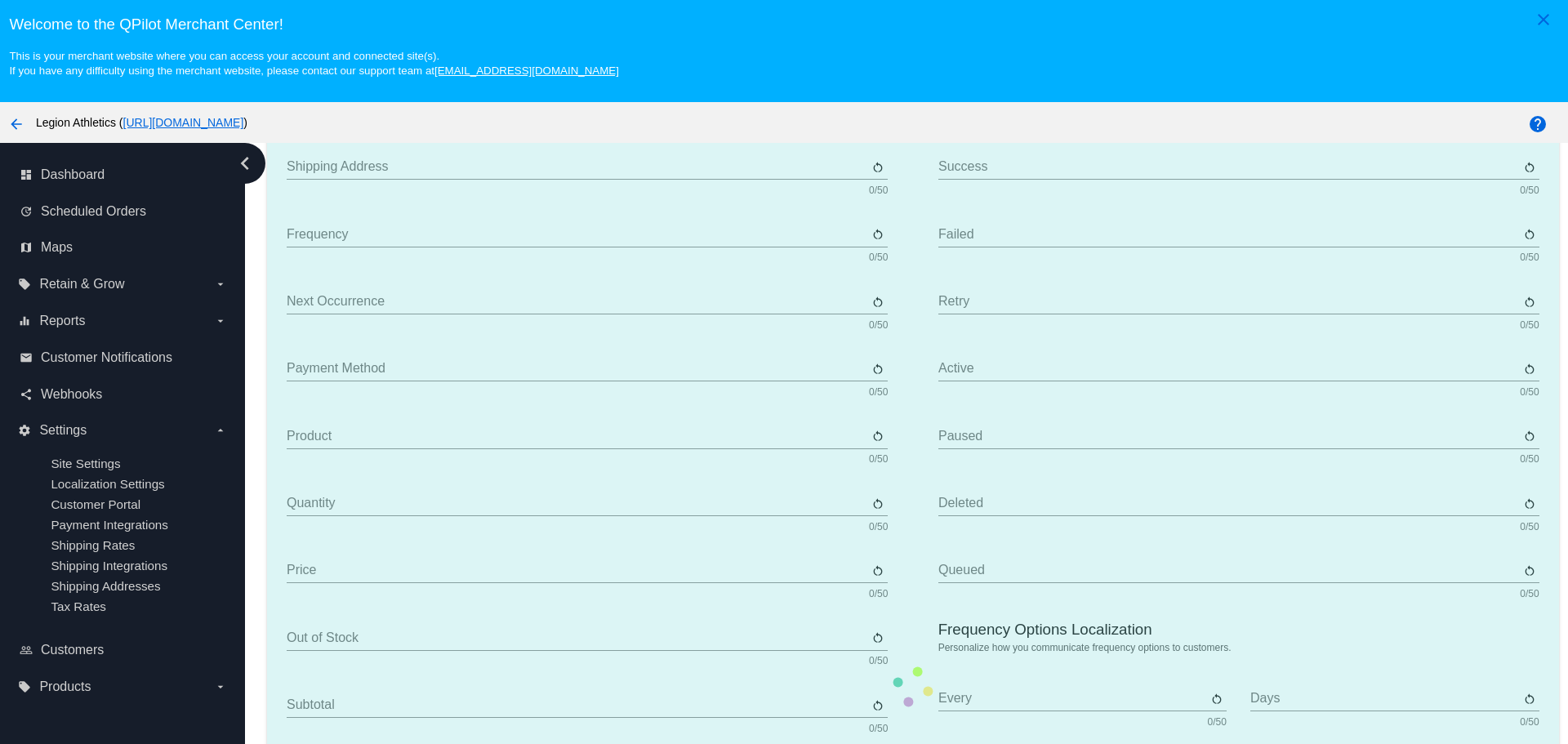
type input "Scheduled Order"
type input "Shipping address"
type input "Frequency"
type input "Next occurrence"
type input "Payment method"
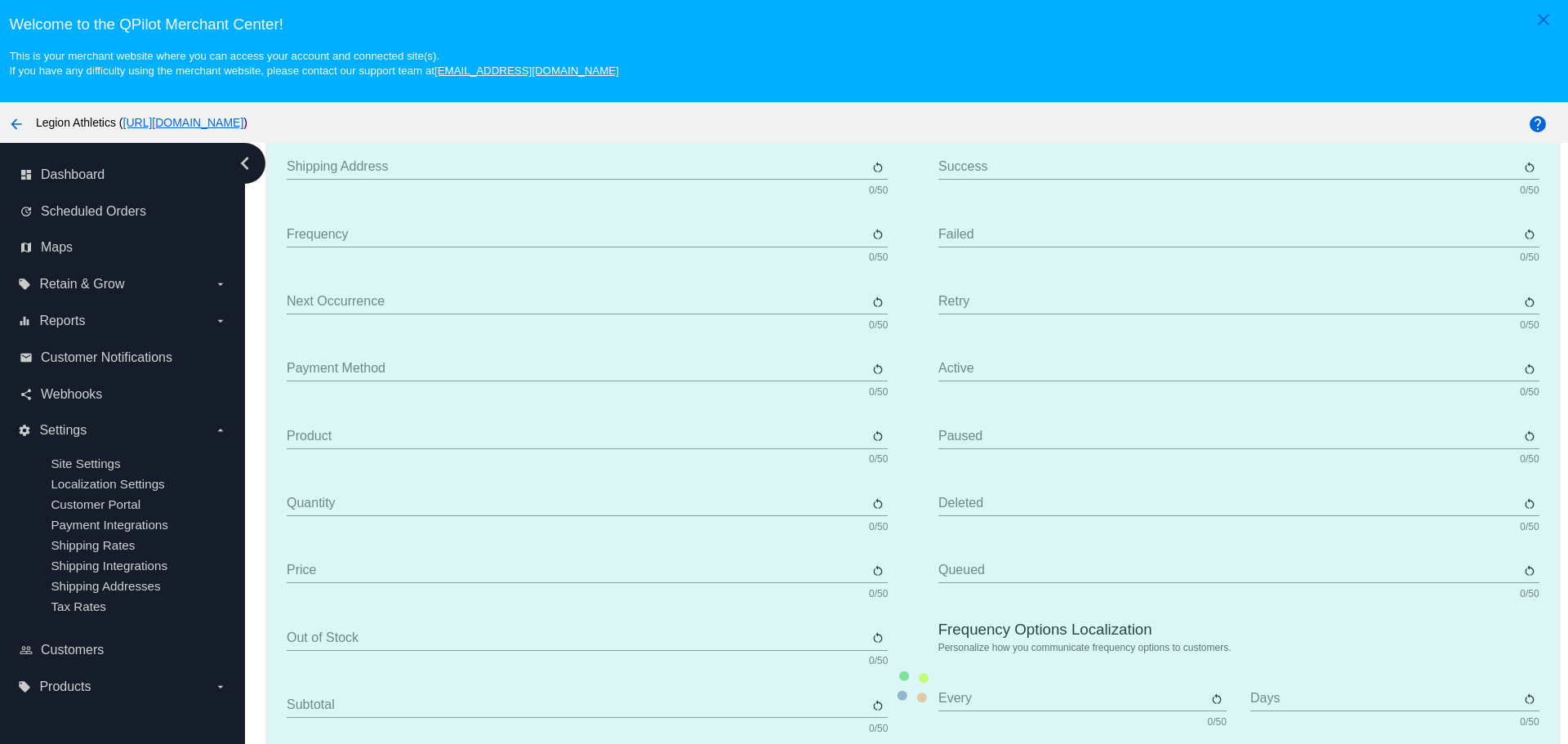
type input "Product"
type input "Quantity"
type input "Price"
type input "Out of stock"
type input "Subtotal"
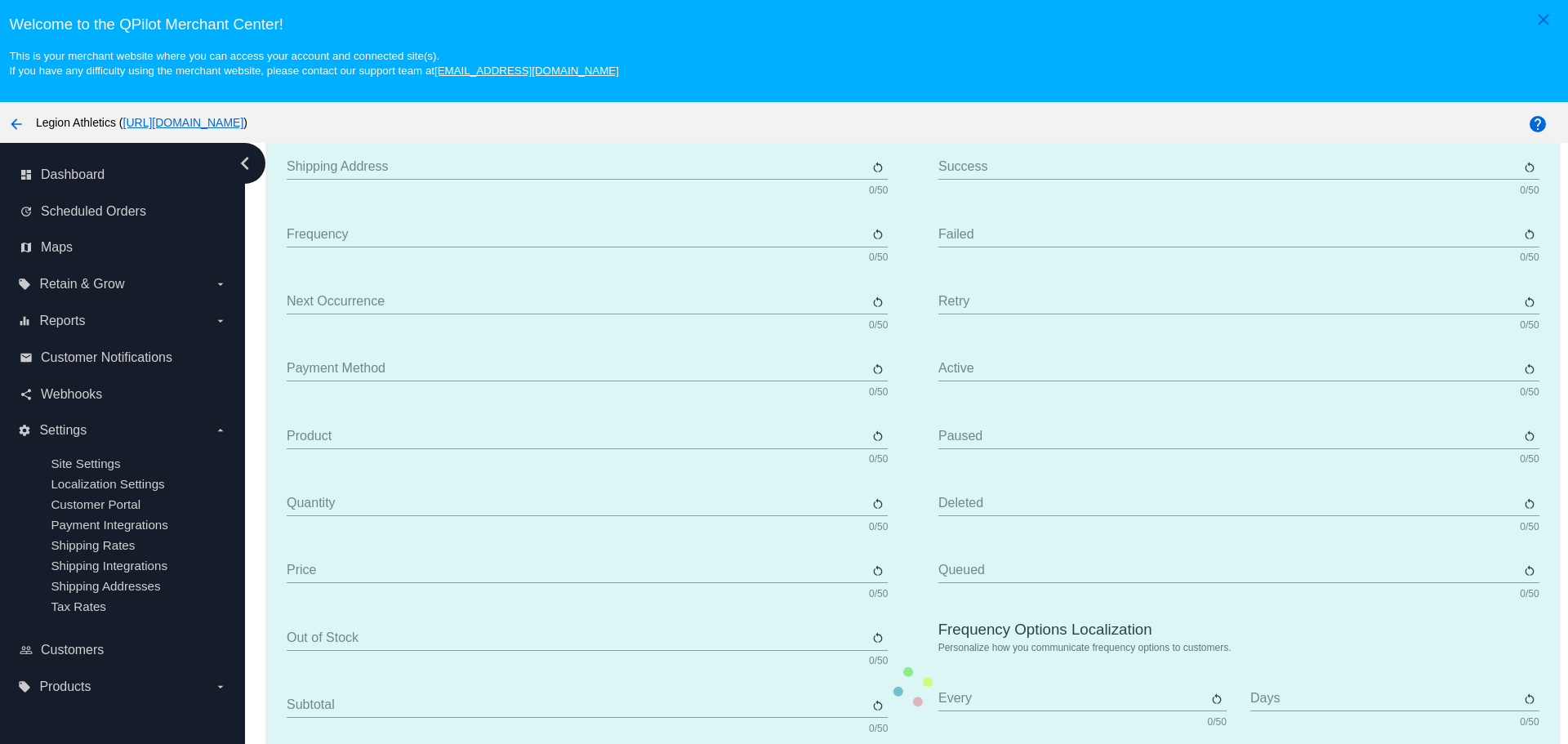
type input "Shipping"
type input "Tax"
type input "TBD"
type input "Total"
type input "No payment method"
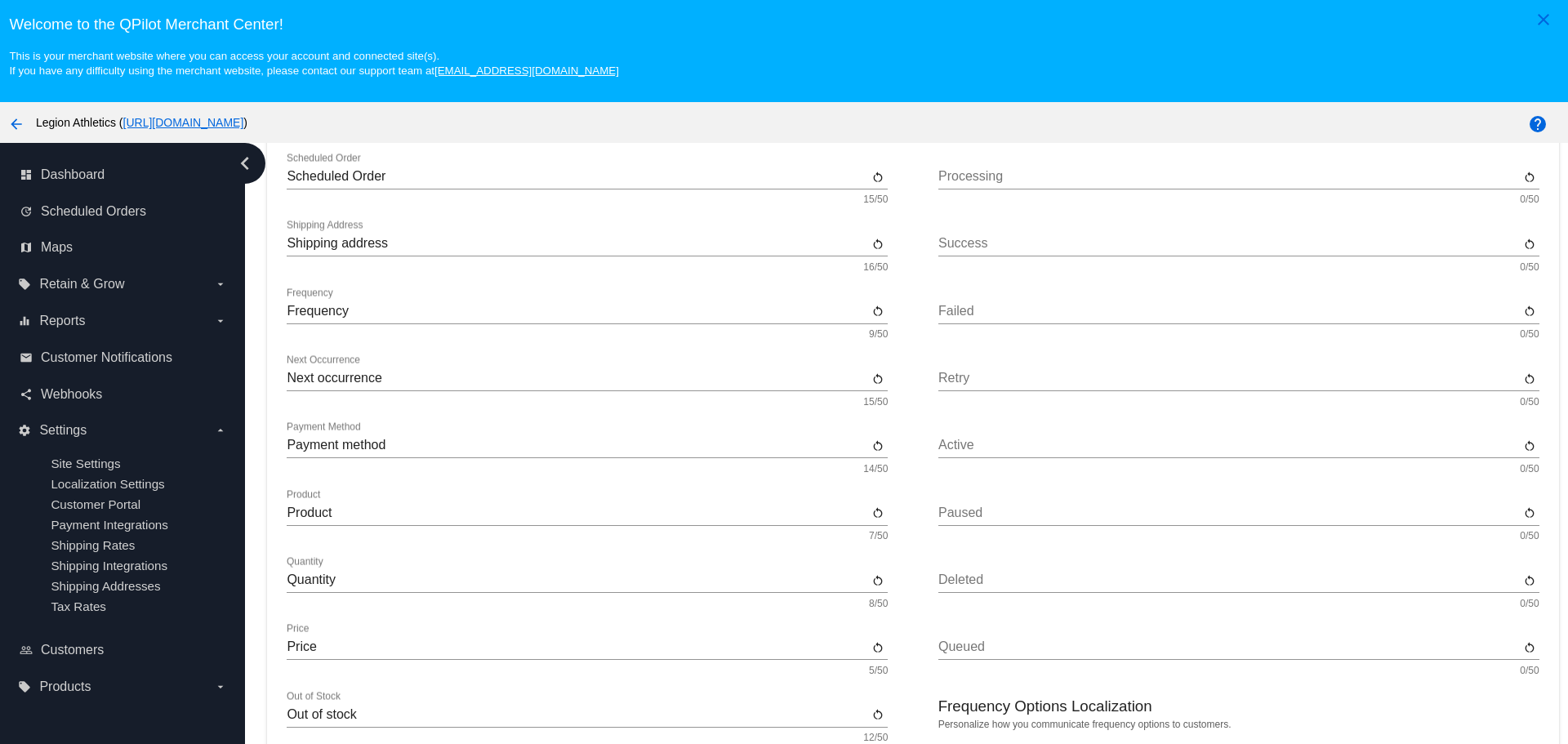
scroll to position [163, 0]
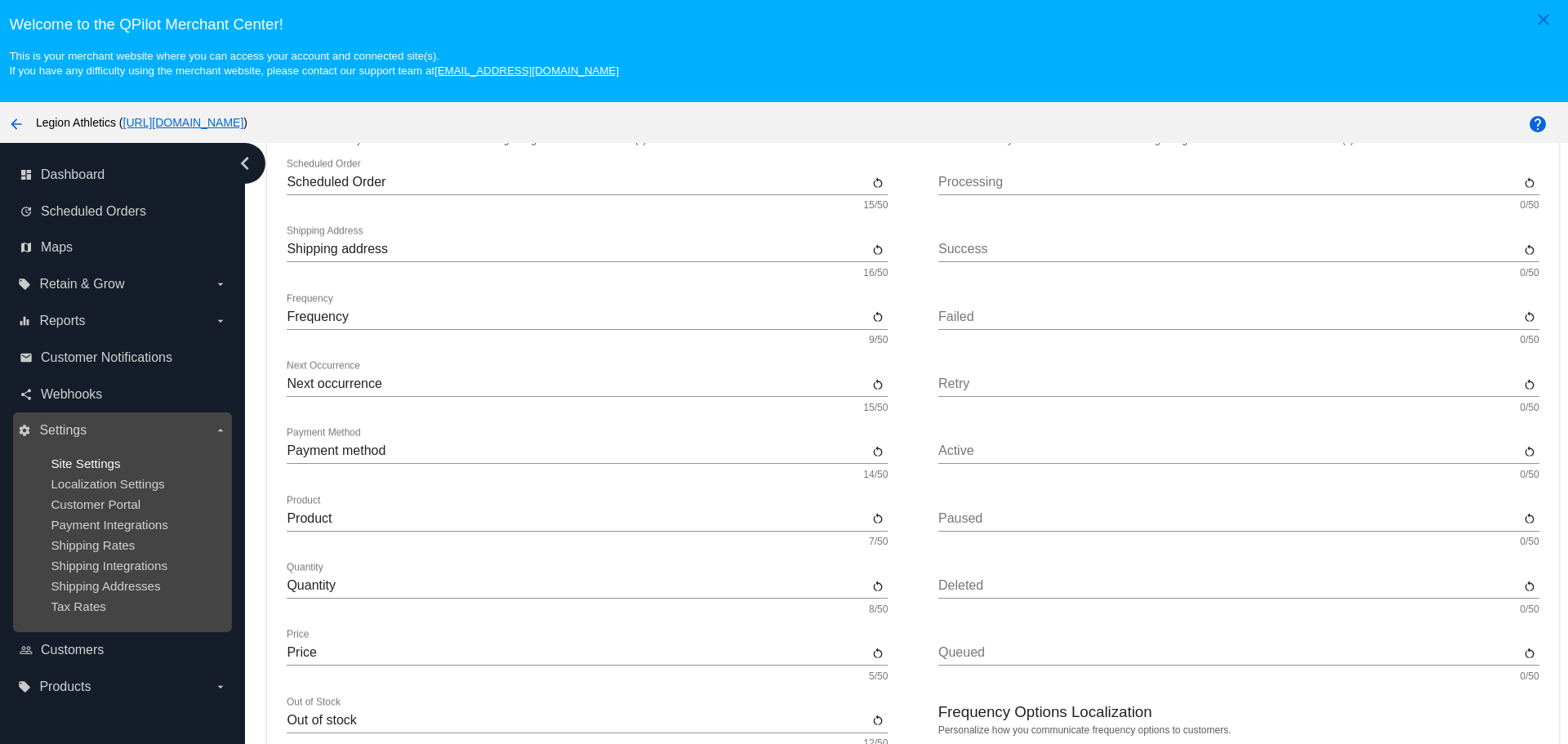
click at [98, 470] on span "Site Settings" at bounding box center [85, 463] width 69 height 14
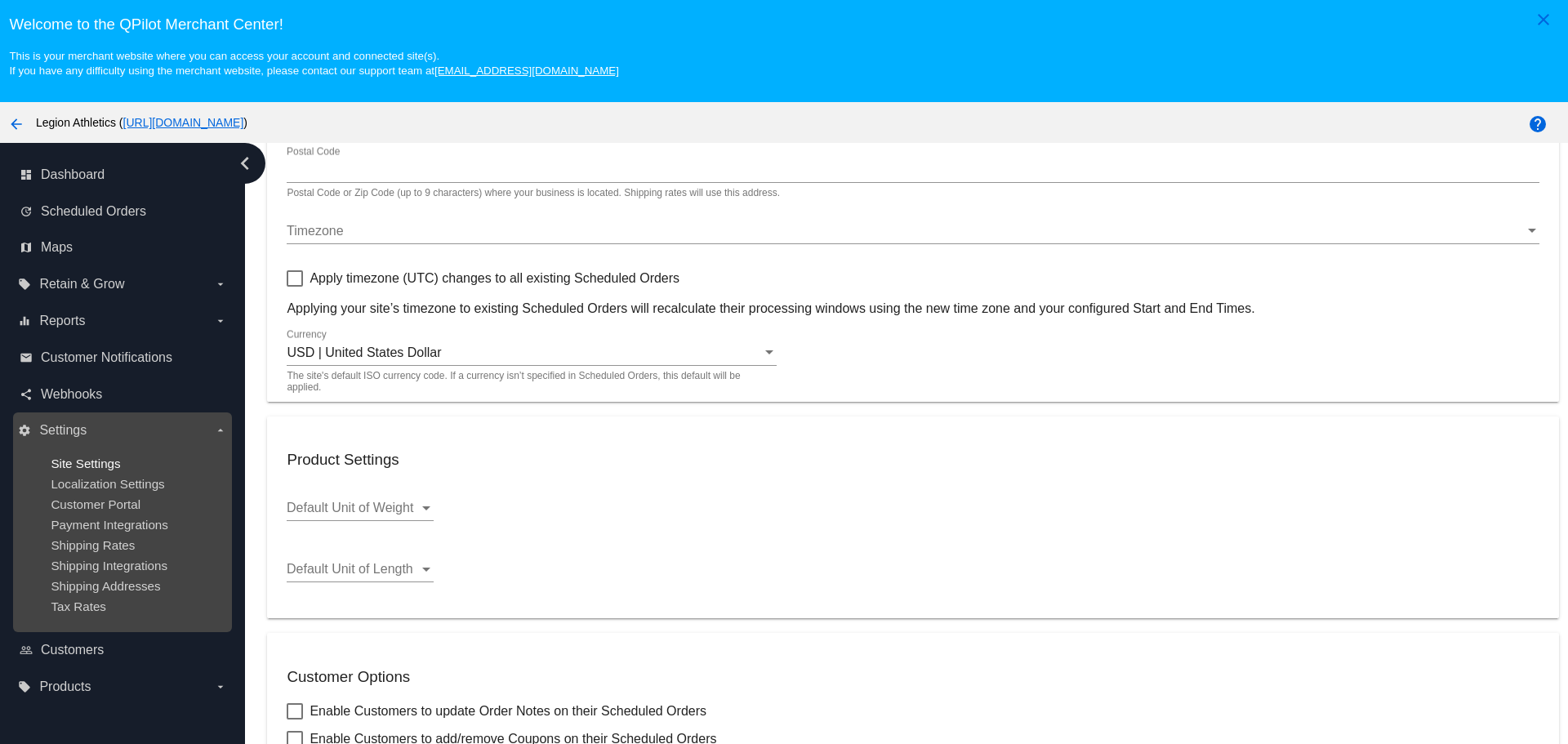
type input "22182"
checkbox input "true"
type input "00:00"
checkbox input "true"
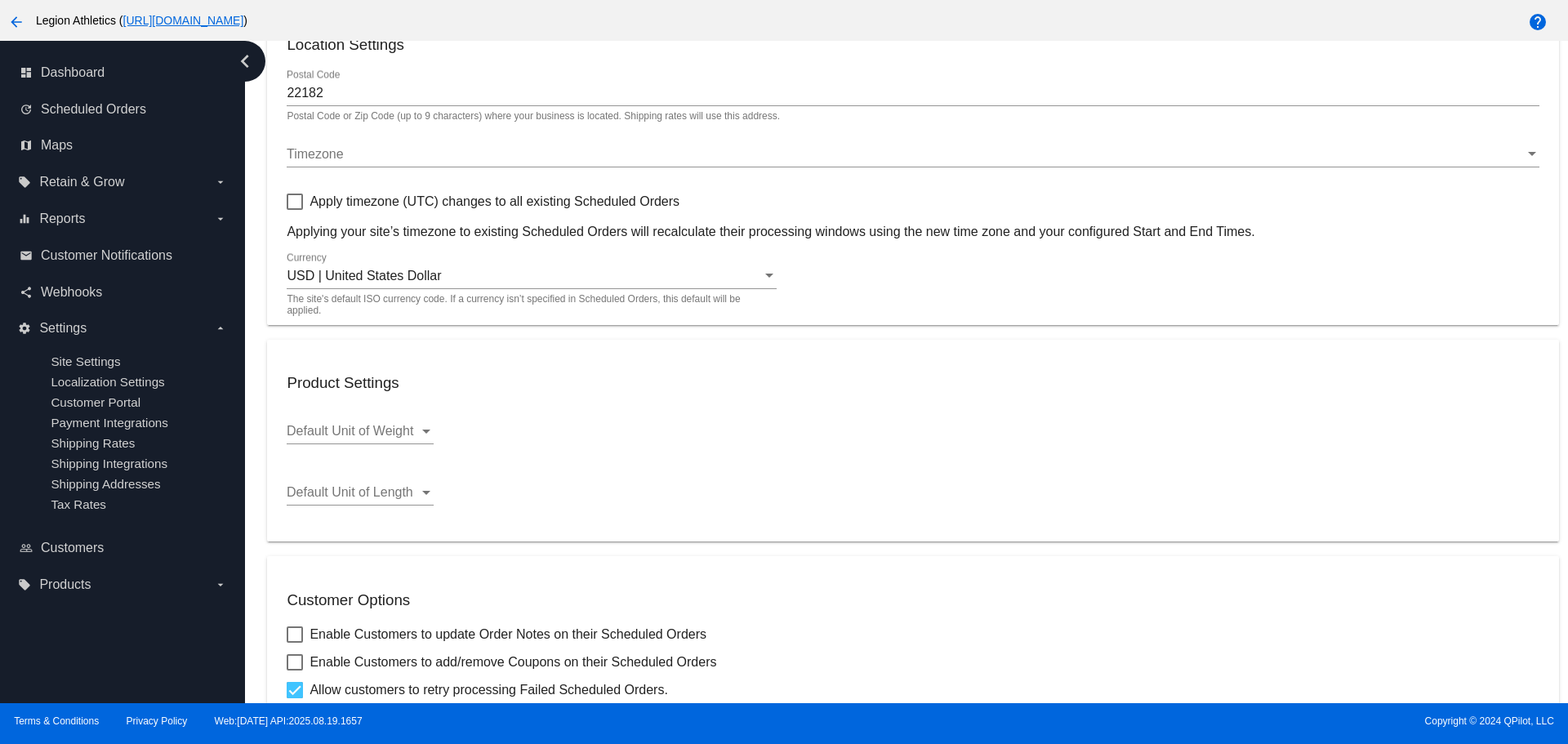
scroll to position [92, 0]
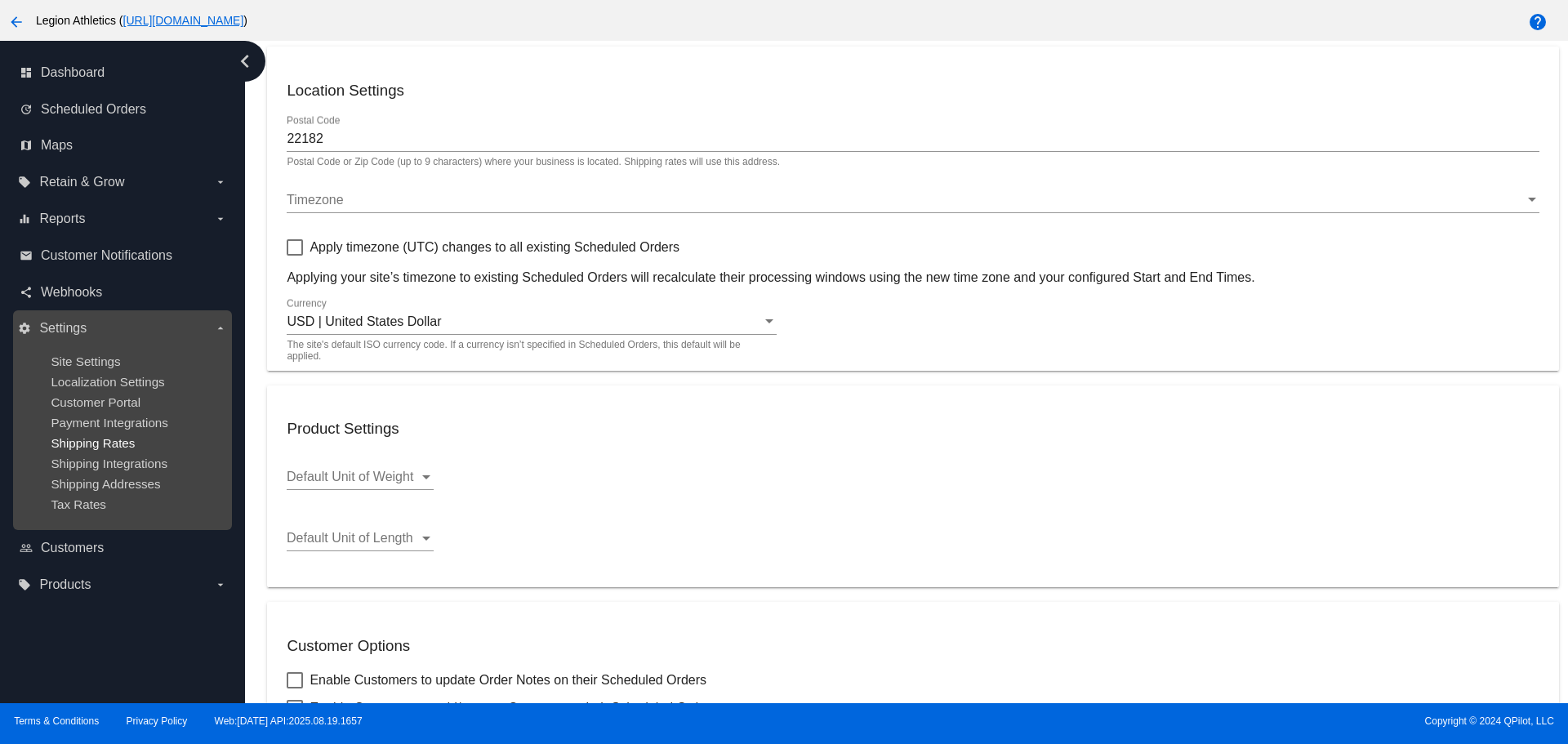
click at [100, 441] on span "Shipping Rates" at bounding box center [93, 442] width 84 height 14
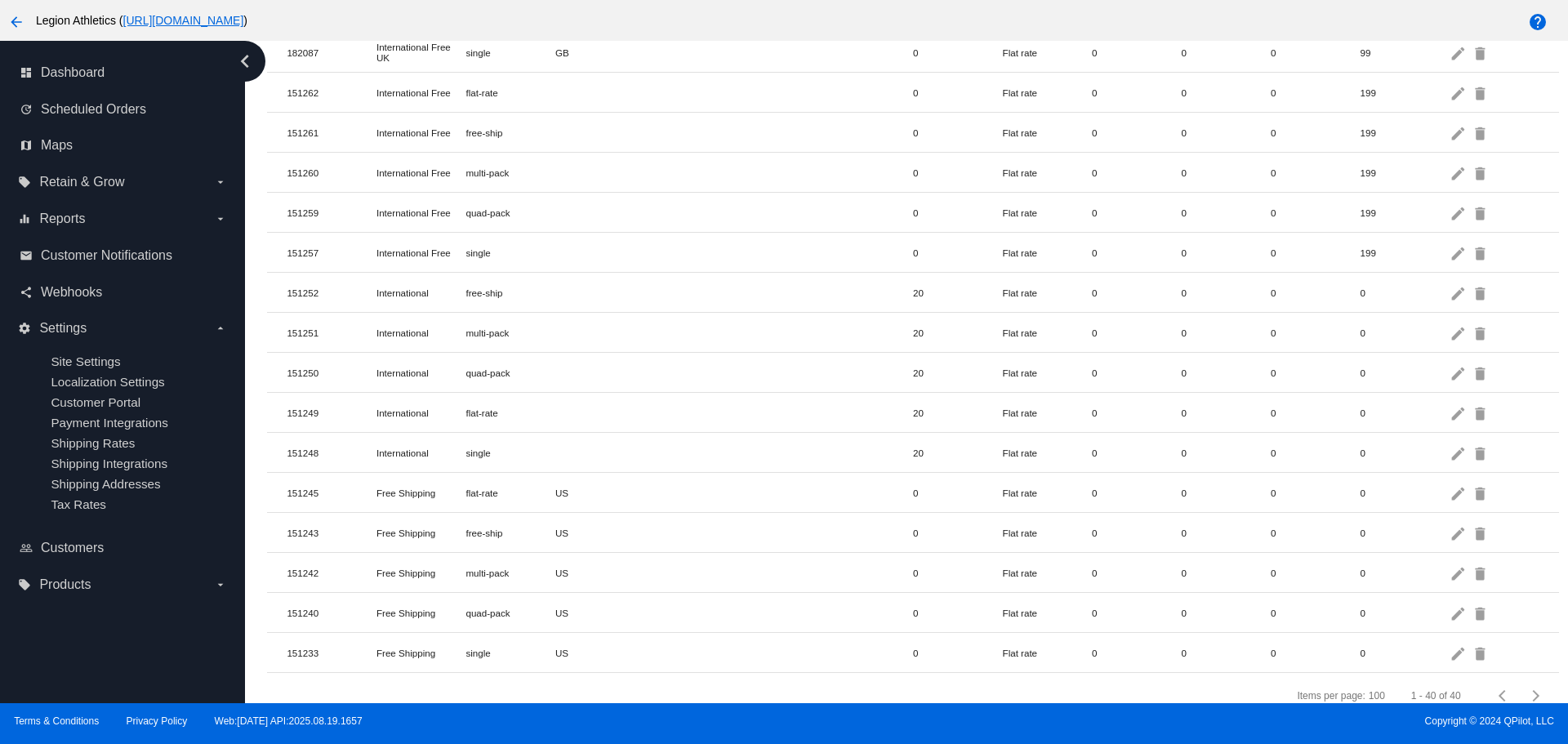
scroll to position [1208, 0]
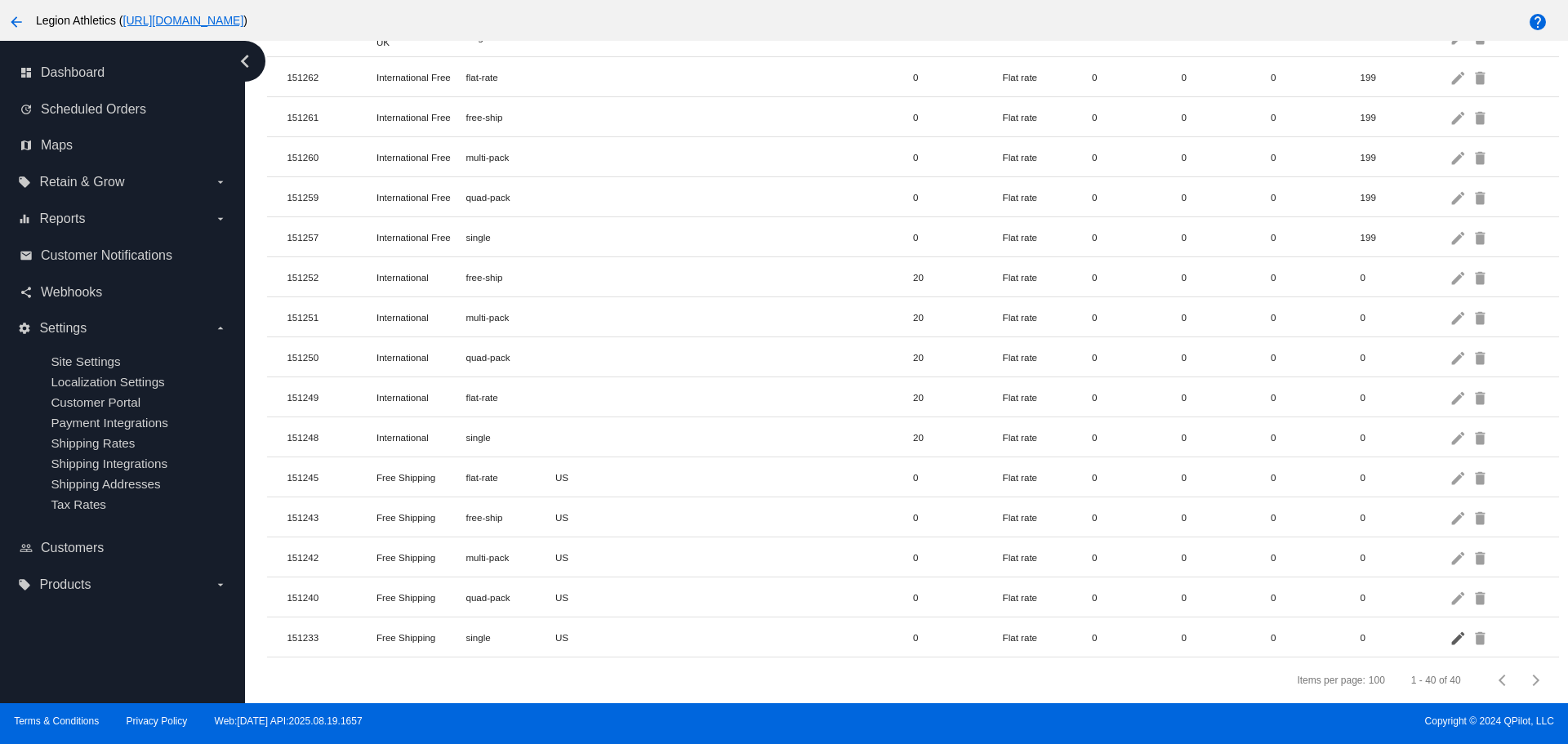
click at [1450, 632] on mat-icon "edit" at bounding box center [1460, 637] width 20 height 26
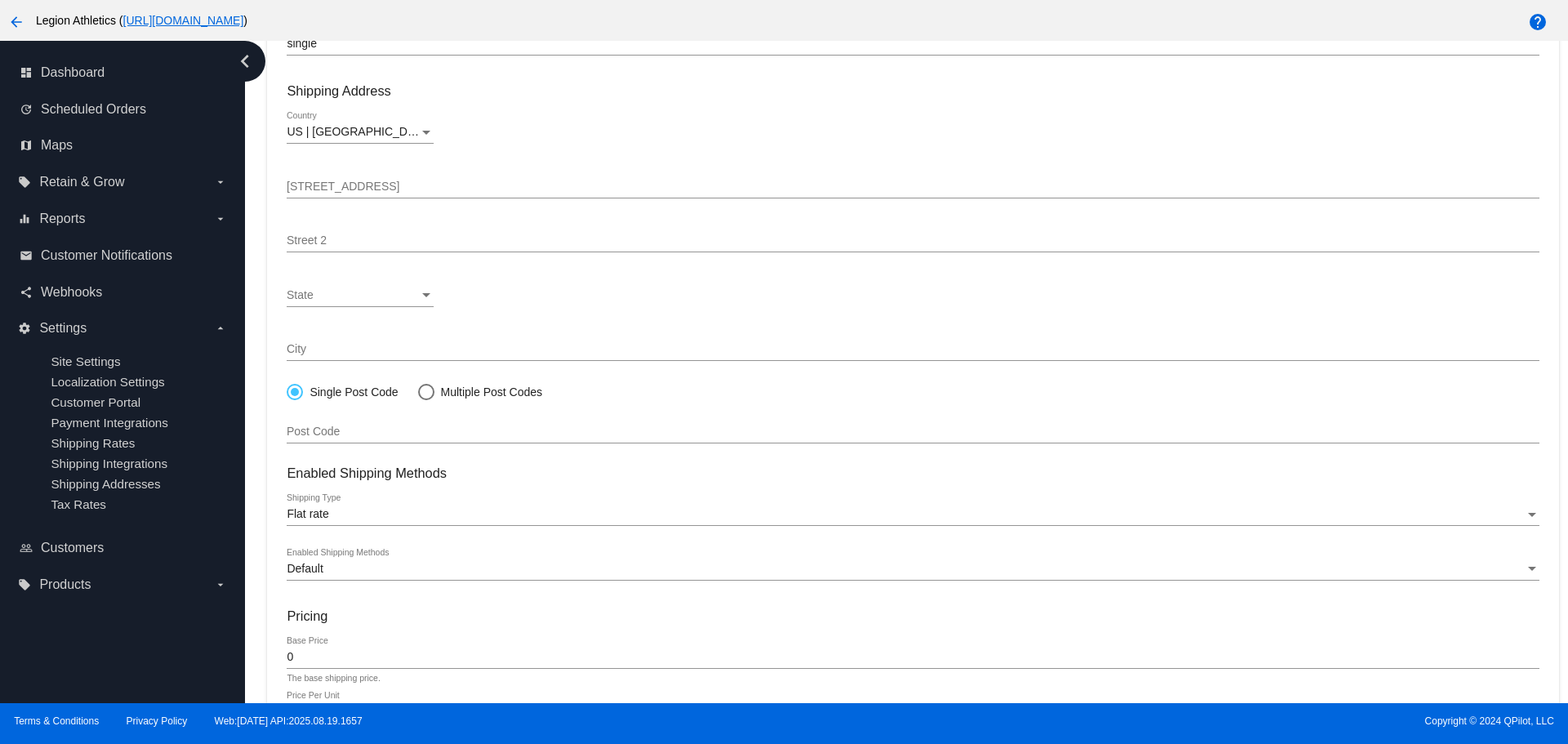
scroll to position [306, 0]
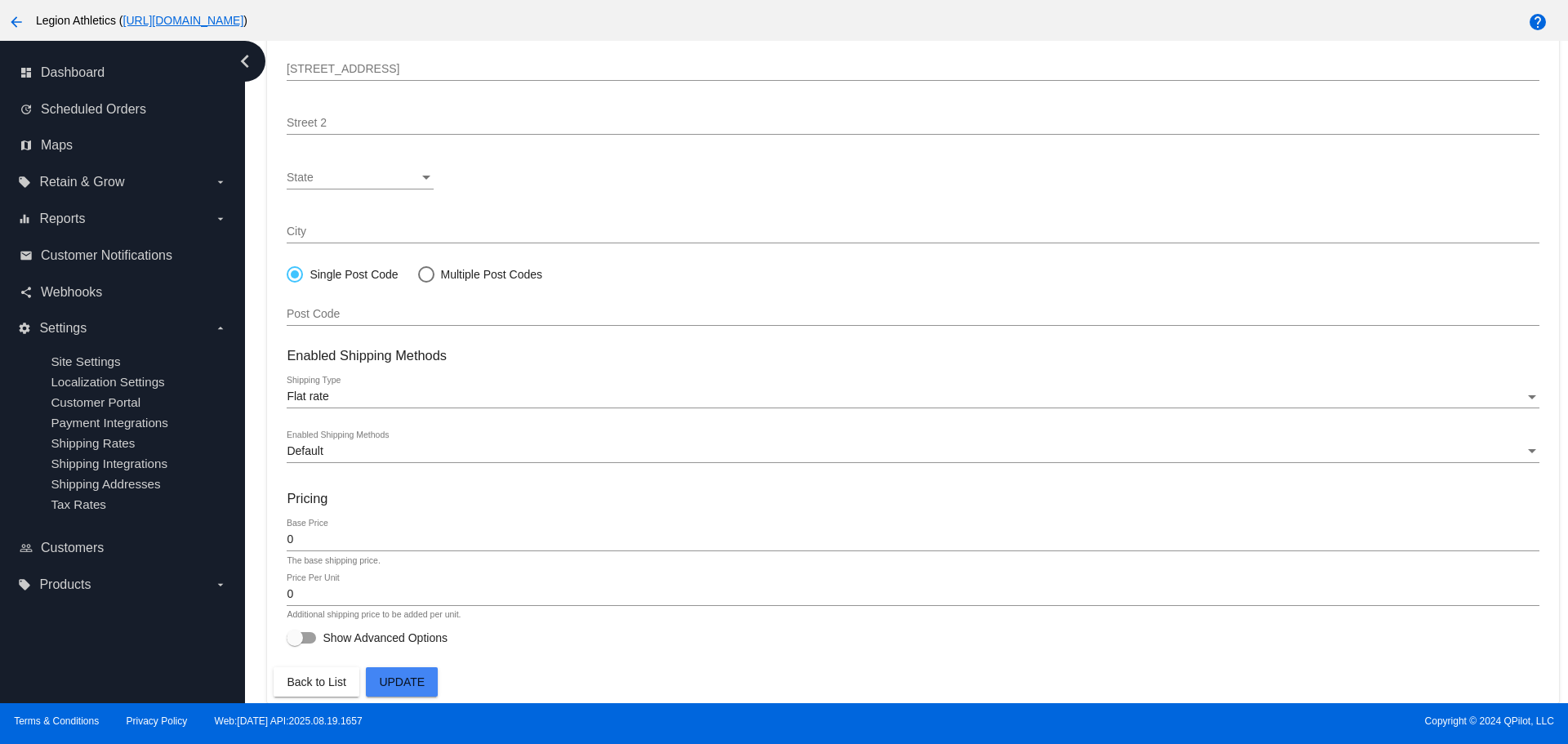
click at [395, 536] on input "0" at bounding box center [913, 540] width 1252 height 13
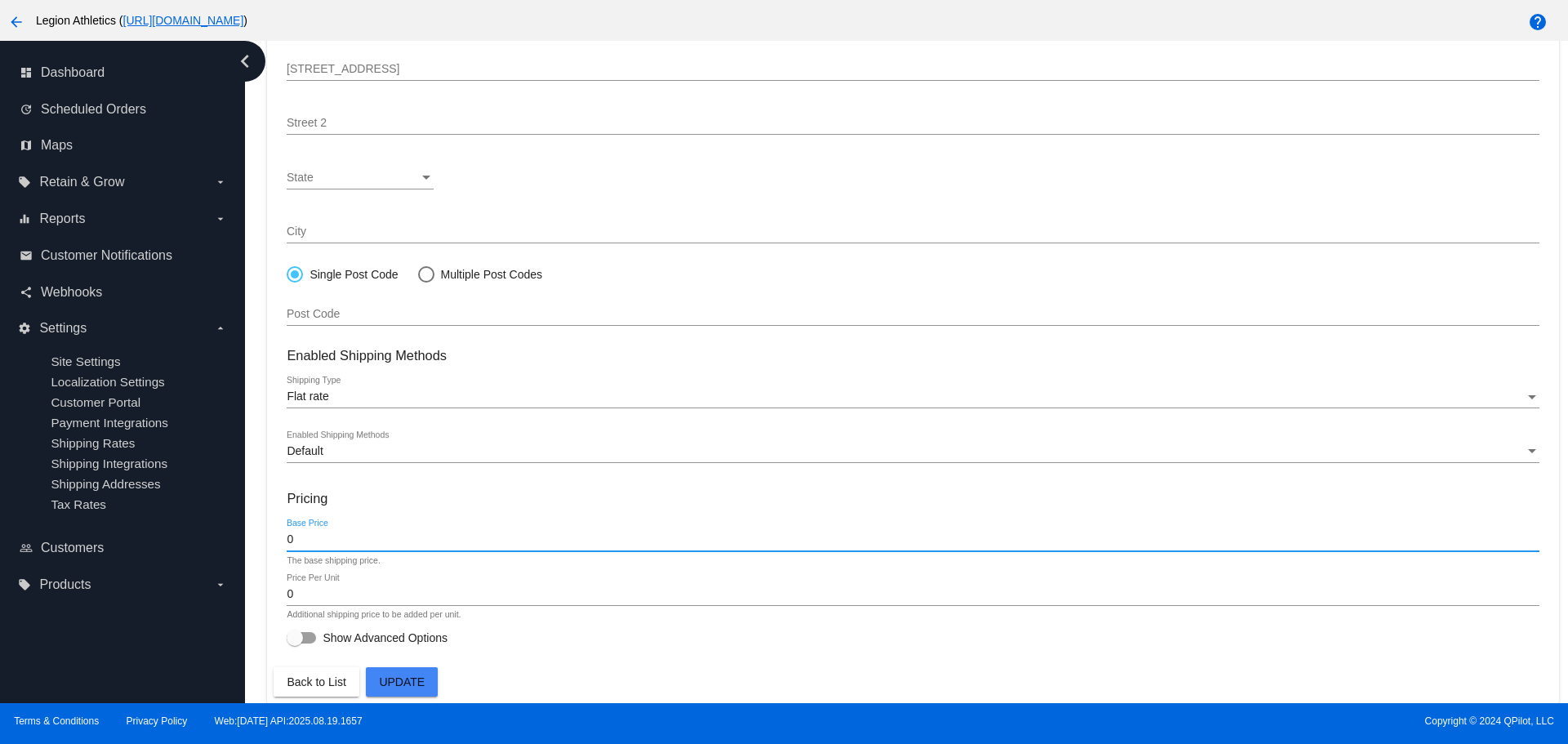
click at [395, 536] on input "0" at bounding box center [913, 540] width 1252 height 13
click at [406, 504] on h3 "Pricing" at bounding box center [913, 498] width 1252 height 16
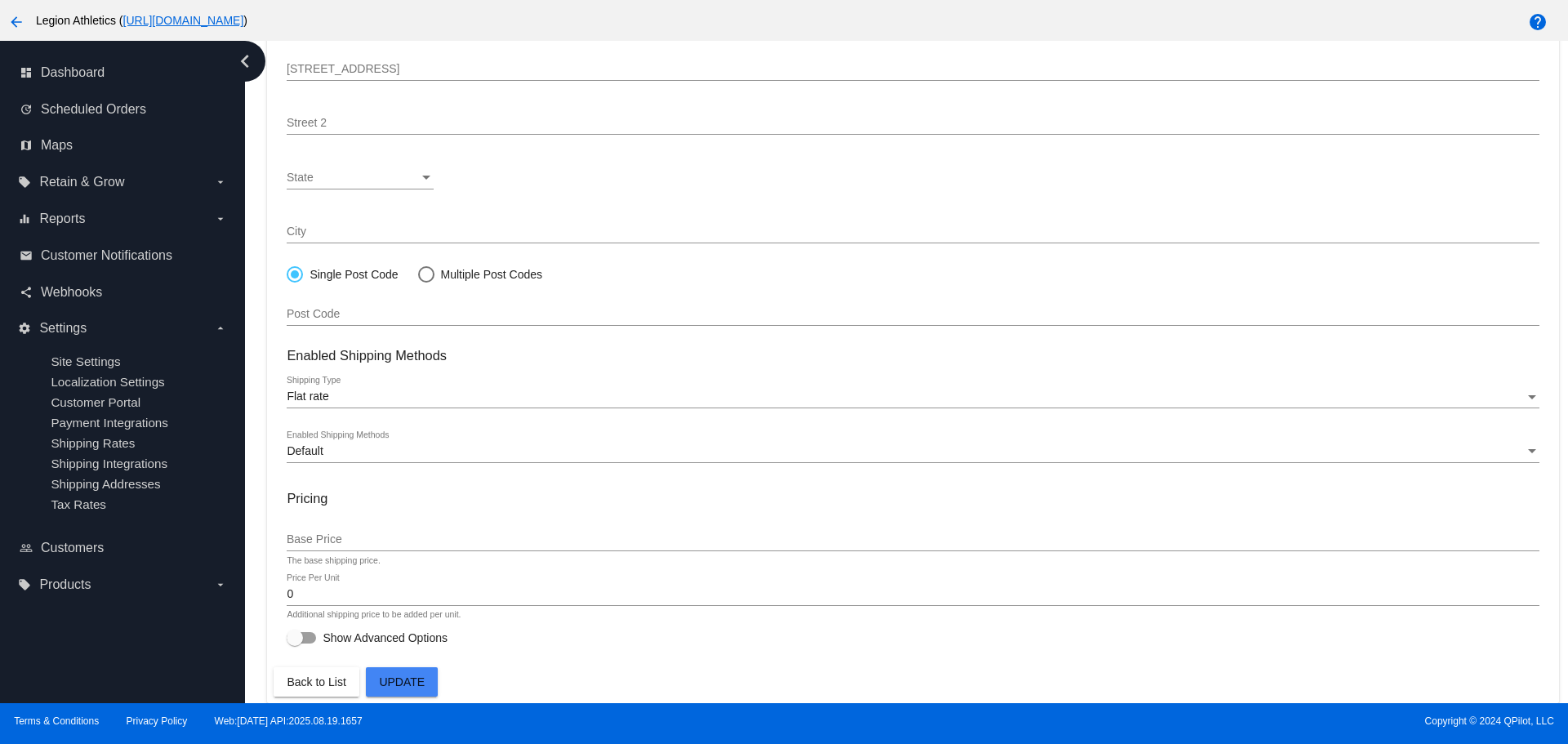
click at [306, 632] on div at bounding box center [302, 637] width 30 height 12
click at [294, 643] on input "Show Advanced Options" at bounding box center [294, 643] width 1 height 1
checkbox input "true"
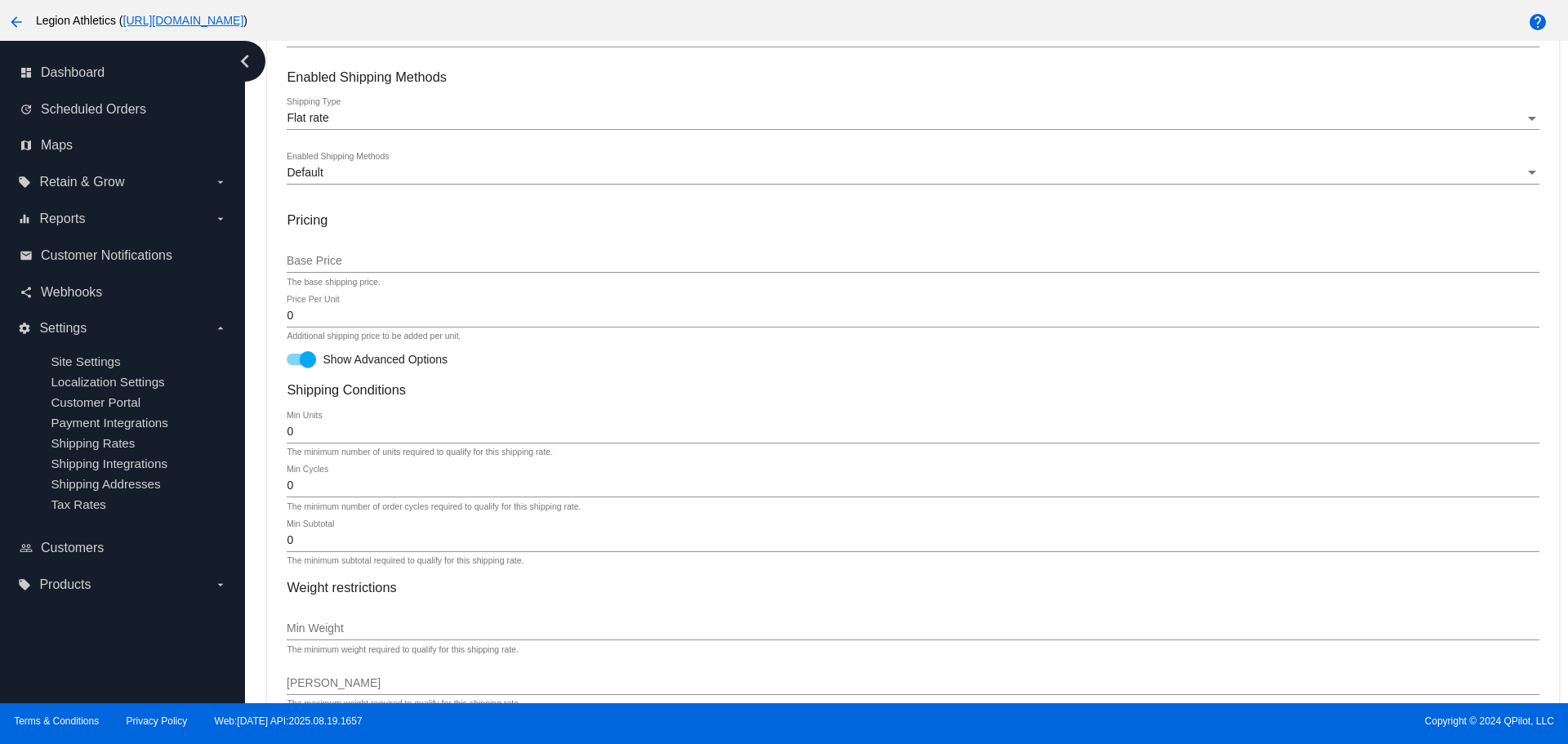
scroll to position [632, 0]
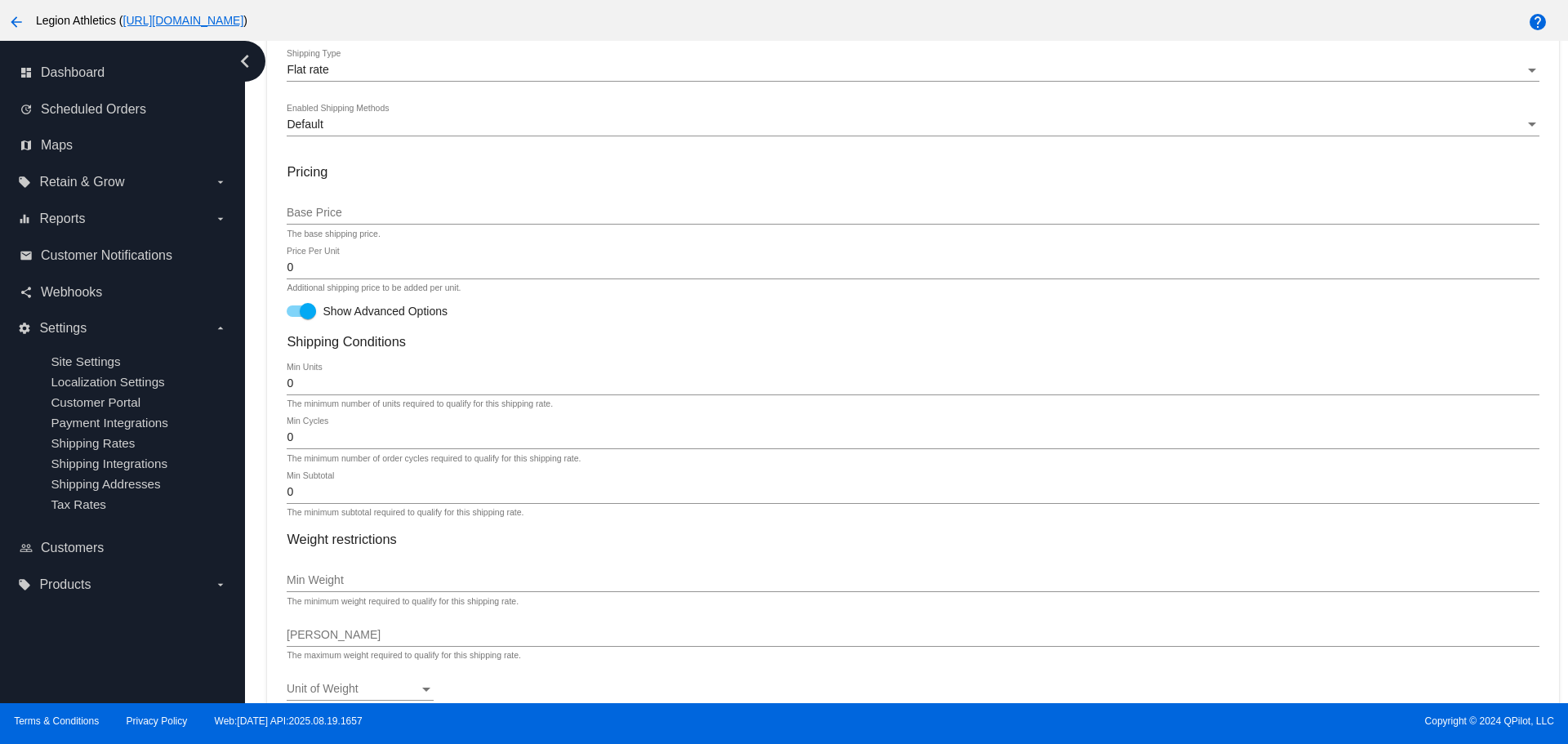
click at [310, 210] on input "Base Price" at bounding box center [913, 213] width 1252 height 13
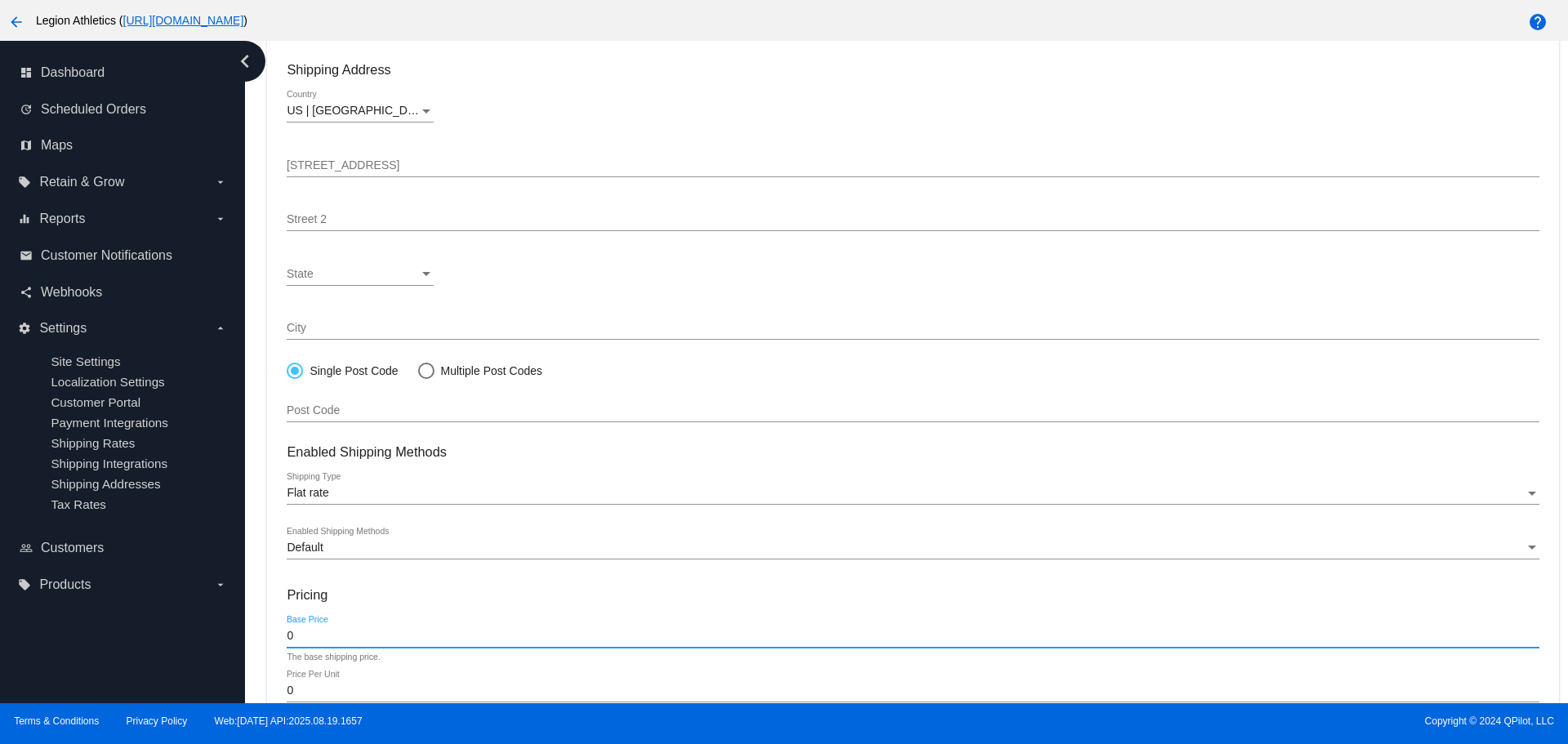
scroll to position [0, 0]
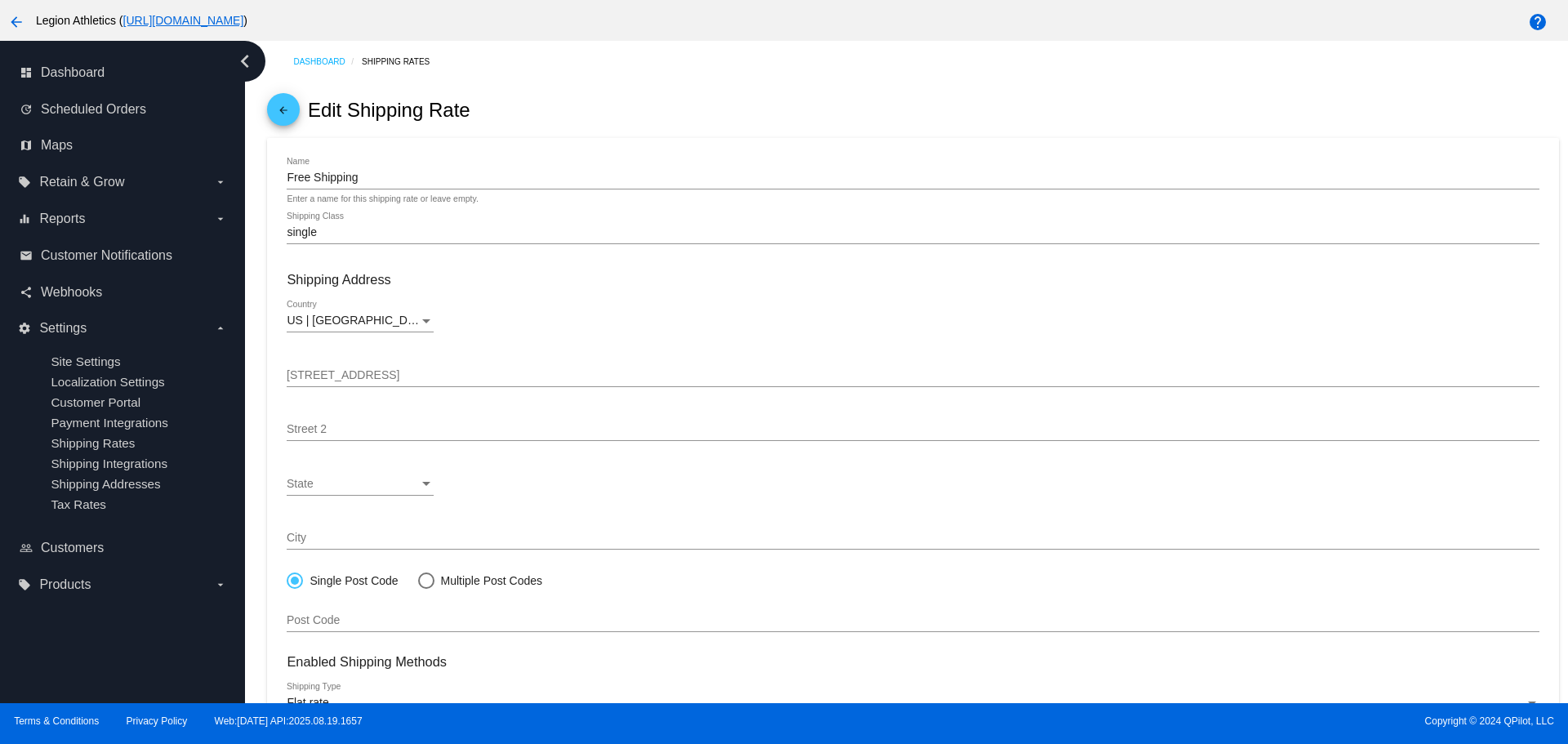
type input "0"
click at [283, 100] on span "arrow_back" at bounding box center [284, 113] width 20 height 40
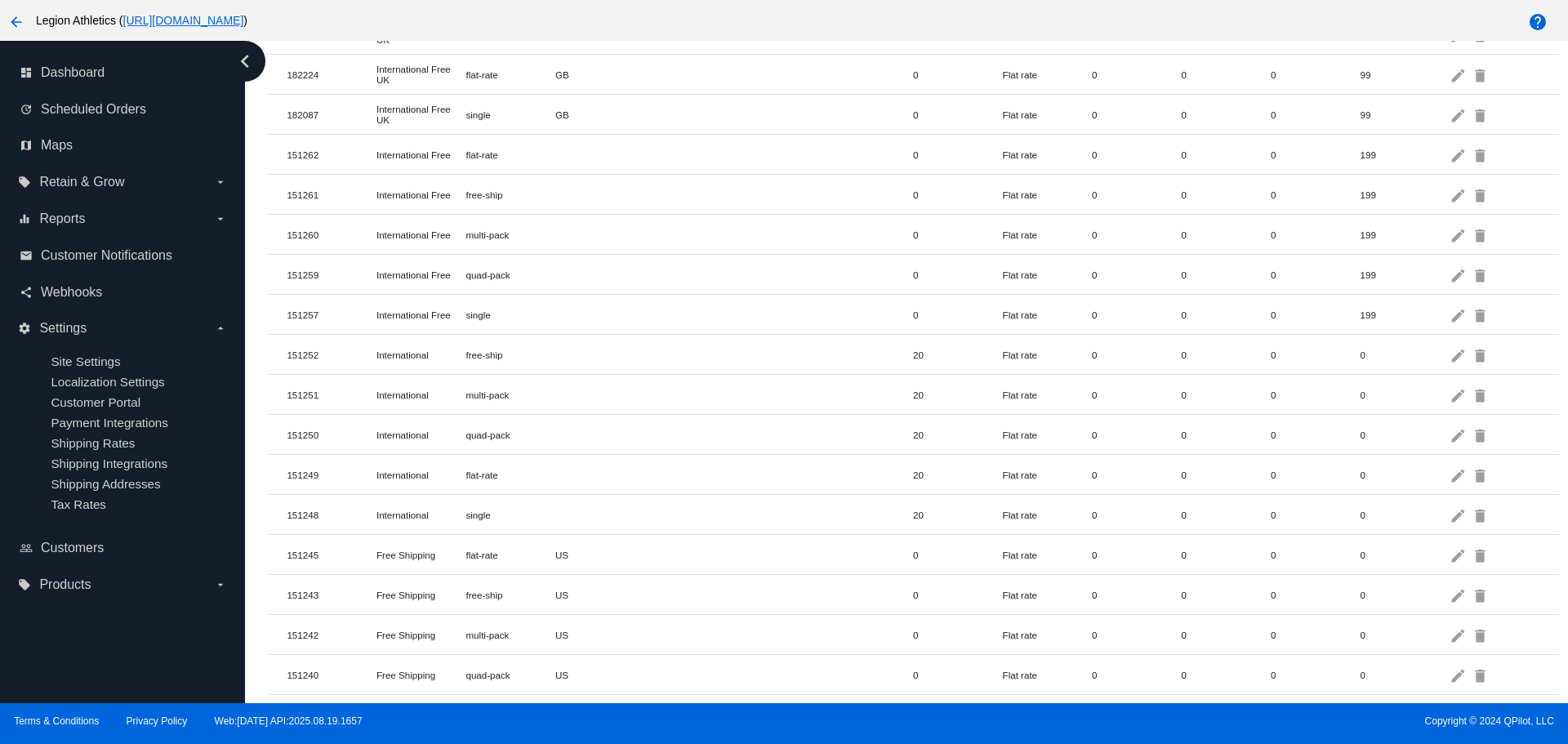
scroll to position [1208, 0]
click at [1450, 629] on mat-icon "edit" at bounding box center [1460, 637] width 20 height 26
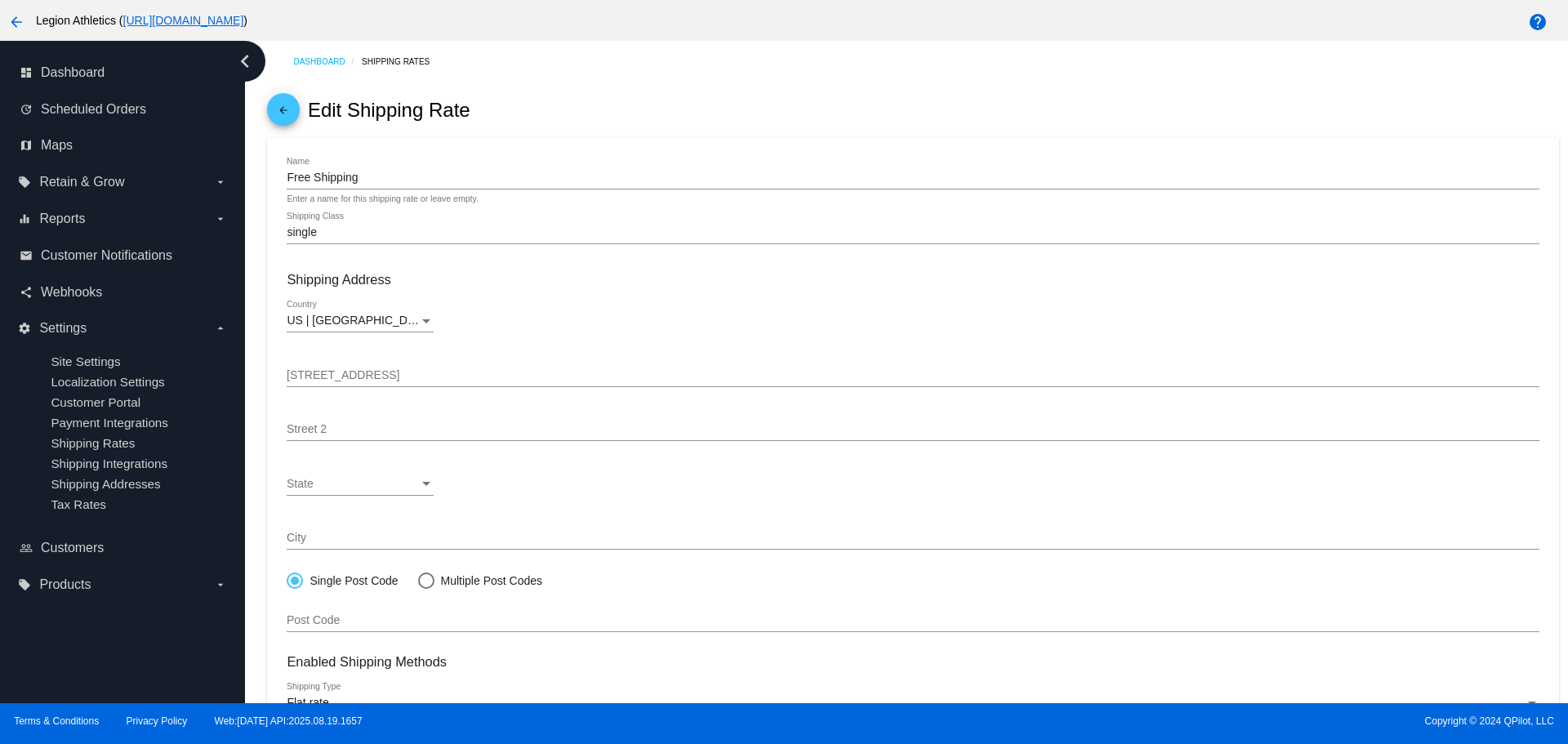
click at [289, 107] on mat-icon "arrow_back" at bounding box center [284, 114] width 20 height 20
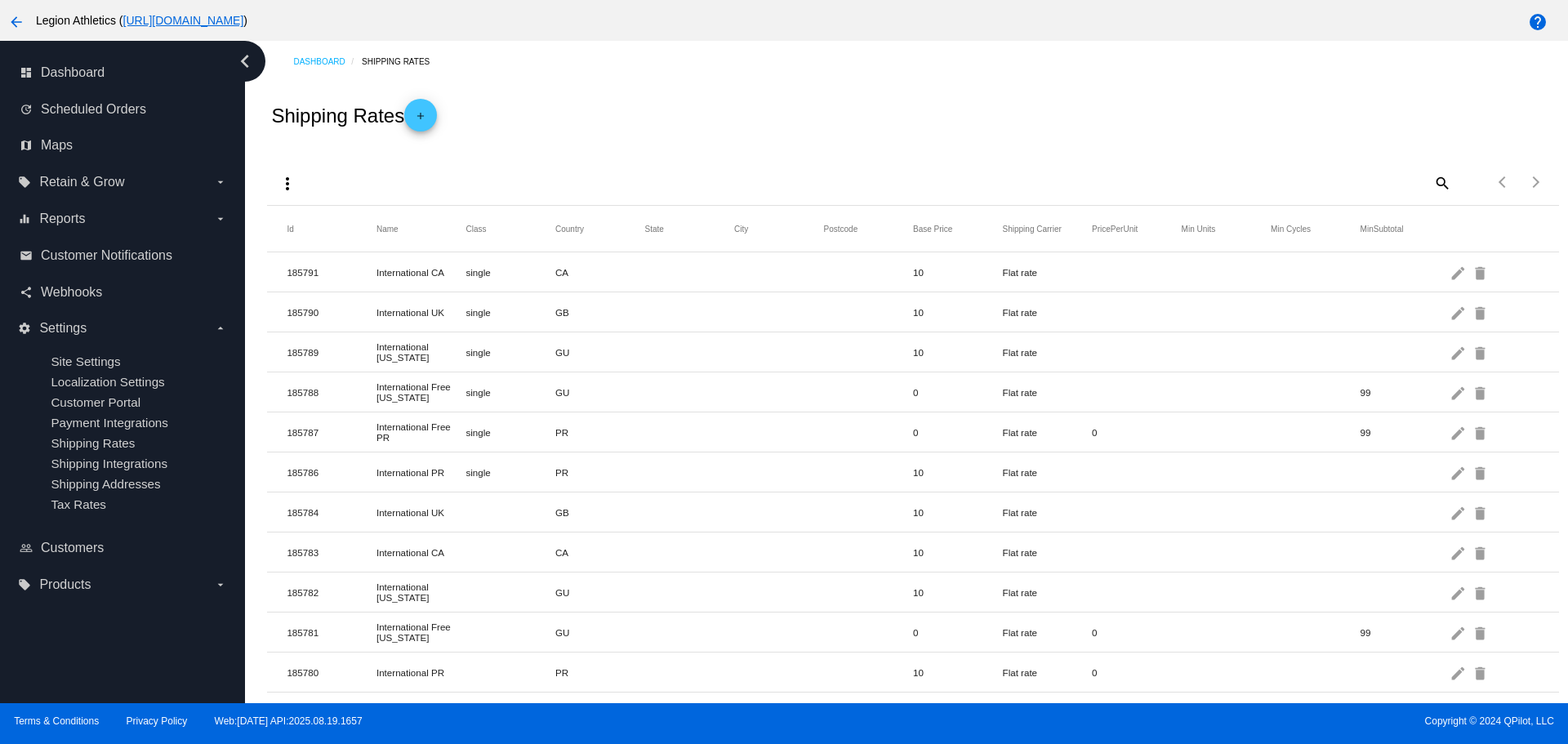
click at [527, 103] on div "Shipping Rates add" at bounding box center [912, 115] width 1291 height 65
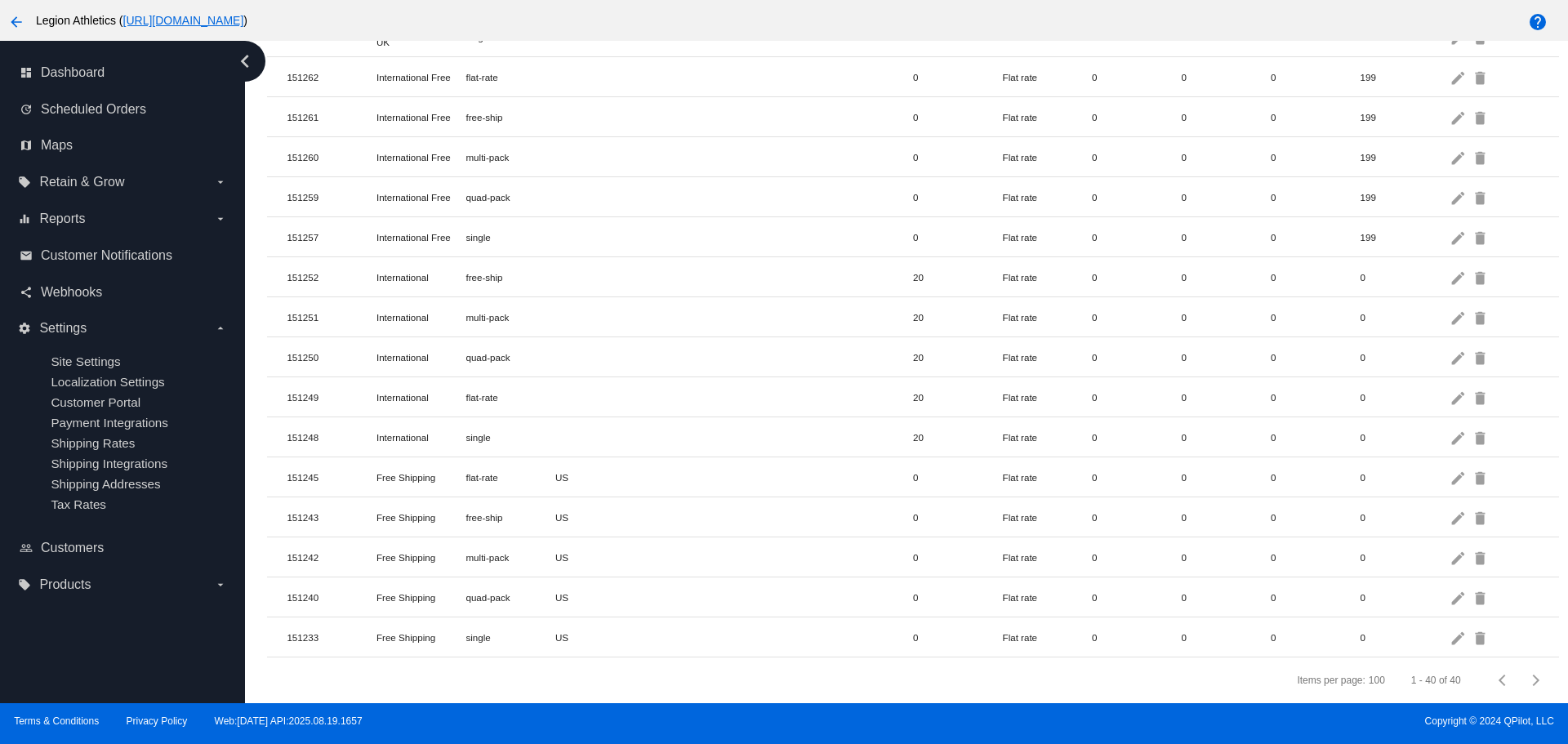
scroll to position [1208, 0]
click at [1450, 626] on mat-icon "edit" at bounding box center [1460, 637] width 20 height 26
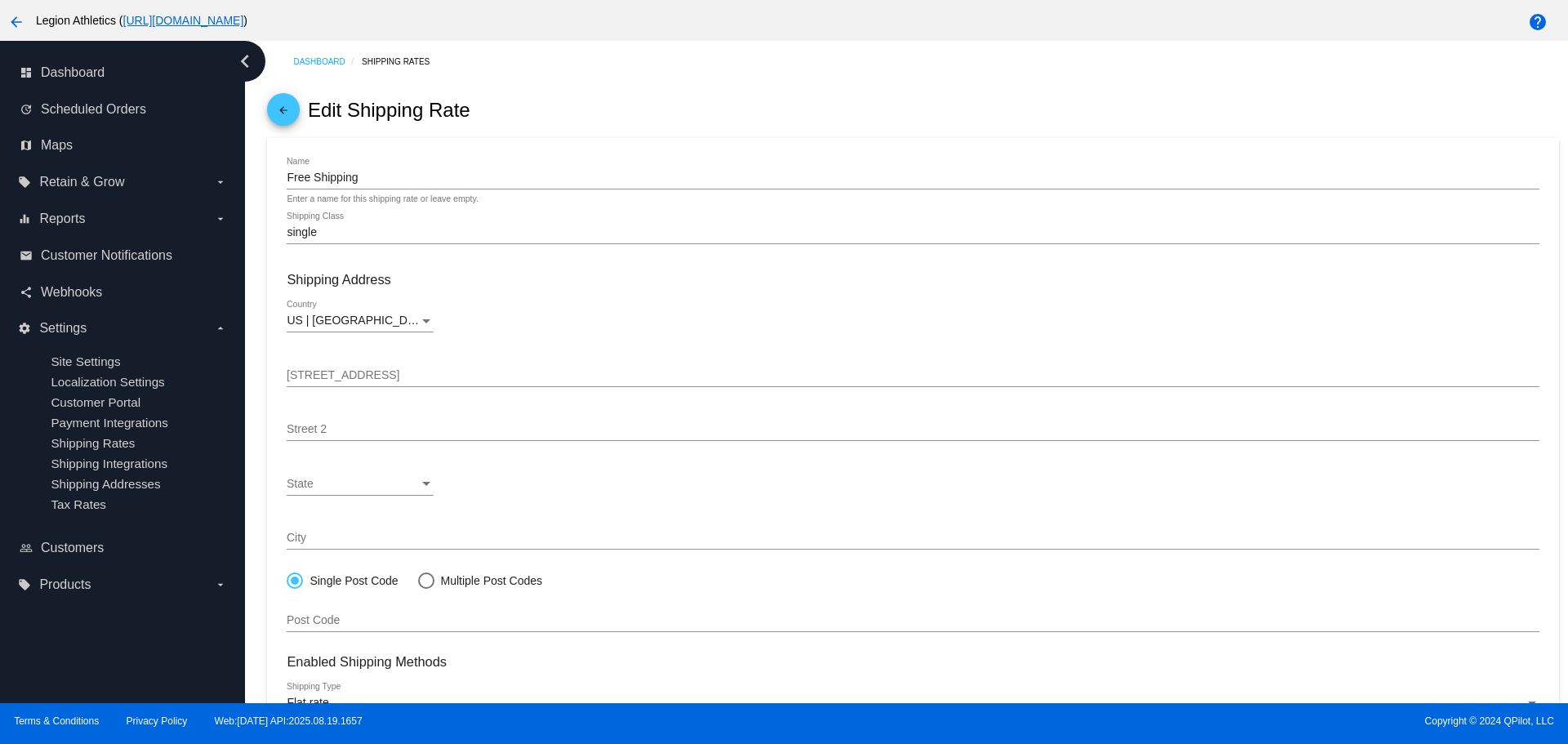
click at [501, 93] on div "arrow_back Edit Shipping Rate" at bounding box center [912, 110] width 1291 height 55
click at [291, 115] on mat-icon "arrow_back" at bounding box center [284, 114] width 20 height 20
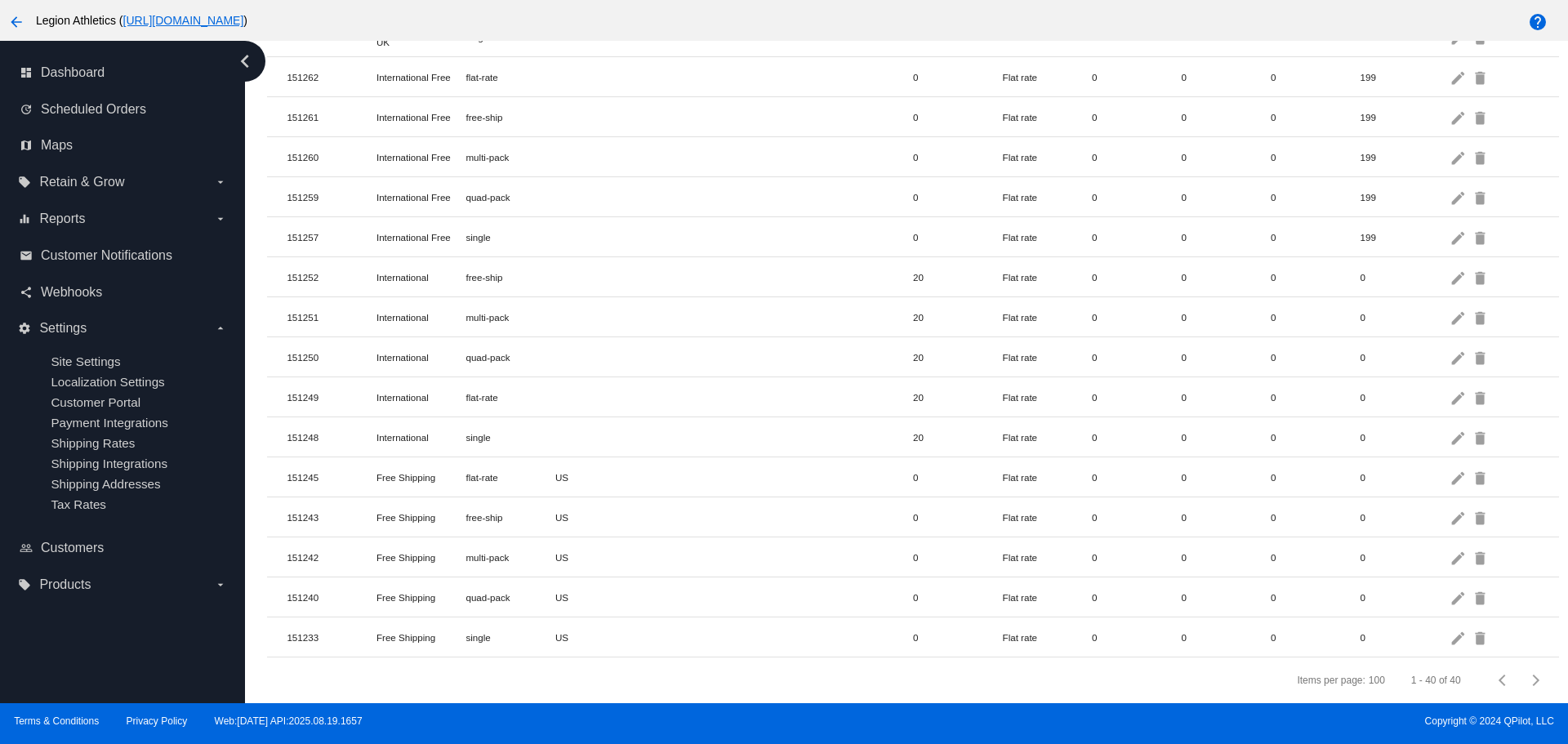
scroll to position [1208, 0]
click at [1450, 471] on mat-icon "edit" at bounding box center [1460, 477] width 20 height 26
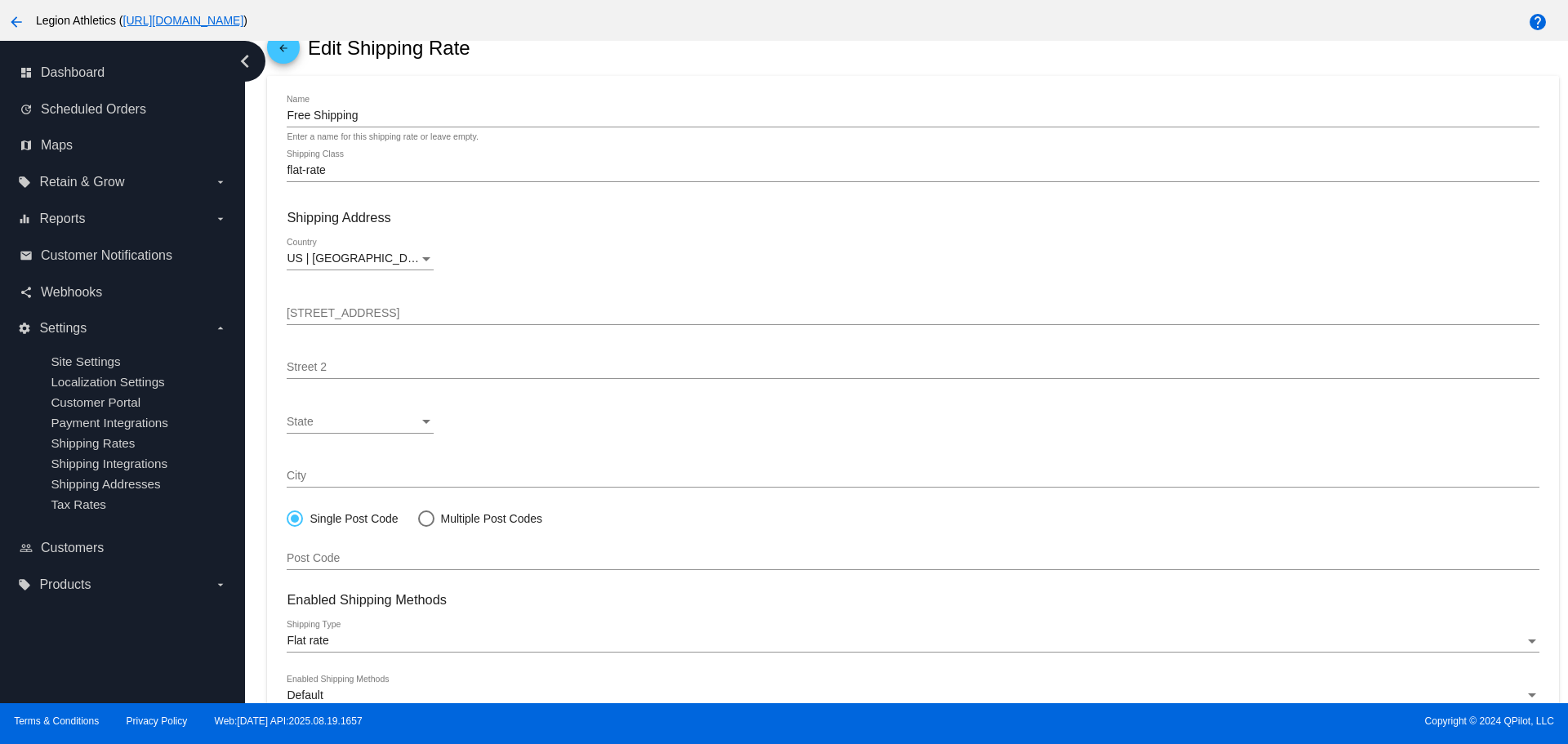
scroll to position [306, 0]
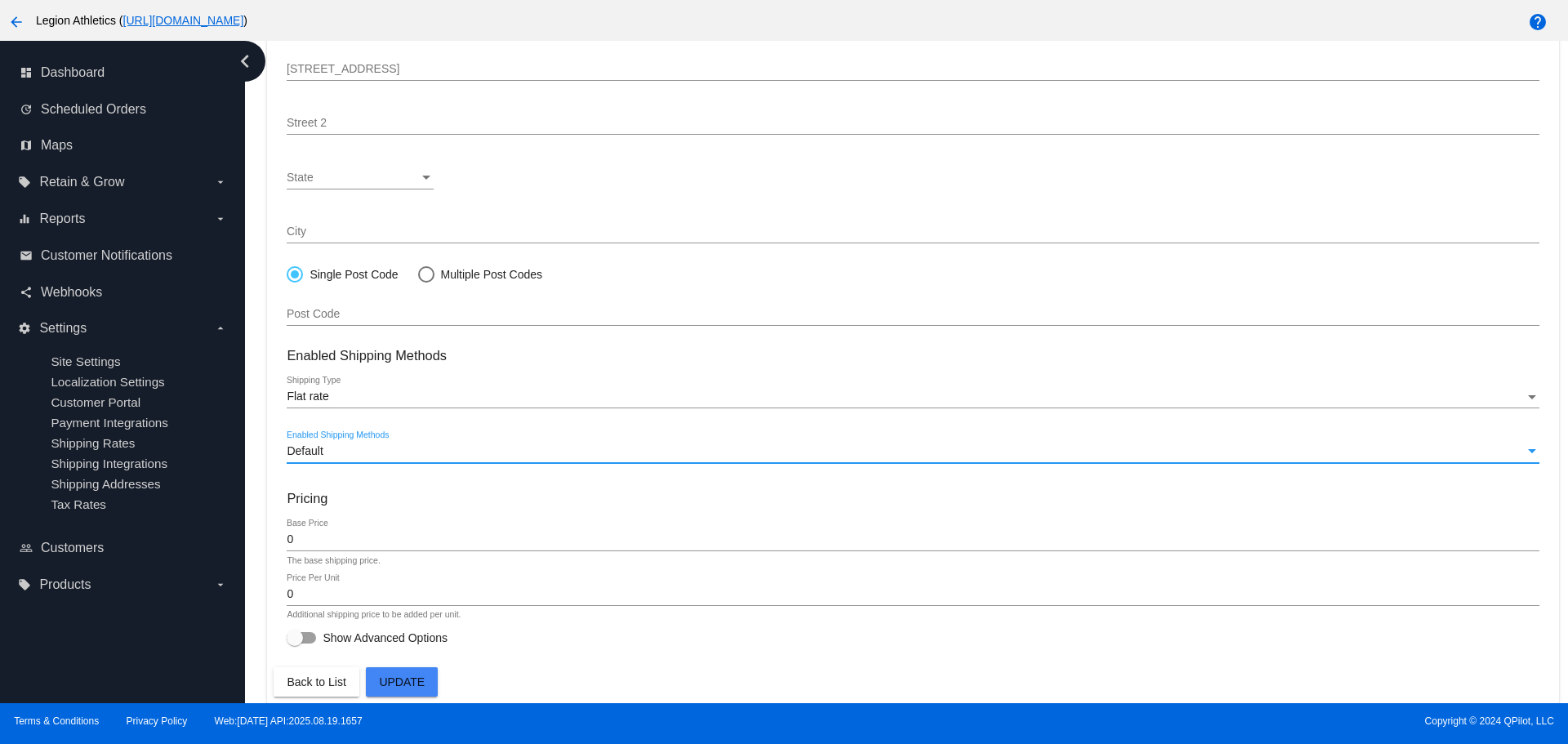
click at [451, 455] on div "Default" at bounding box center [906, 451] width 1237 height 13
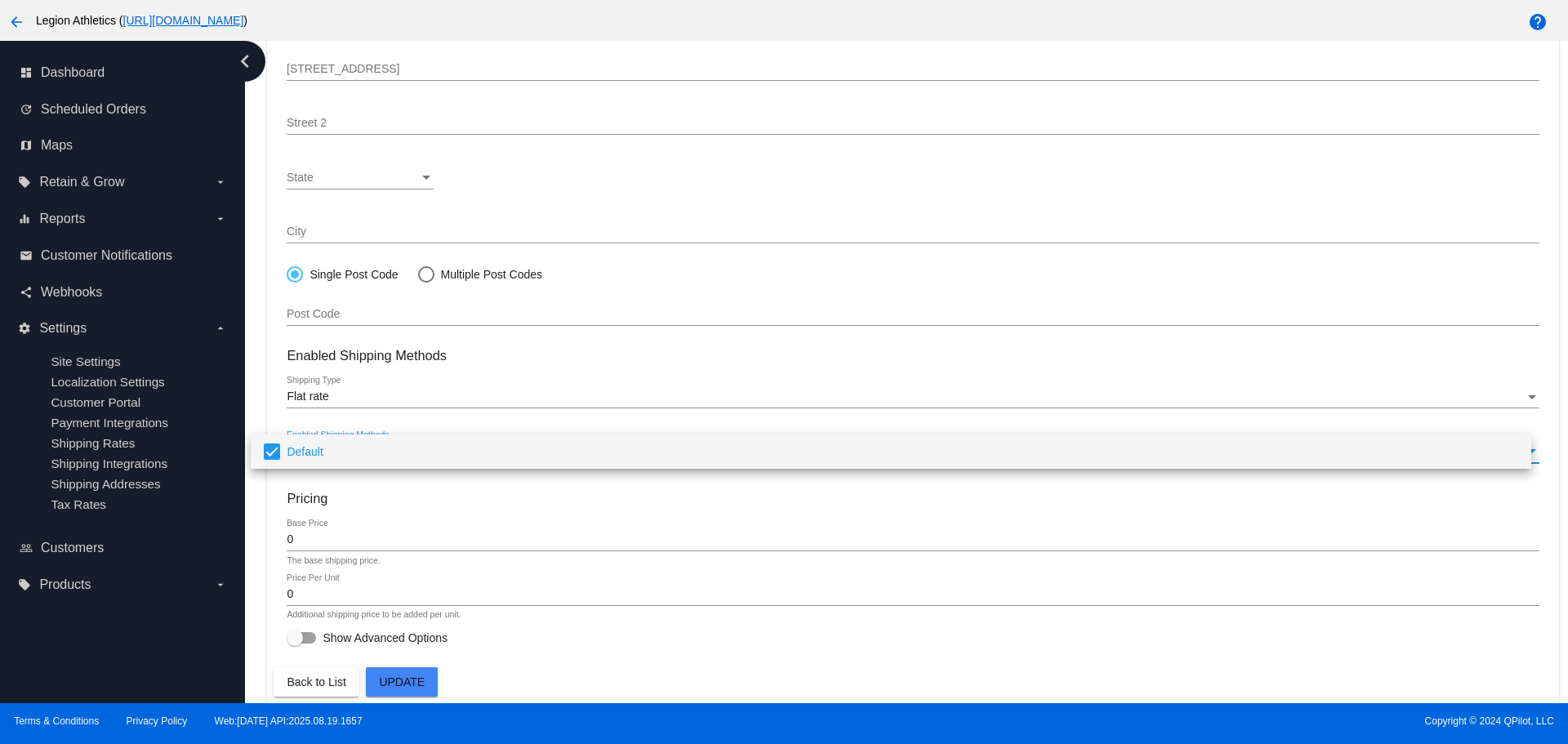
click at [449, 518] on div at bounding box center [784, 372] width 1568 height 744
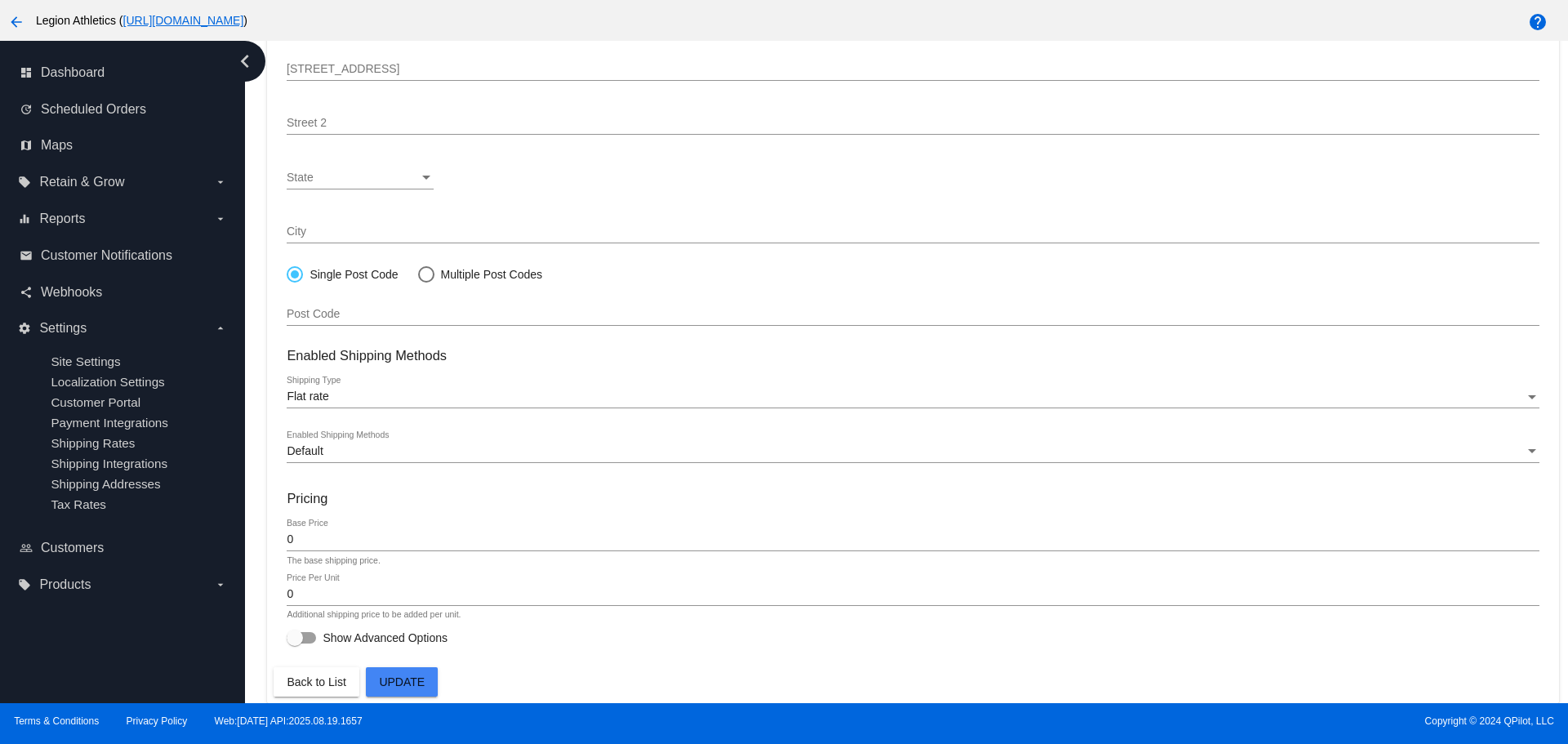
click at [437, 546] on div "0 Base Price" at bounding box center [913, 535] width 1252 height 32
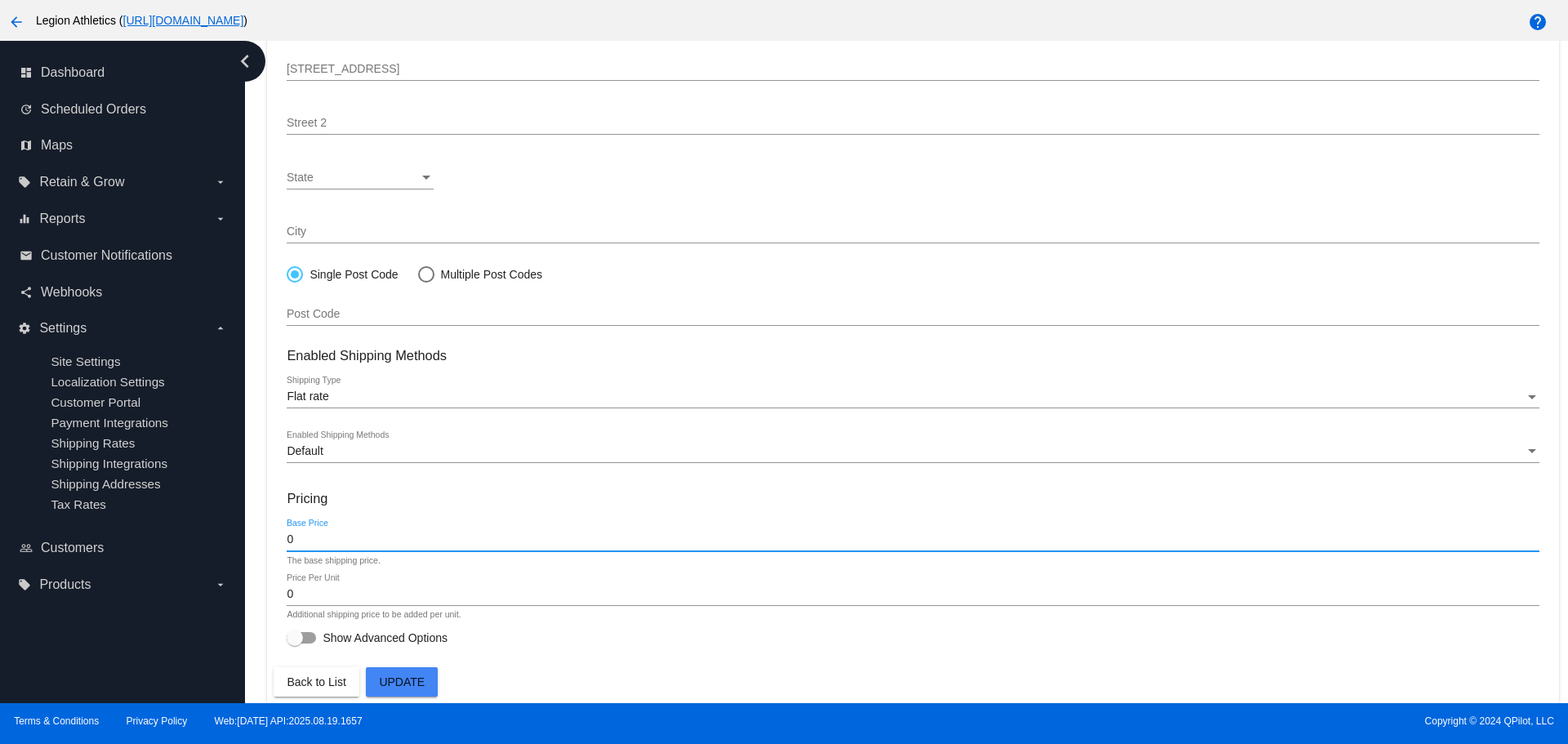
click at [445, 544] on input "0" at bounding box center [913, 540] width 1252 height 13
click at [315, 637] on div at bounding box center [302, 637] width 30 height 12
click at [294, 643] on input "Show Advanced Options" at bounding box center [294, 643] width 1 height 1
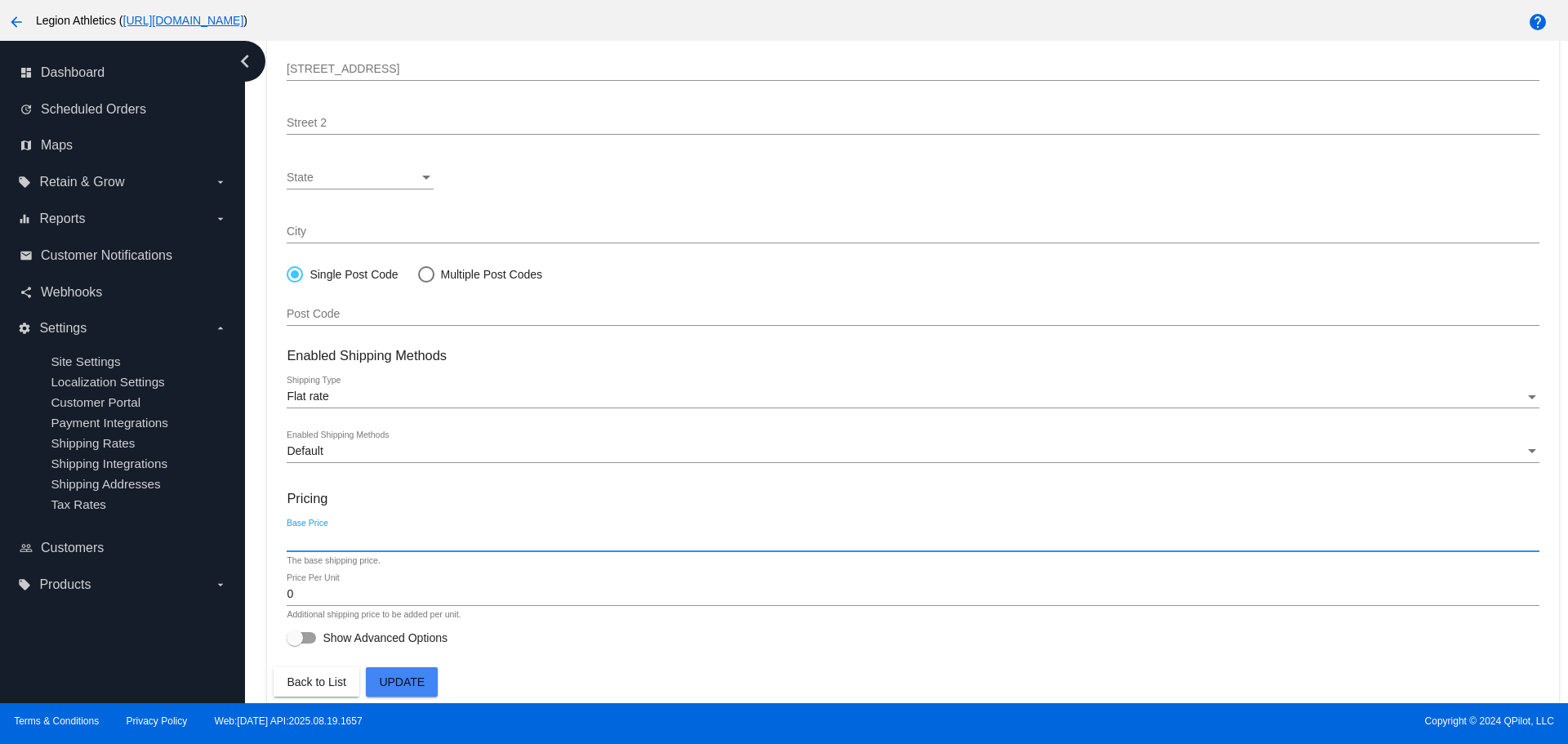
checkbox input "true"
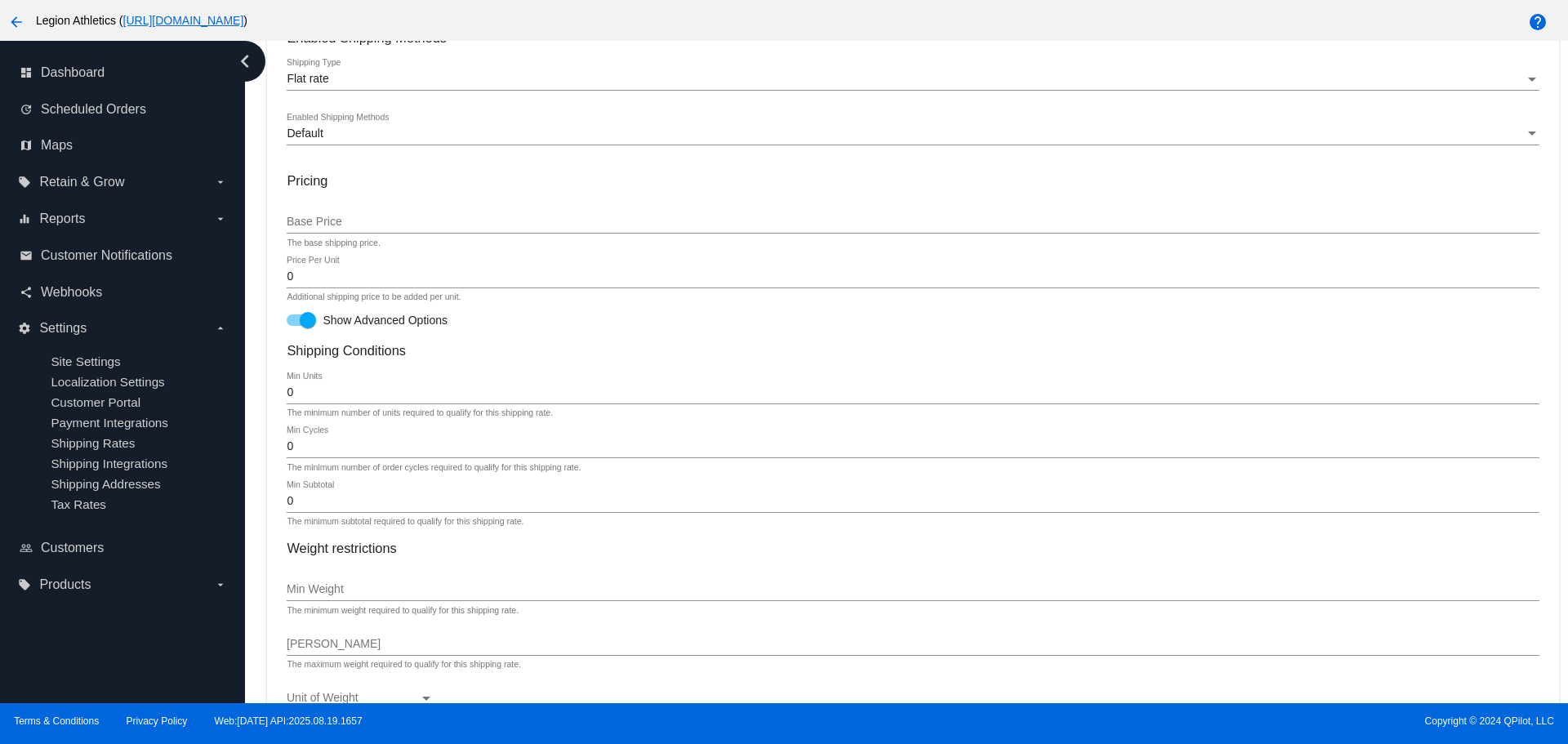
scroll to position [537, 0]
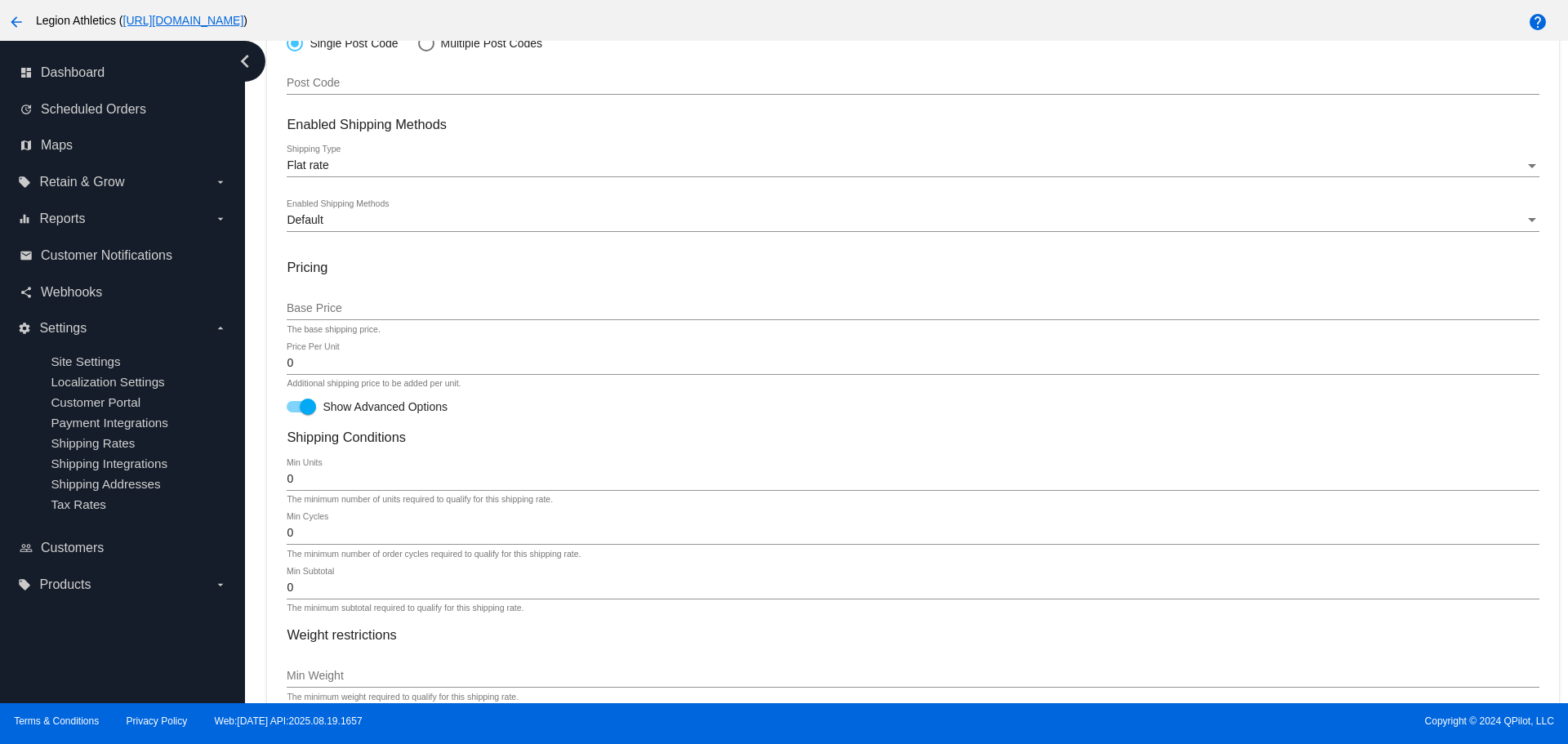
click at [333, 314] on input "Base Price" at bounding box center [913, 308] width 1252 height 13
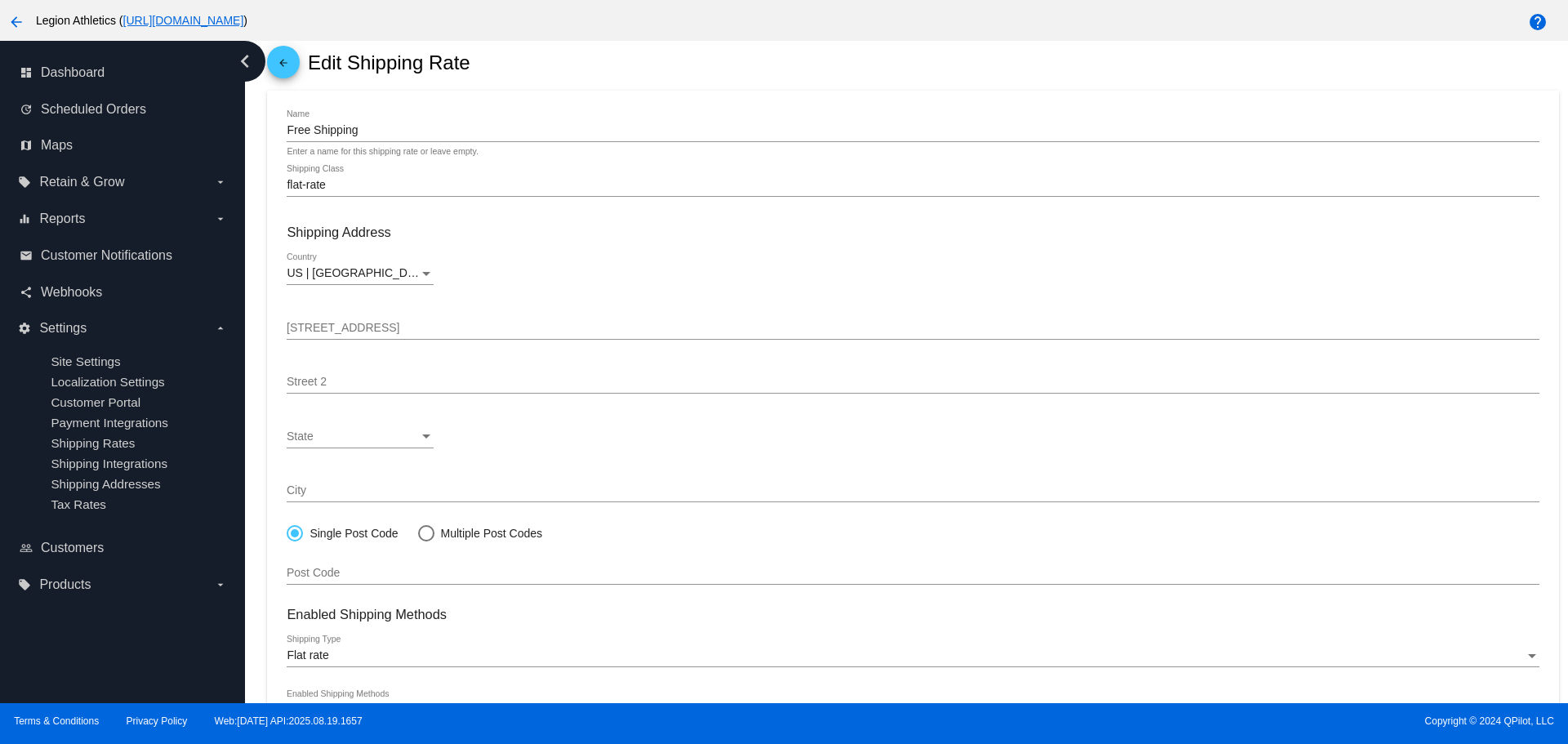
scroll to position [0, 0]
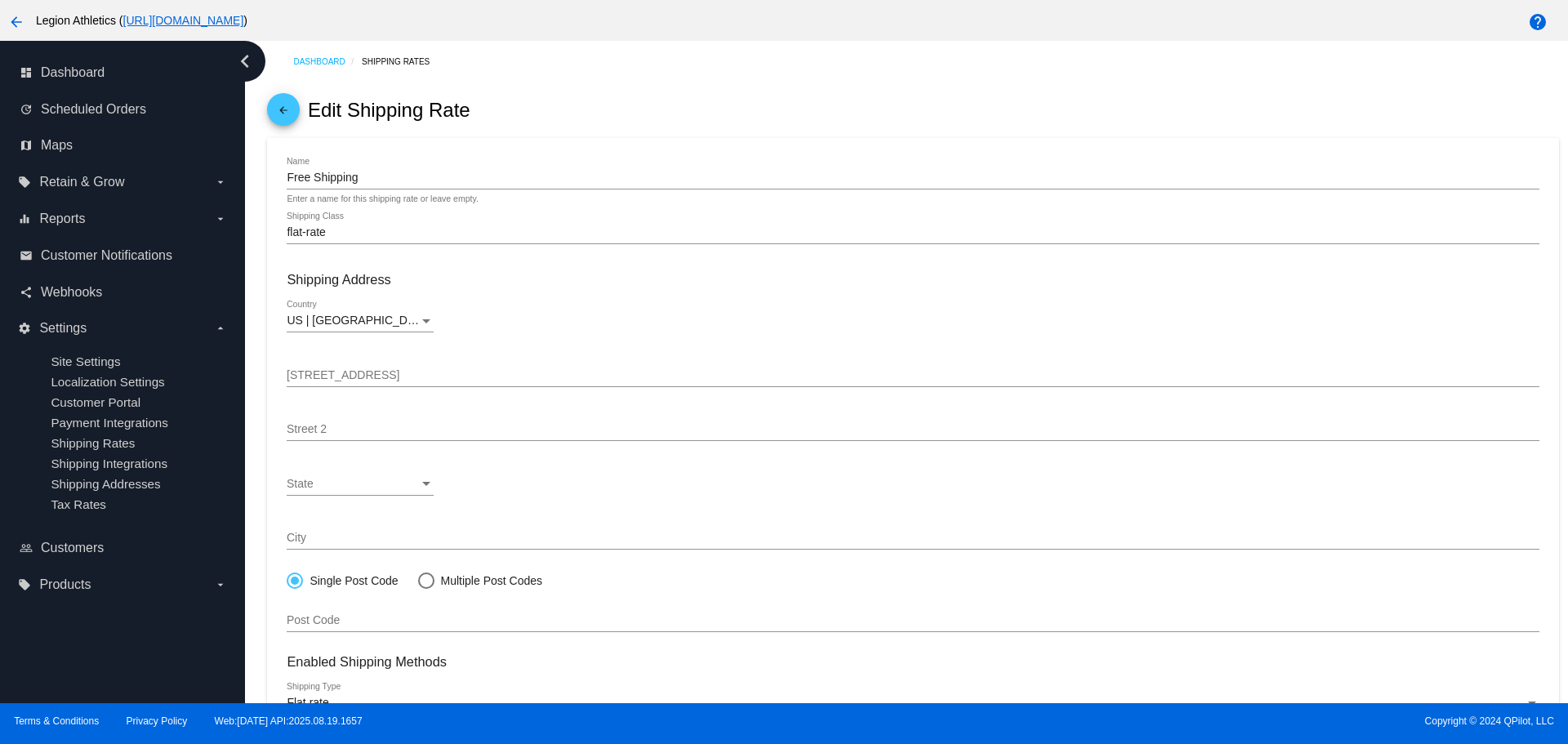
type input "0"
click at [290, 116] on mat-icon "arrow_back" at bounding box center [284, 114] width 20 height 20
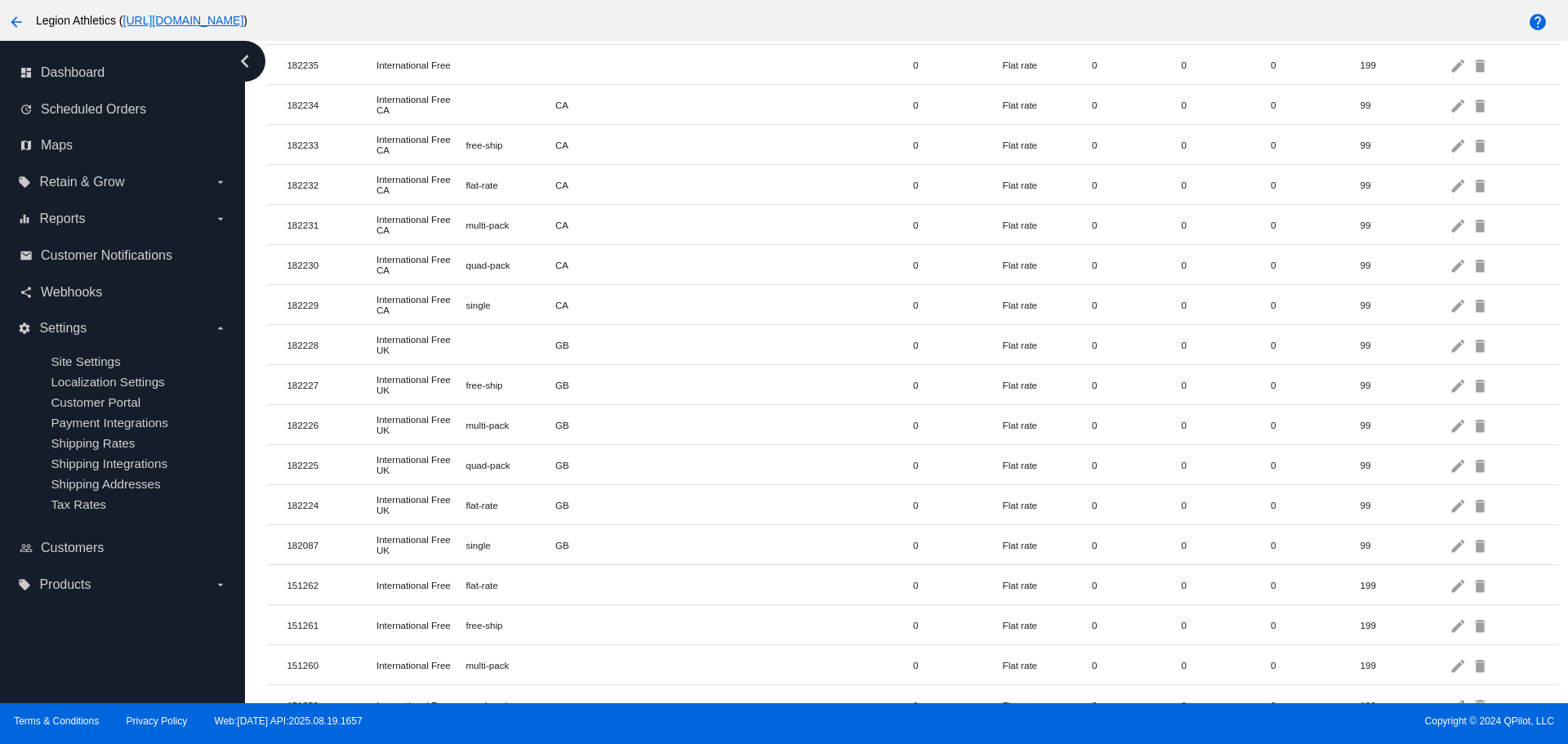
scroll to position [636, 0]
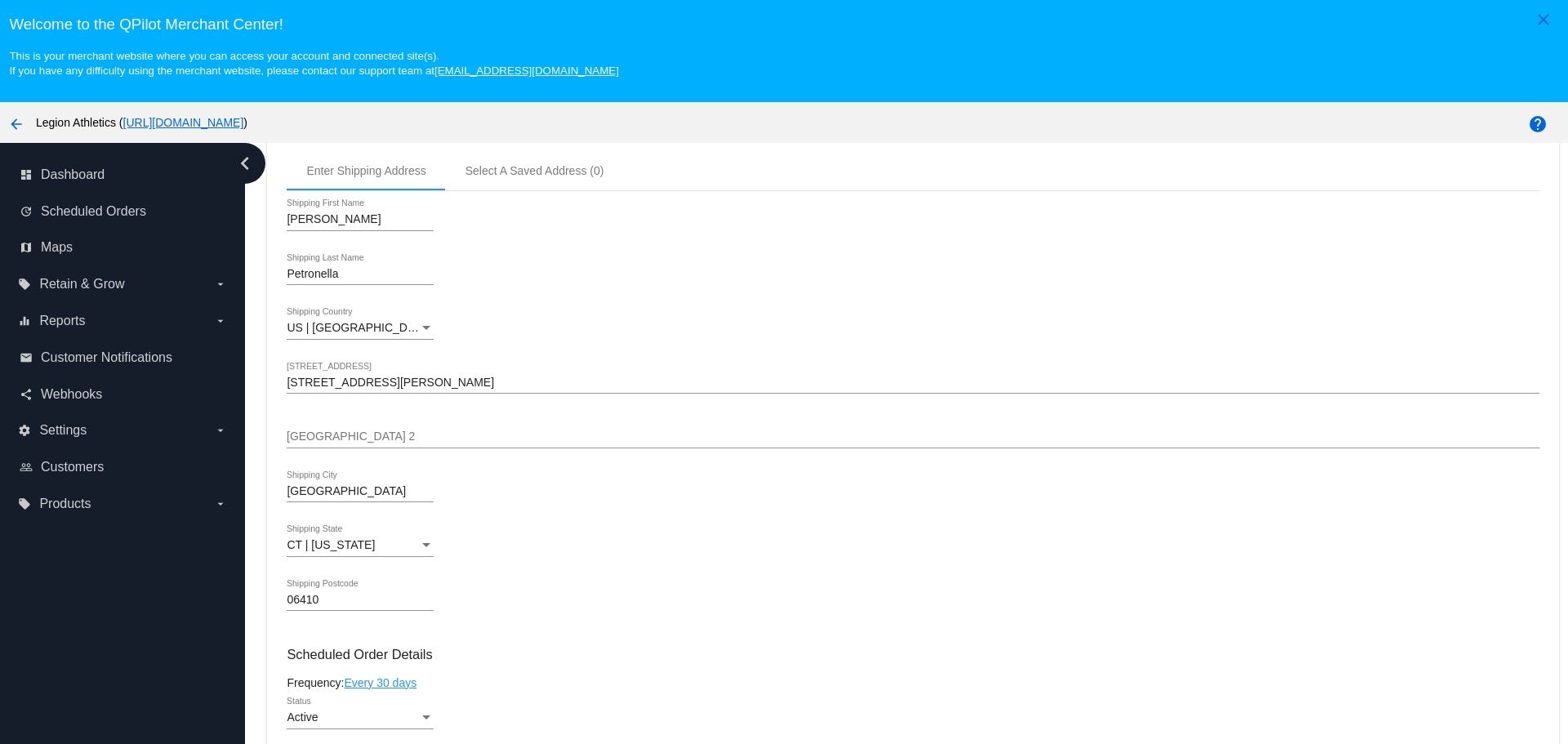
scroll to position [408, 0]
